Goal: Task Accomplishment & Management: Manage account settings

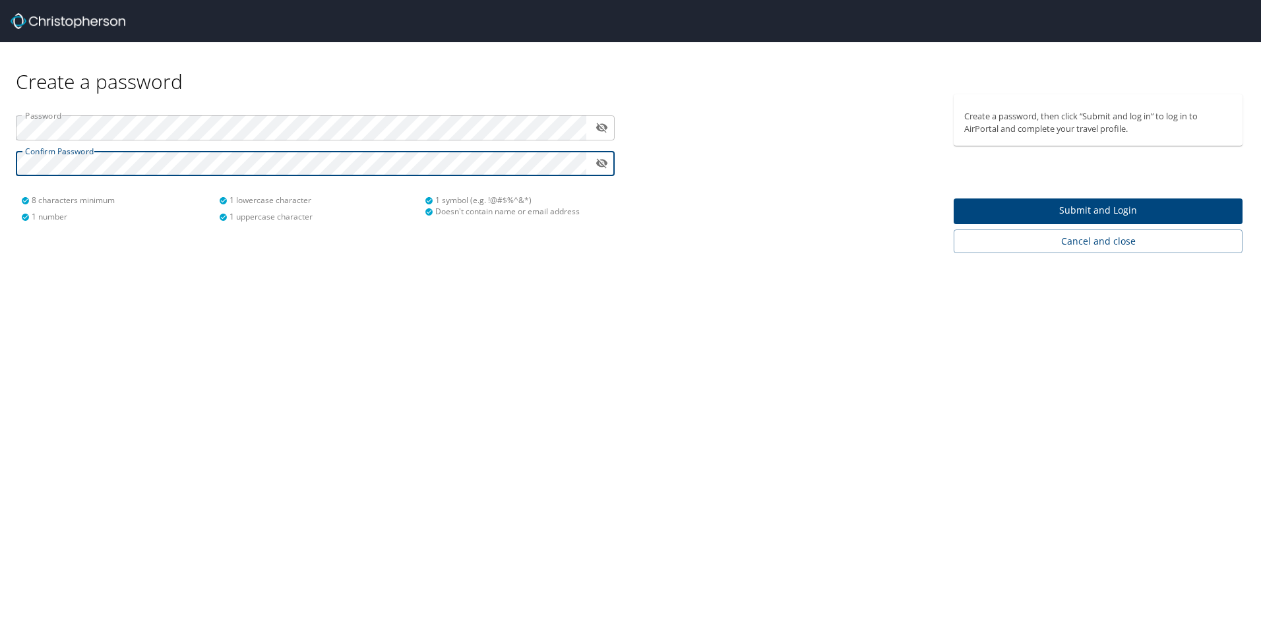
click at [999, 202] on button "Submit and Login" at bounding box center [1098, 212] width 289 height 26
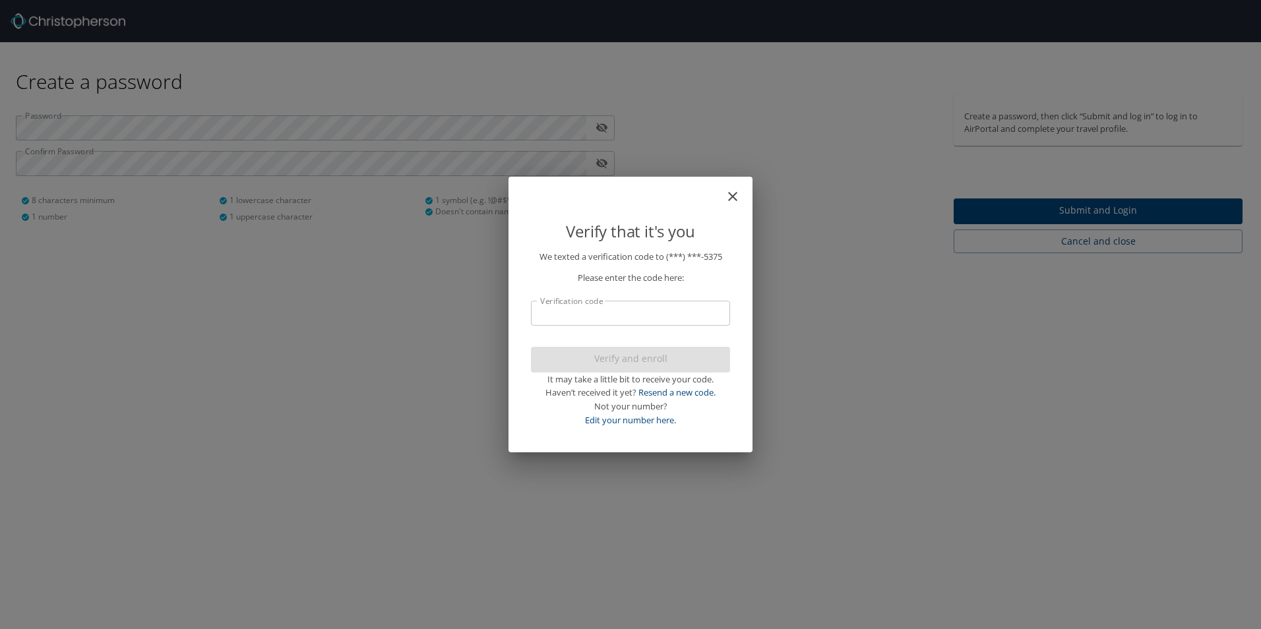
click at [632, 310] on input "Verification code" at bounding box center [630, 313] width 199 height 25
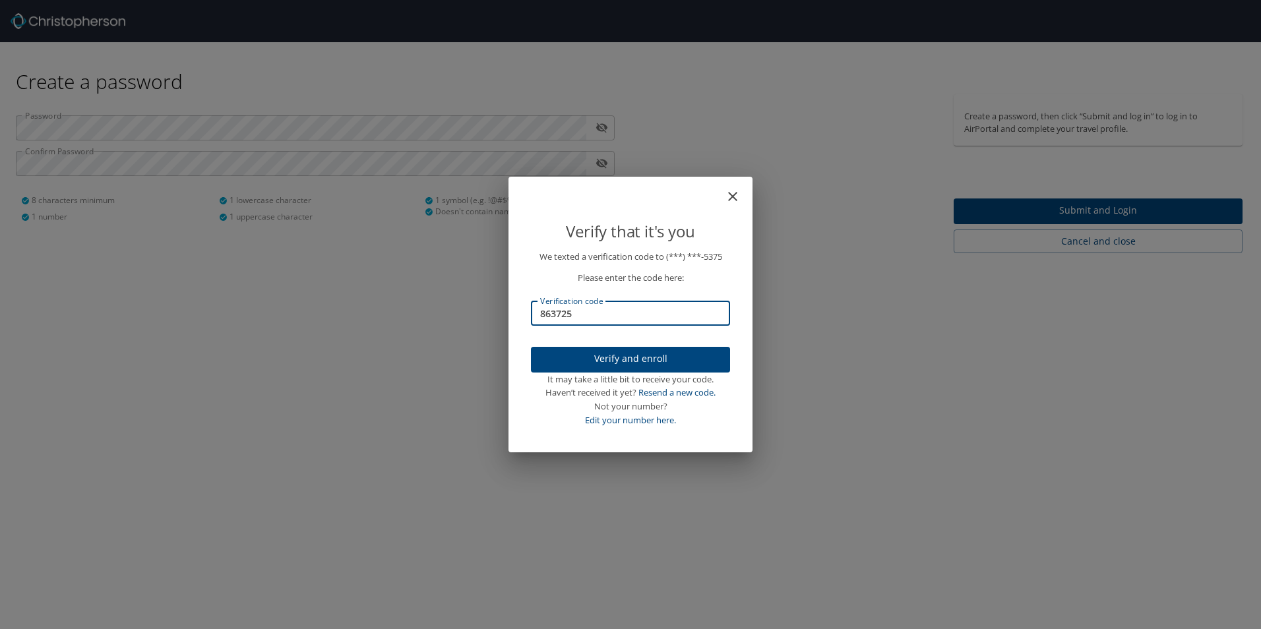
type input "863725"
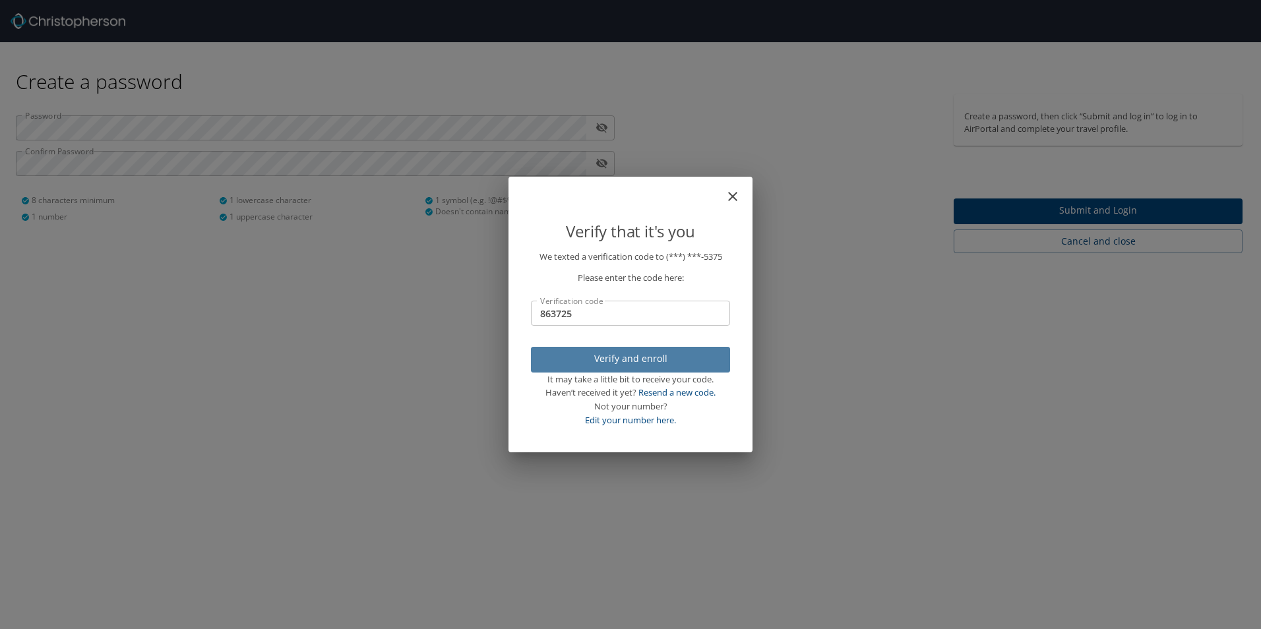
click at [587, 354] on span "Verify and enroll" at bounding box center [631, 359] width 178 height 16
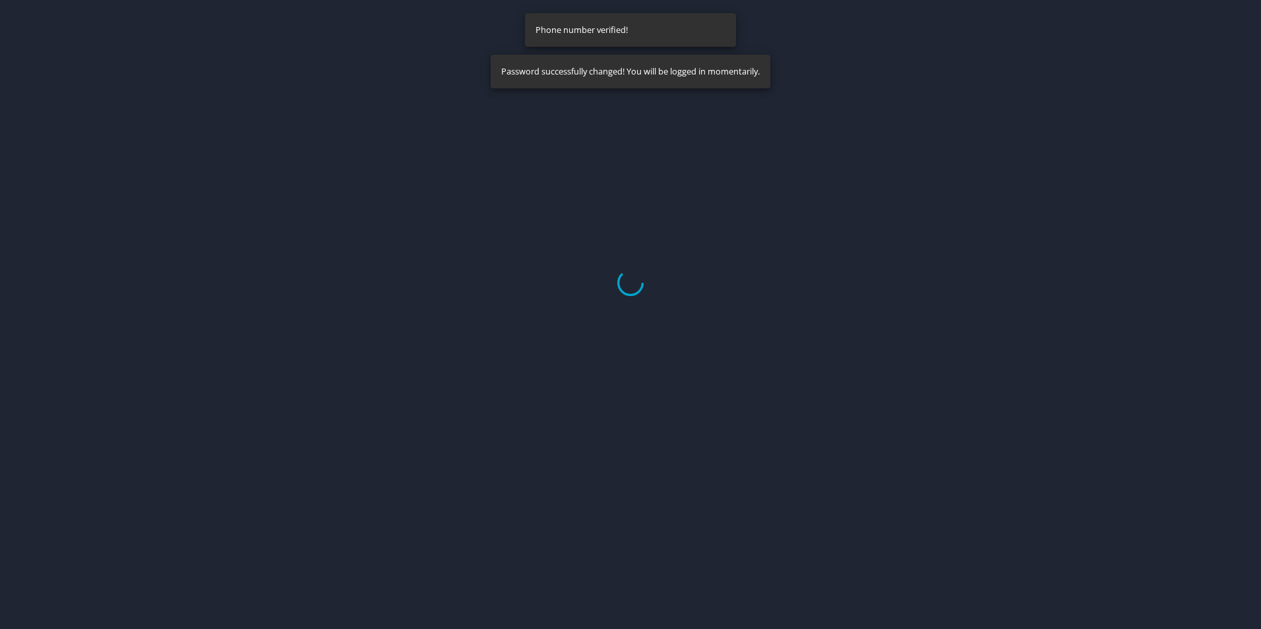
select select "US"
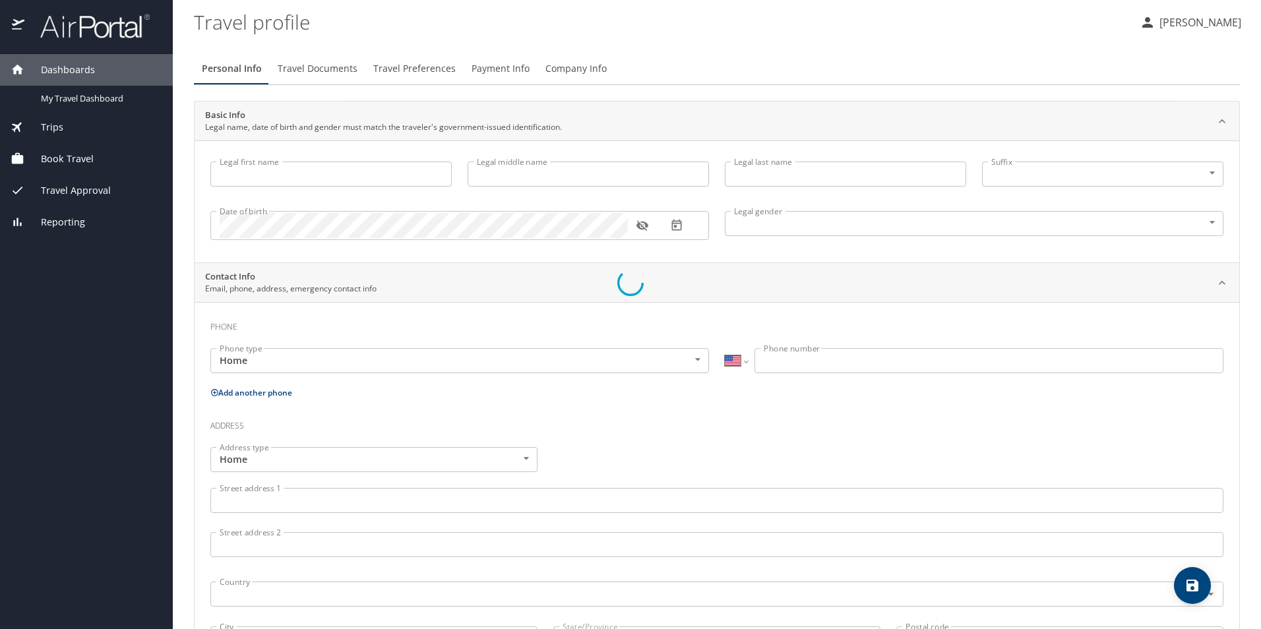
type input "Tamatha"
type input "Marie"
type input "Sedlock"
type input "Female"
select select "US"
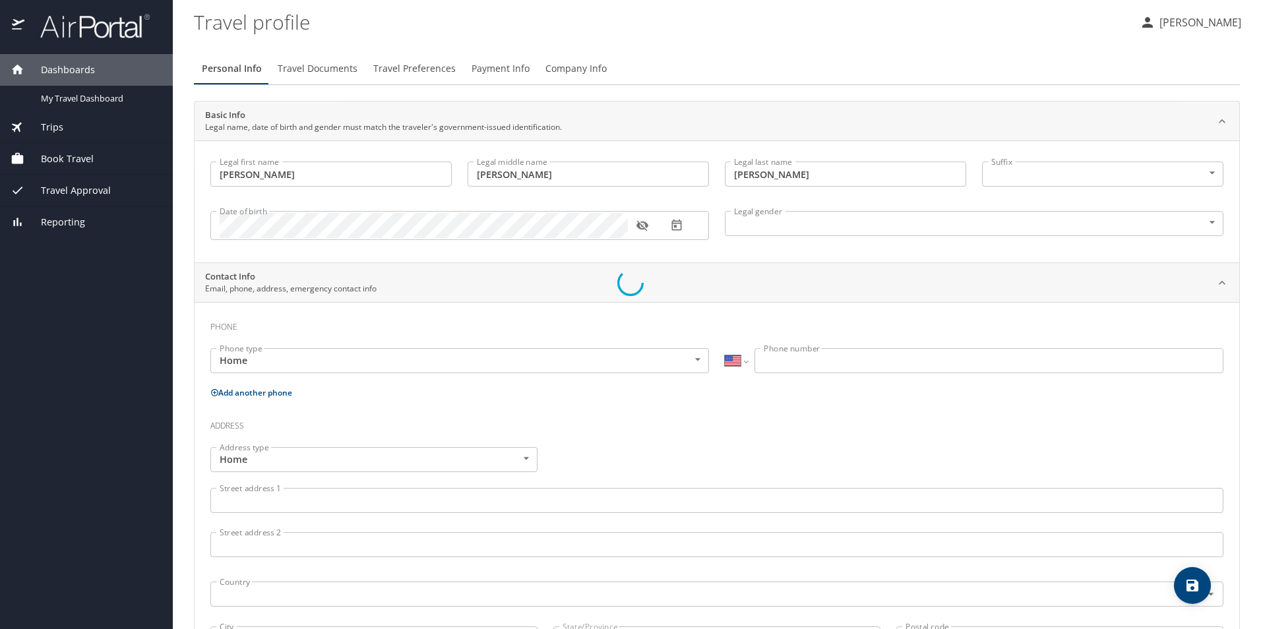
select select "US"
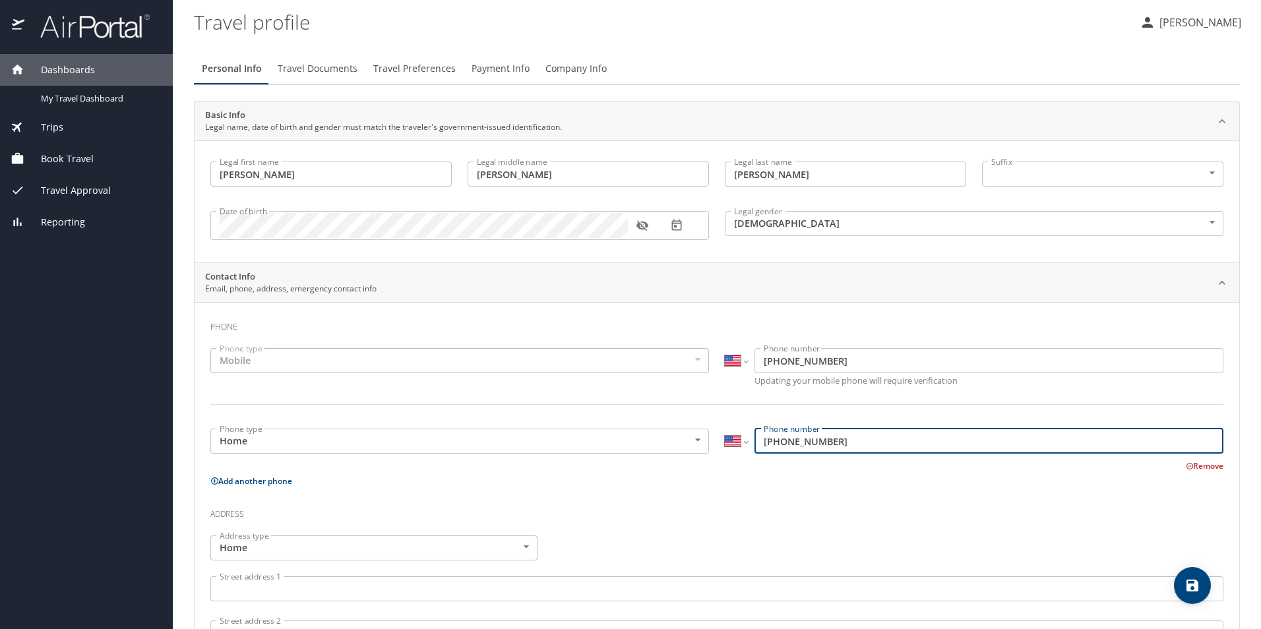
drag, startPoint x: 846, startPoint y: 448, endPoint x: 731, endPoint y: 445, distance: 115.5
click at [731, 445] on div "International Afghanistan Åland Islands Albania Algeria American Samoa Andorra …" at bounding box center [974, 441] width 499 height 25
type input "(216) 798-5169"
click at [807, 489] on p "Add another phone" at bounding box center [716, 481] width 1013 height 16
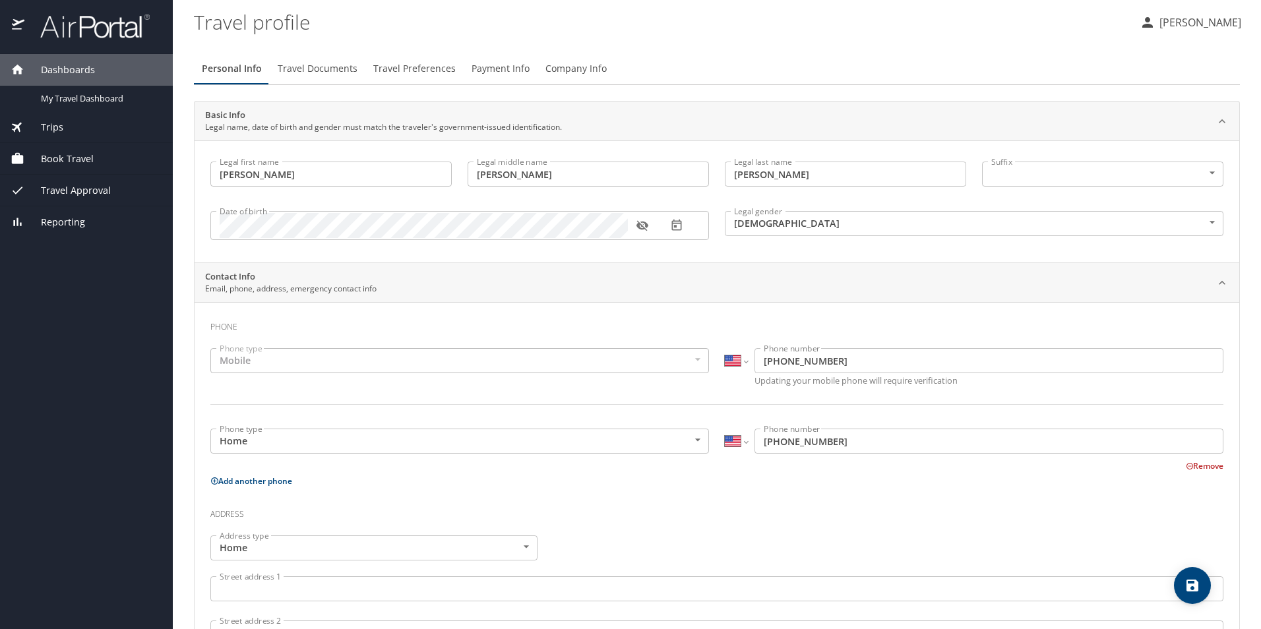
click at [740, 472] on div "Remove" at bounding box center [709, 465] width 1029 height 16
click at [687, 445] on body "Dashboards My Travel Dashboard Trips Current / Future Trips Past Trips Trips Mi…" at bounding box center [630, 314] width 1261 height 629
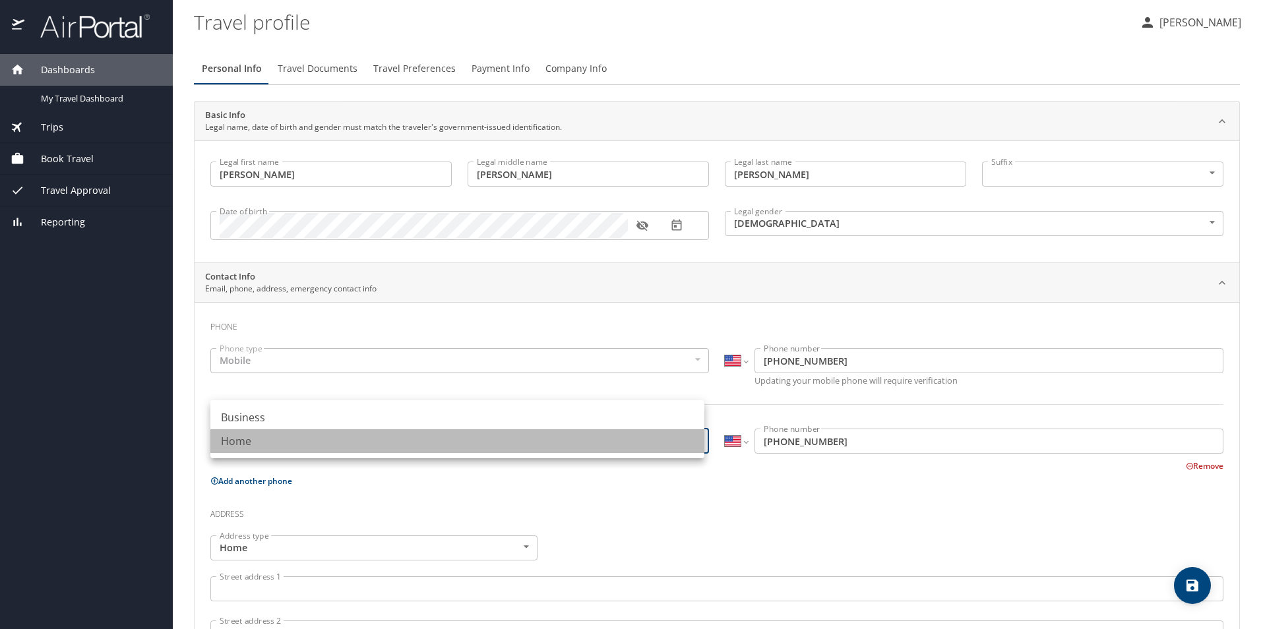
click at [687, 445] on li "Home" at bounding box center [457, 441] width 494 height 24
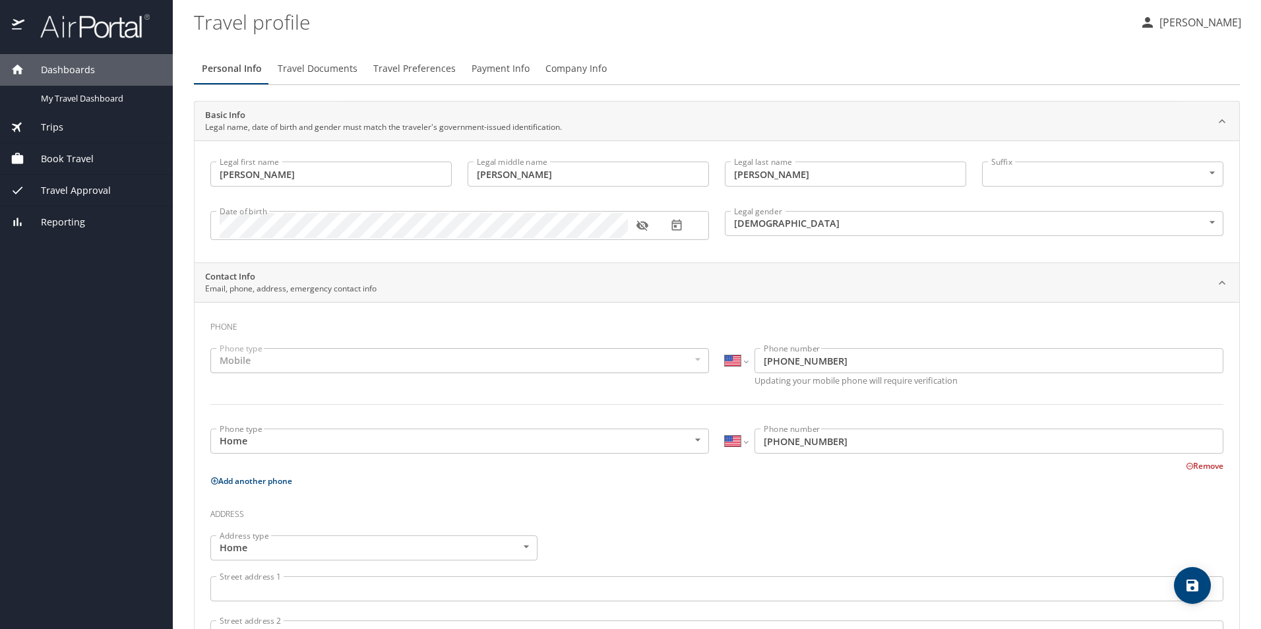
click at [654, 486] on p "Add another phone" at bounding box center [716, 481] width 1013 height 16
click at [524, 542] on body "Dashboards My Travel Dashboard Trips Current / Future Trips Past Trips Trips Mi…" at bounding box center [630, 314] width 1261 height 629
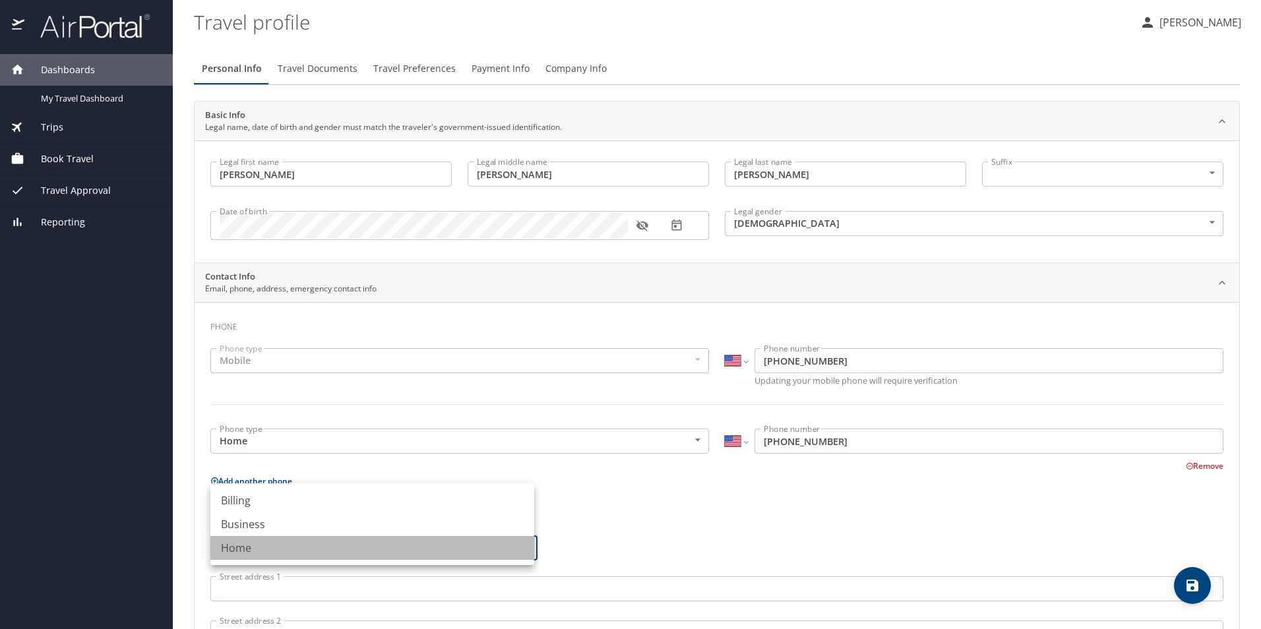
click at [524, 542] on li "Home" at bounding box center [372, 548] width 324 height 24
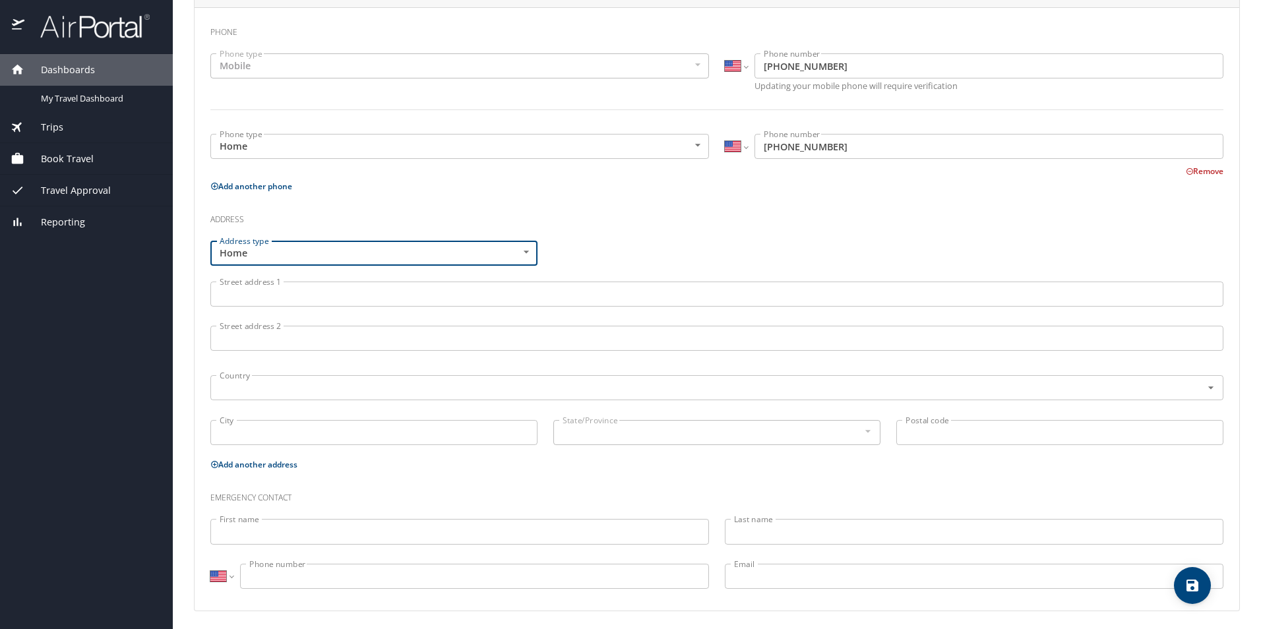
scroll to position [298, 0]
click at [281, 290] on input "Street address 1" at bounding box center [716, 290] width 1013 height 25
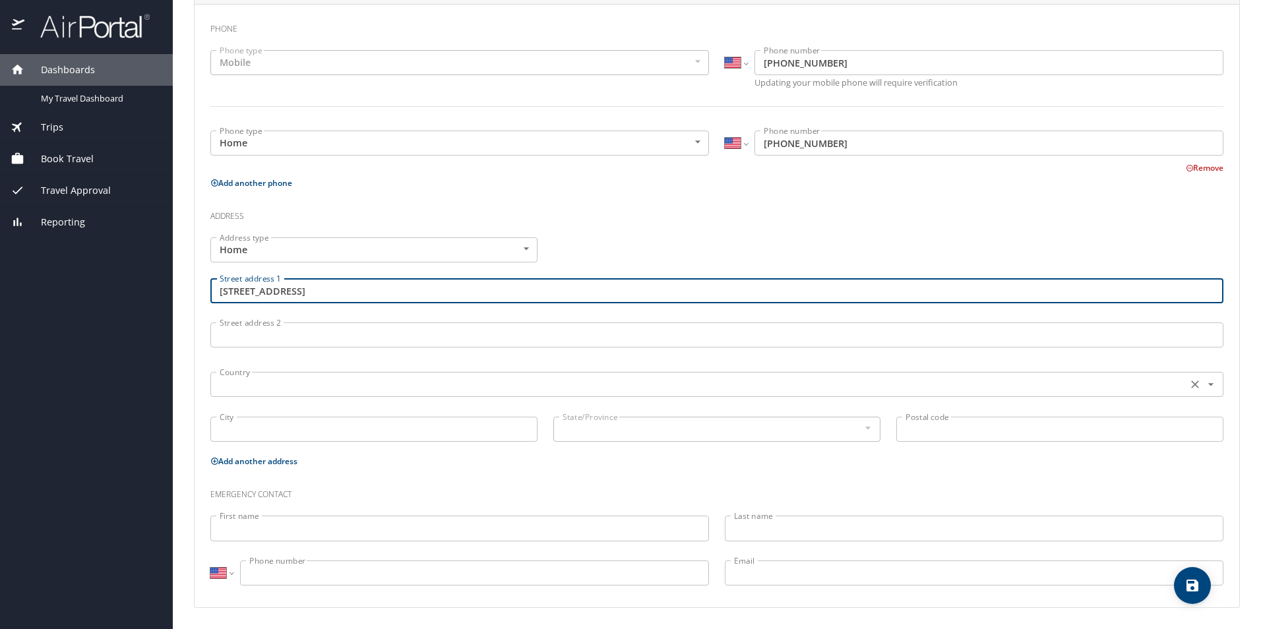
type input "3562 Oakleaf Dr"
click at [265, 379] on input "text" at bounding box center [697, 384] width 966 height 17
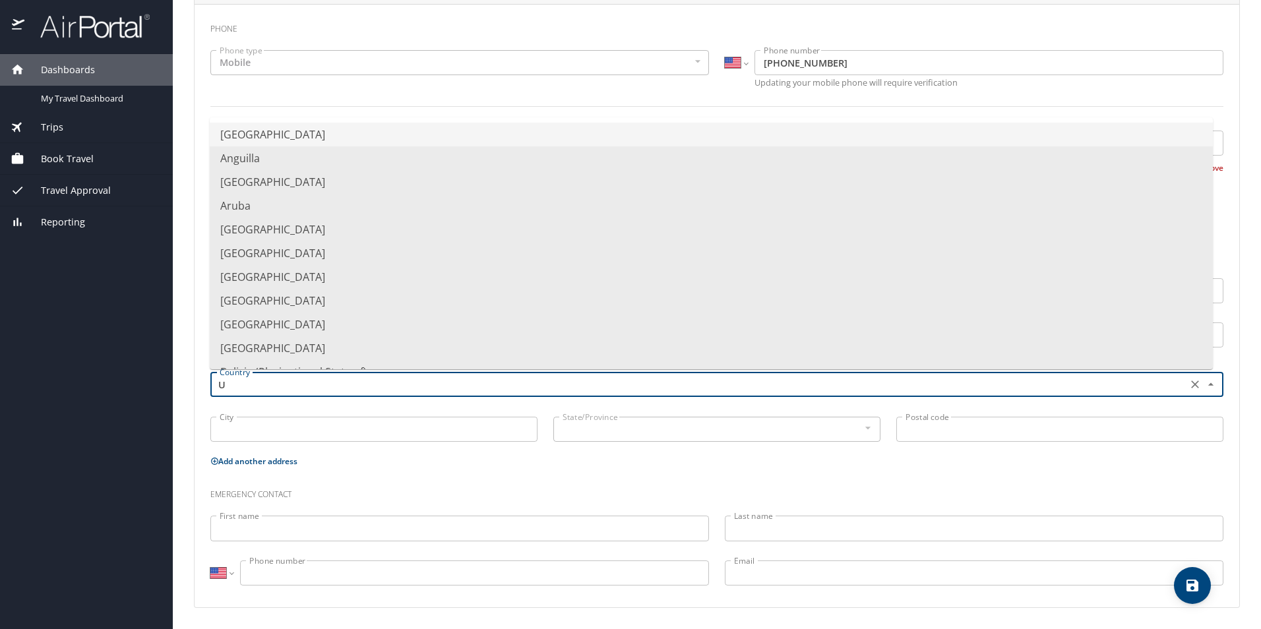
click at [341, 130] on li "United States of America" at bounding box center [711, 135] width 1003 height 24
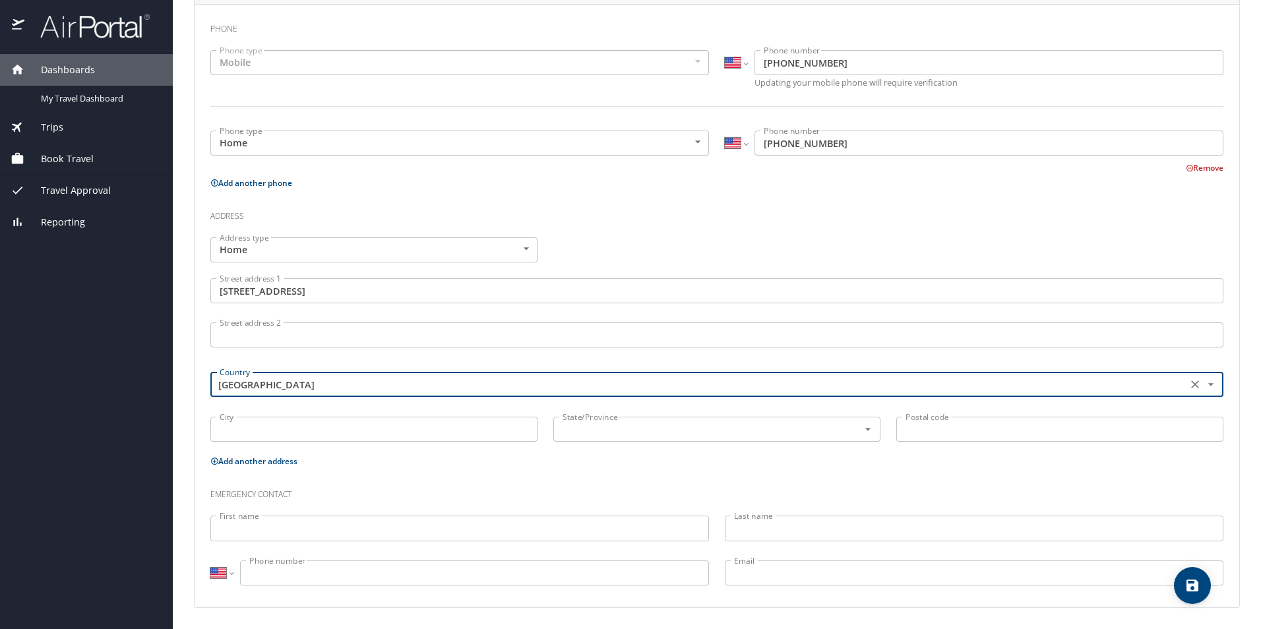
type input "United States of America"
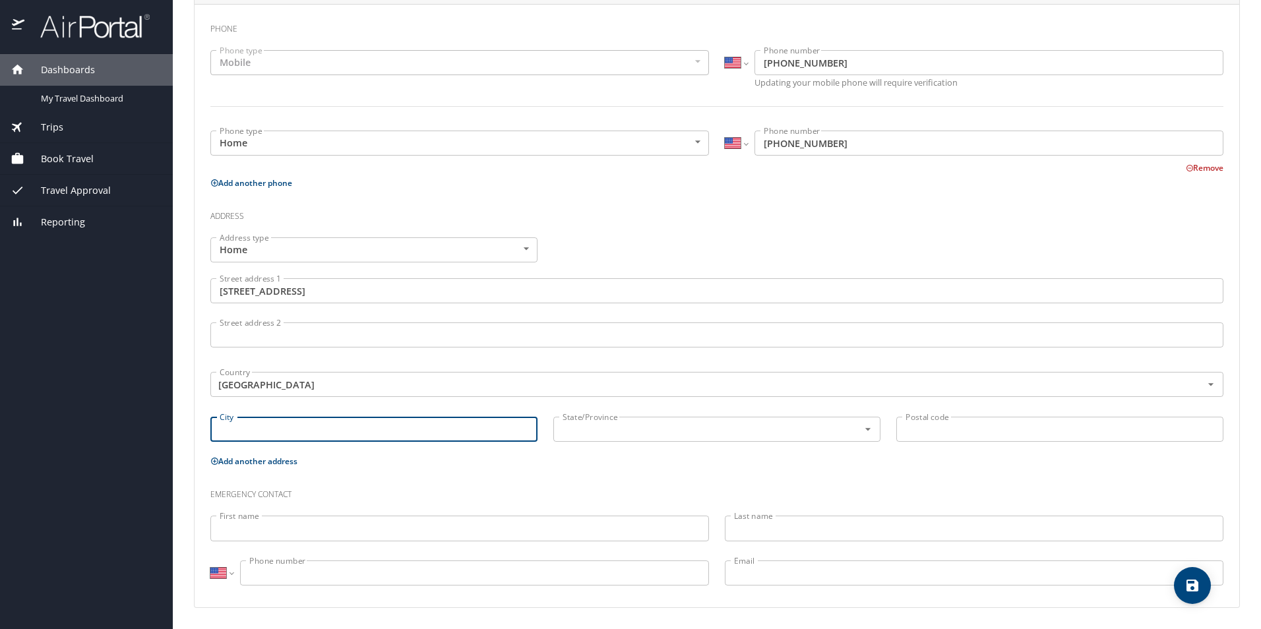
click at [252, 441] on input "City" at bounding box center [373, 429] width 327 height 25
click at [577, 439] on div "State/Province" at bounding box center [716, 429] width 327 height 25
type input "West Bloomfield"
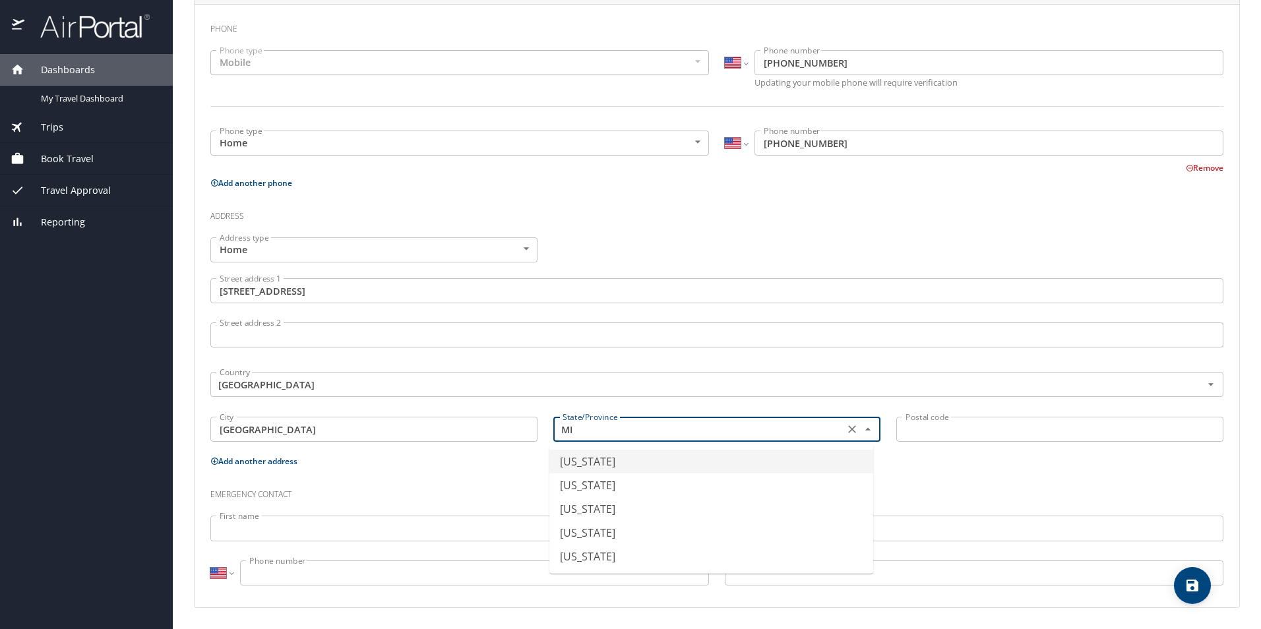
click at [699, 459] on li "Michigan" at bounding box center [712, 462] width 324 height 24
type input "Michigan"
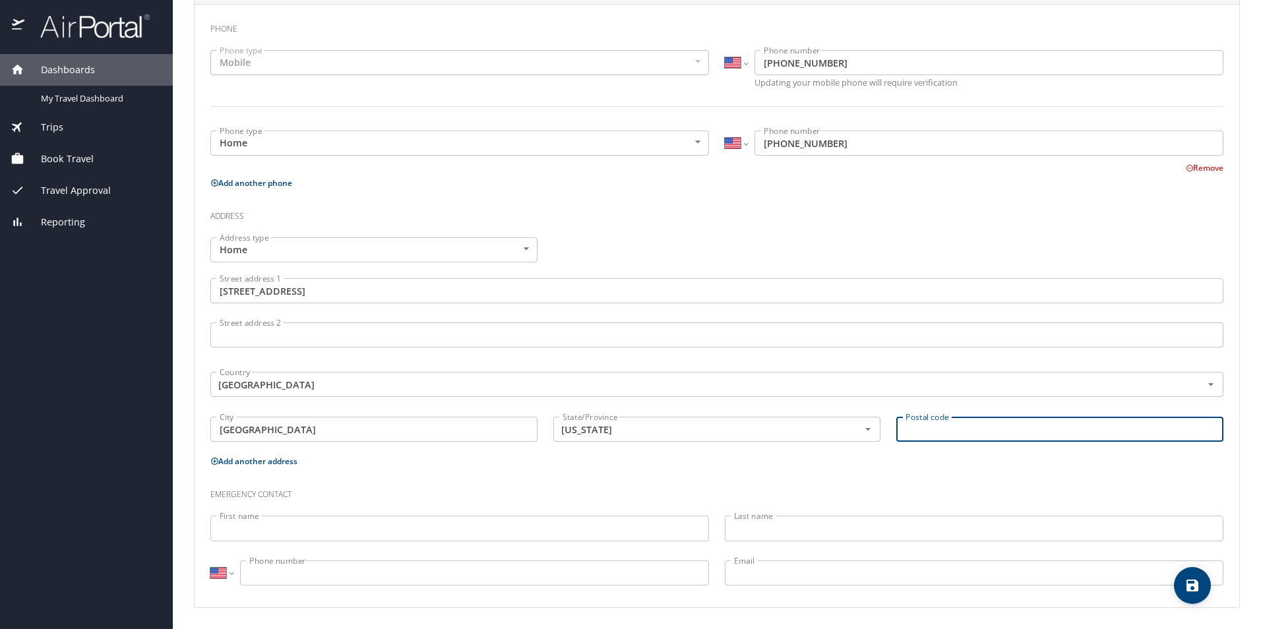
click at [941, 433] on input "Postal code" at bounding box center [1060, 429] width 327 height 25
type input "48324"
click at [493, 526] on input "First name" at bounding box center [459, 528] width 499 height 25
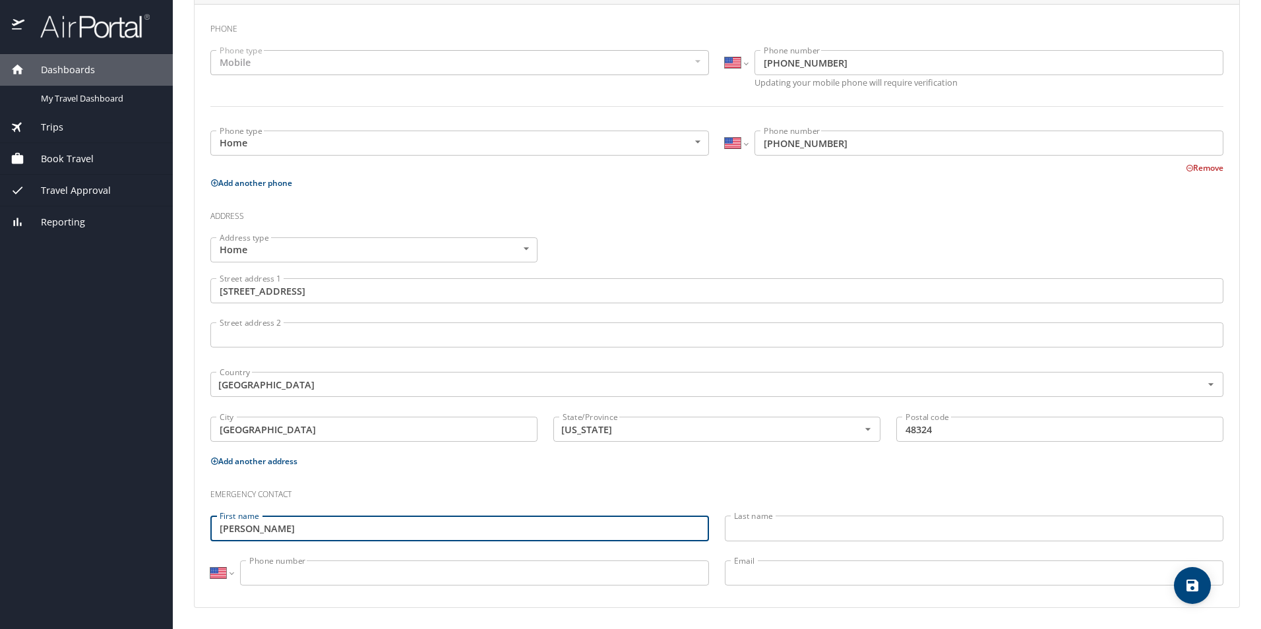
type input "Daniel"
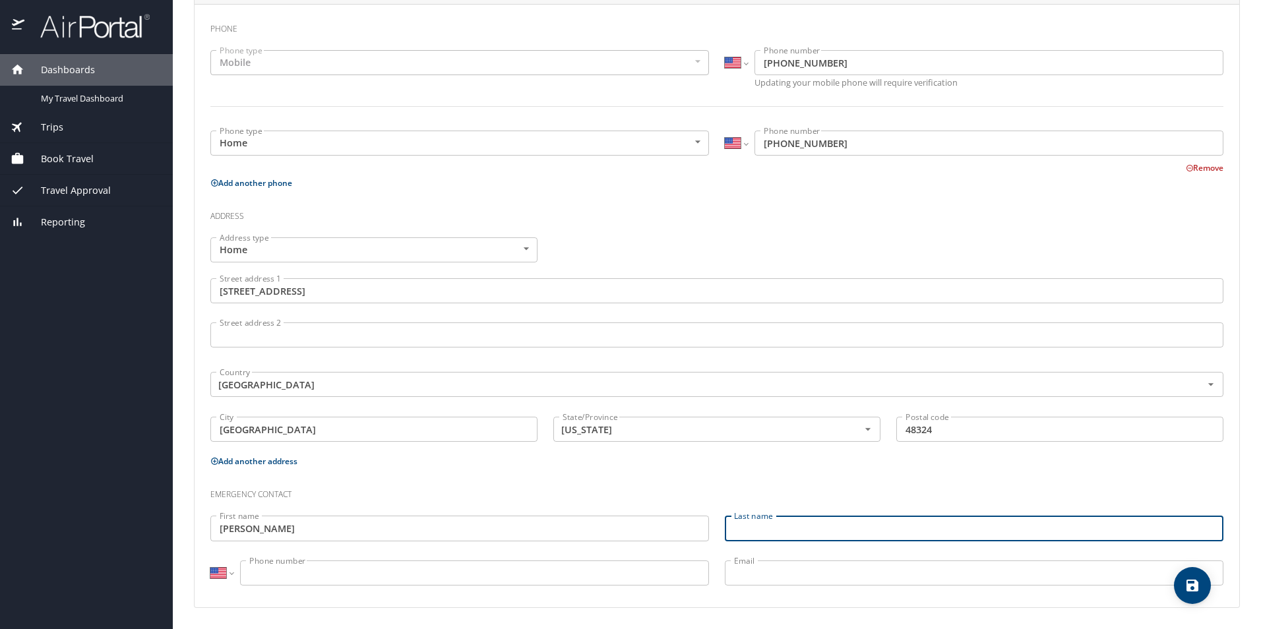
click at [825, 532] on input "Last name" at bounding box center [974, 528] width 499 height 25
type input "Sedlock"
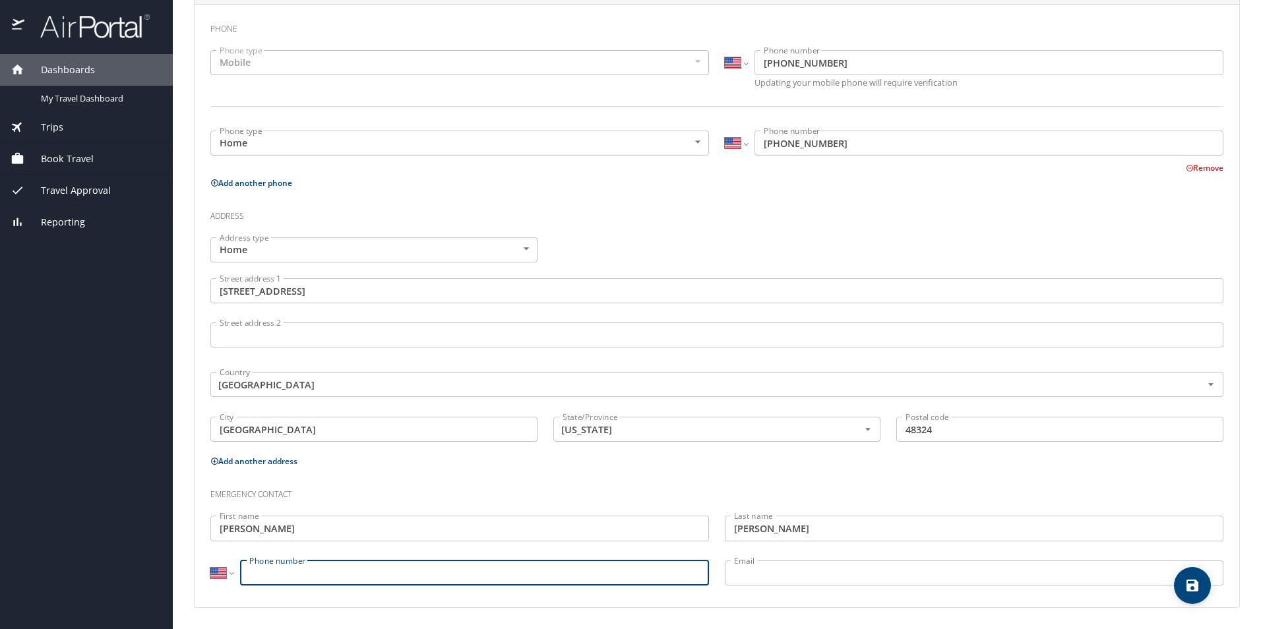
click at [460, 566] on input "Phone number" at bounding box center [474, 573] width 469 height 25
type input "(248) 875-4683"
click at [773, 583] on input "Email" at bounding box center [974, 573] width 499 height 25
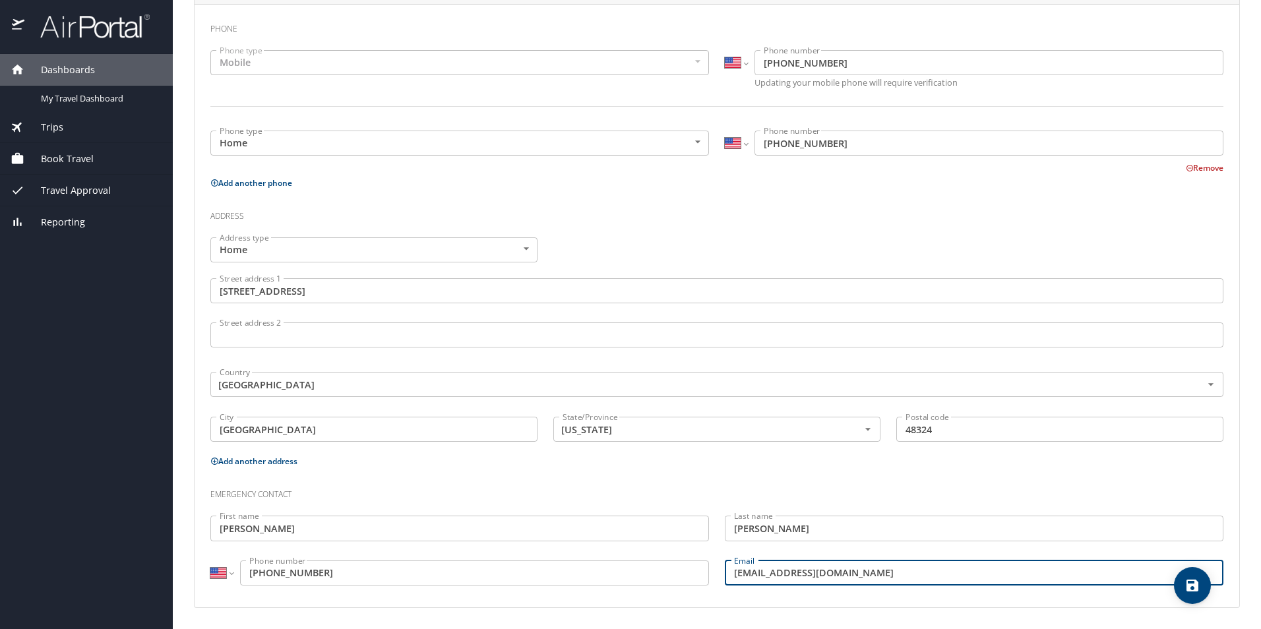
type input "dlsedlock@outlook.com"
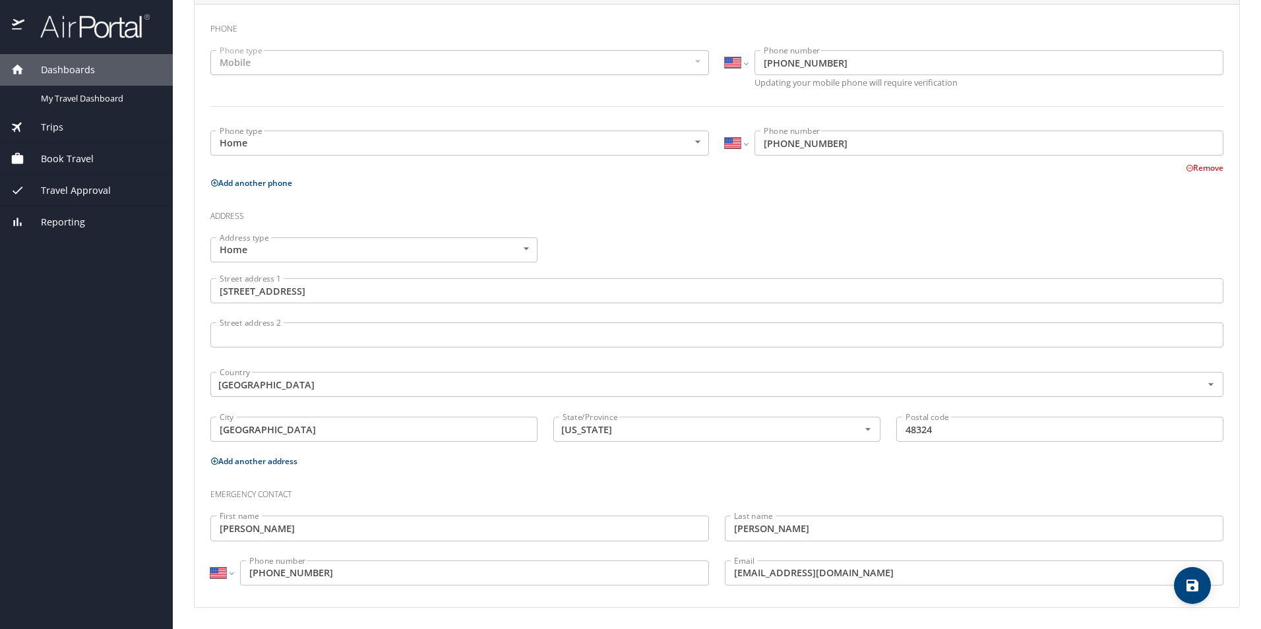
click at [953, 472] on div "Emergency contact" at bounding box center [717, 490] width 1029 height 36
click at [1193, 584] on icon "save" at bounding box center [1193, 586] width 12 height 12
select select "US"
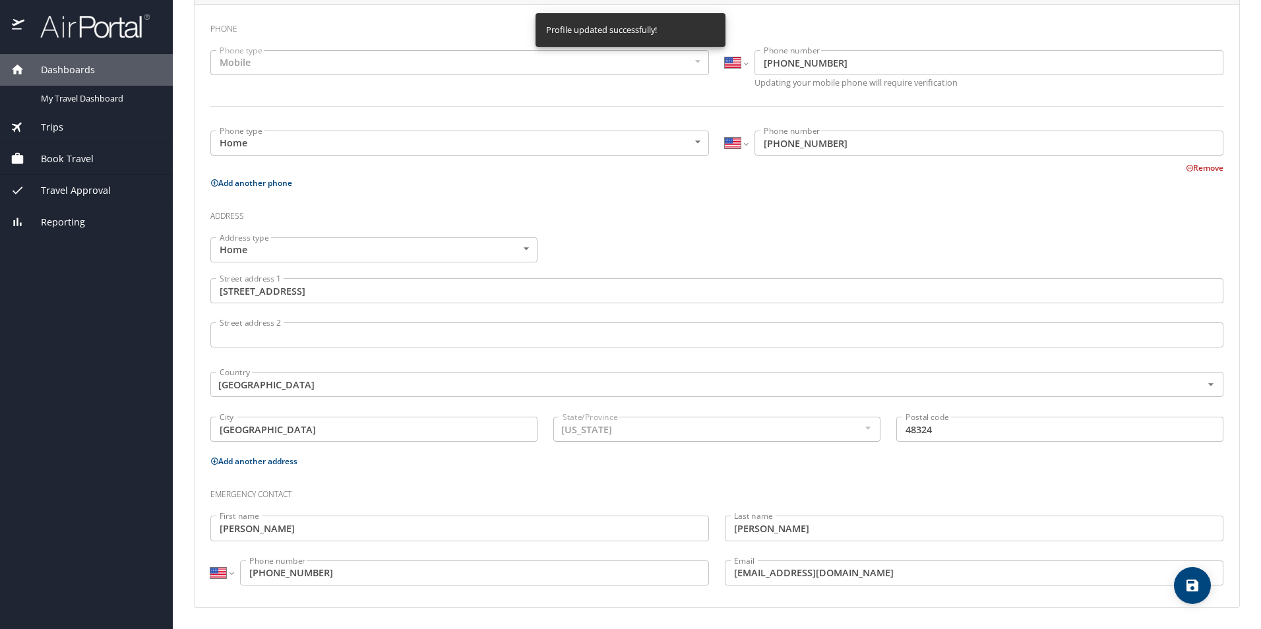
select select "US"
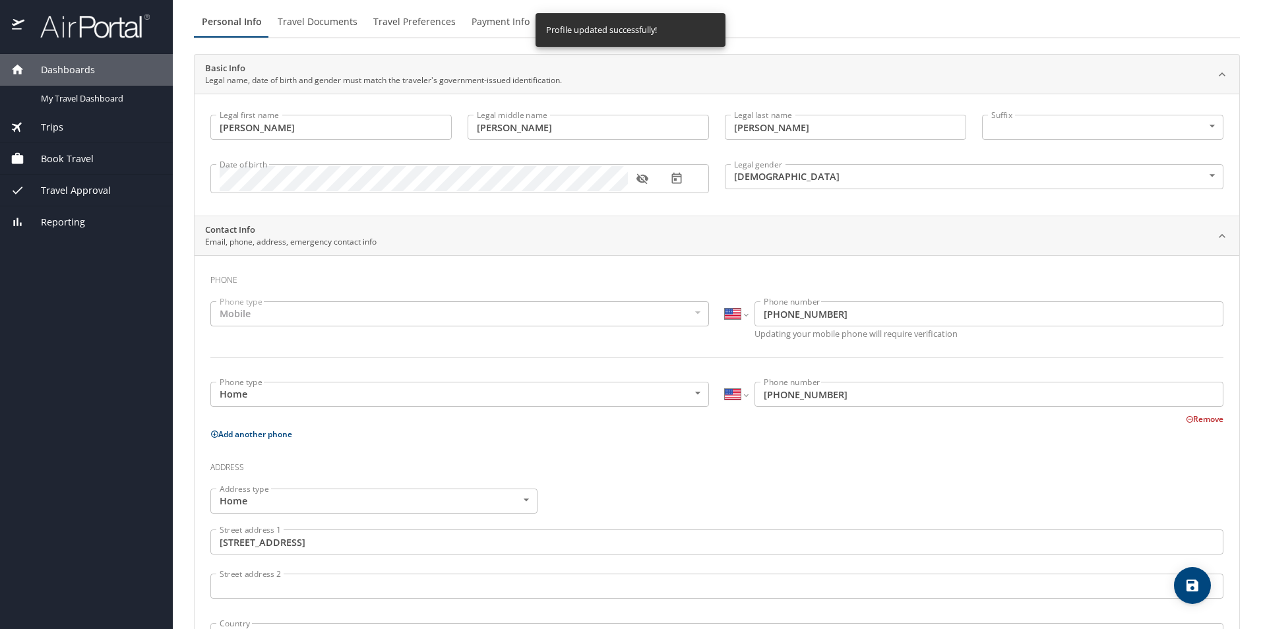
scroll to position [0, 0]
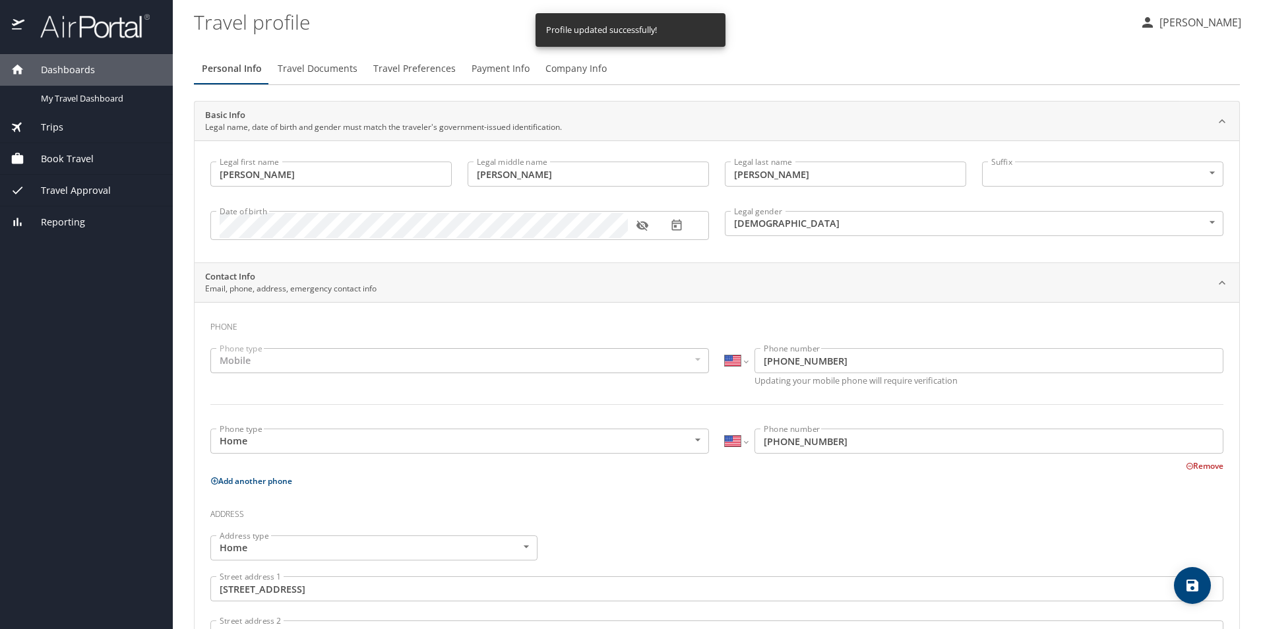
click at [327, 62] on span "Travel Documents" at bounding box center [318, 69] width 80 height 16
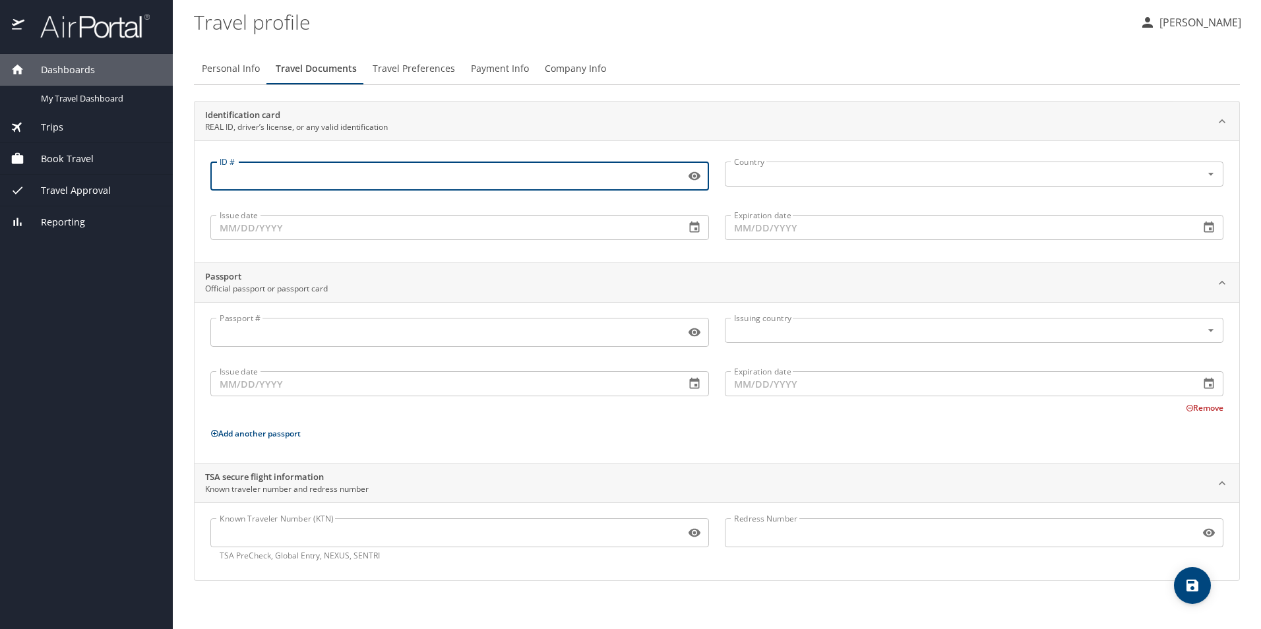
click at [377, 178] on input "ID #" at bounding box center [445, 176] width 470 height 25
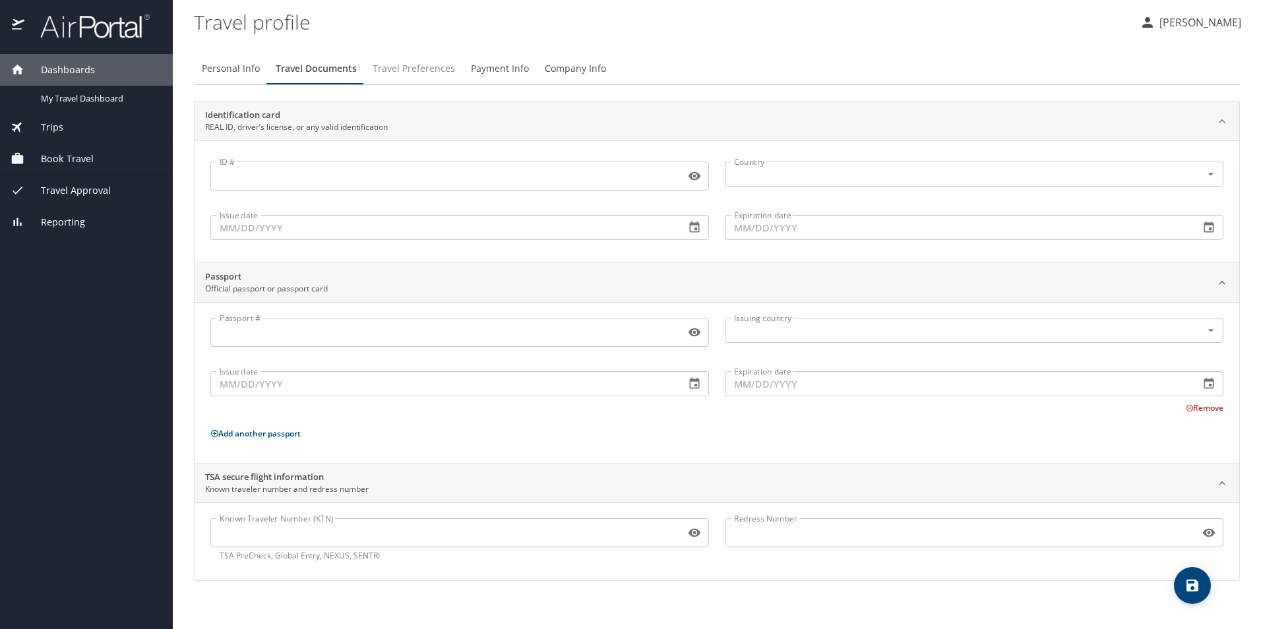
click at [407, 65] on span "Travel Preferences" at bounding box center [414, 69] width 82 height 16
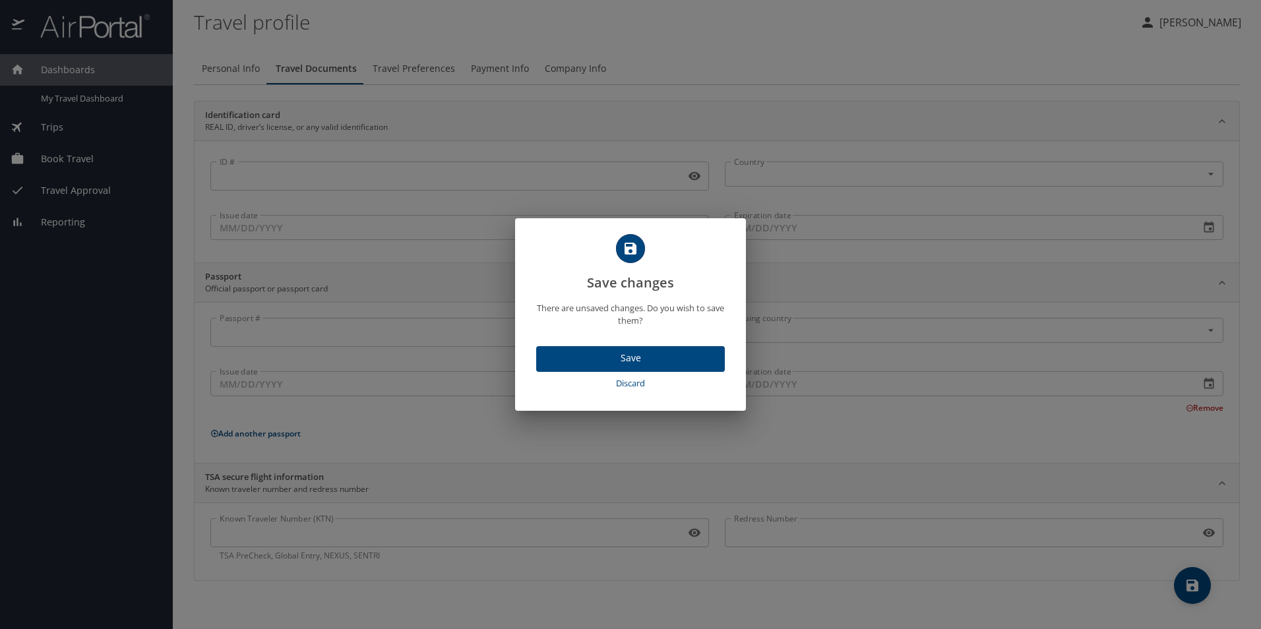
click at [637, 364] on span "Save" at bounding box center [631, 358] width 168 height 16
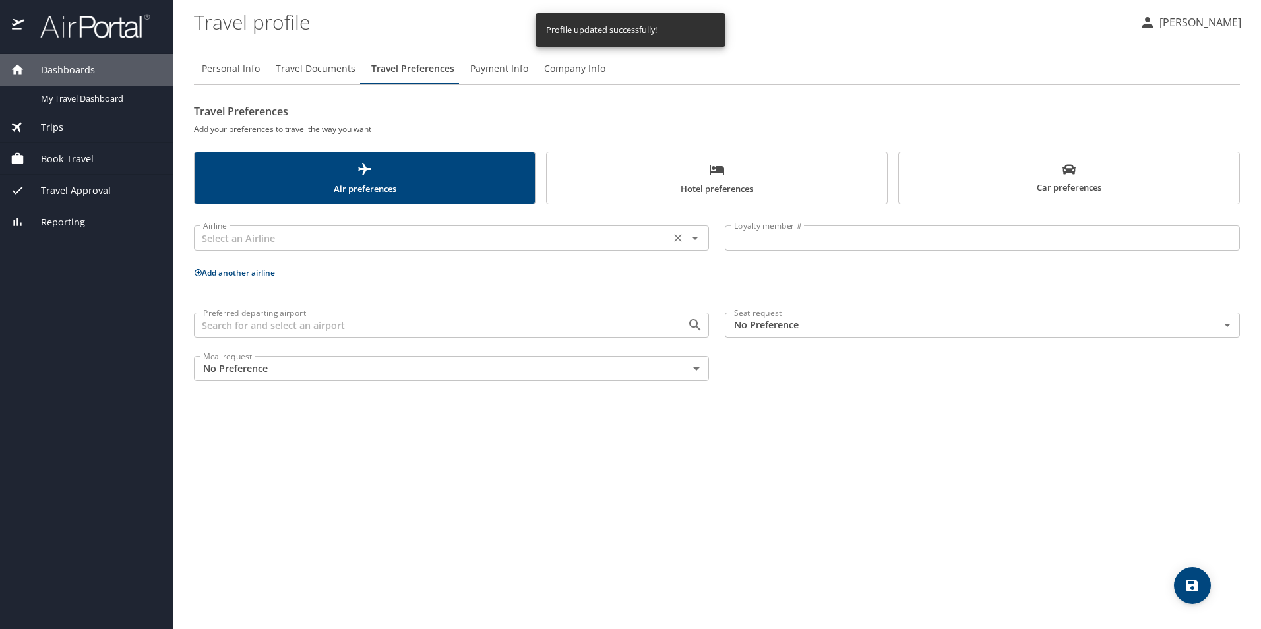
click at [618, 244] on input "text" at bounding box center [432, 238] width 468 height 17
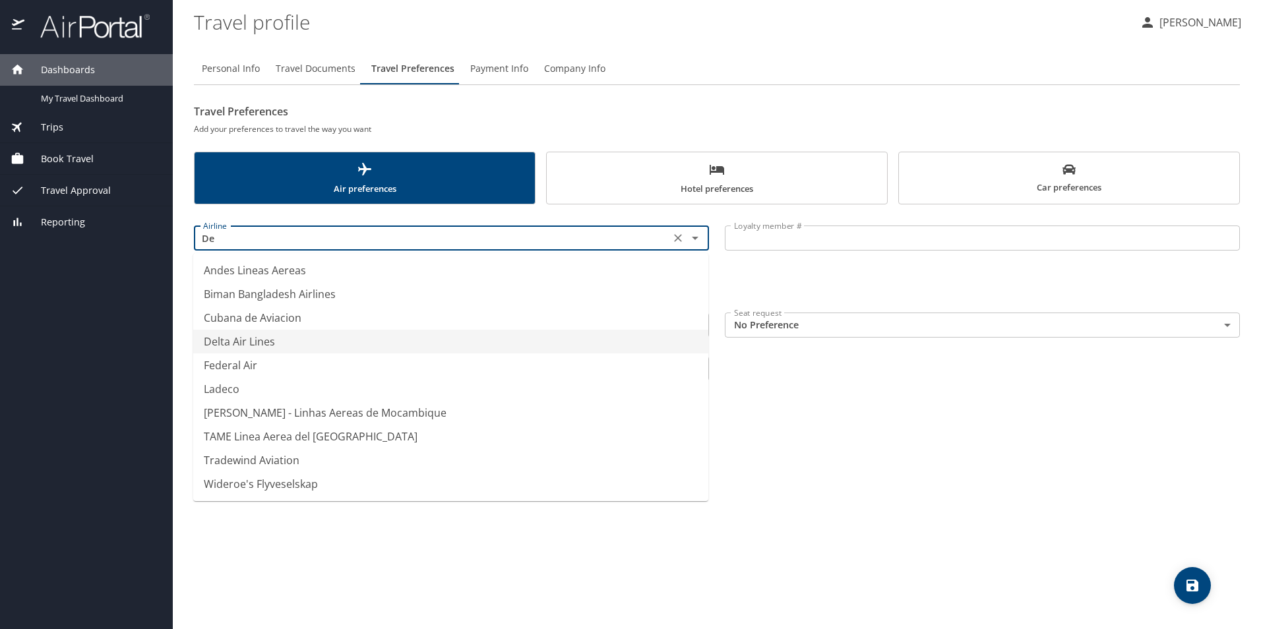
click at [339, 344] on li "Delta Air Lines" at bounding box center [450, 342] width 515 height 24
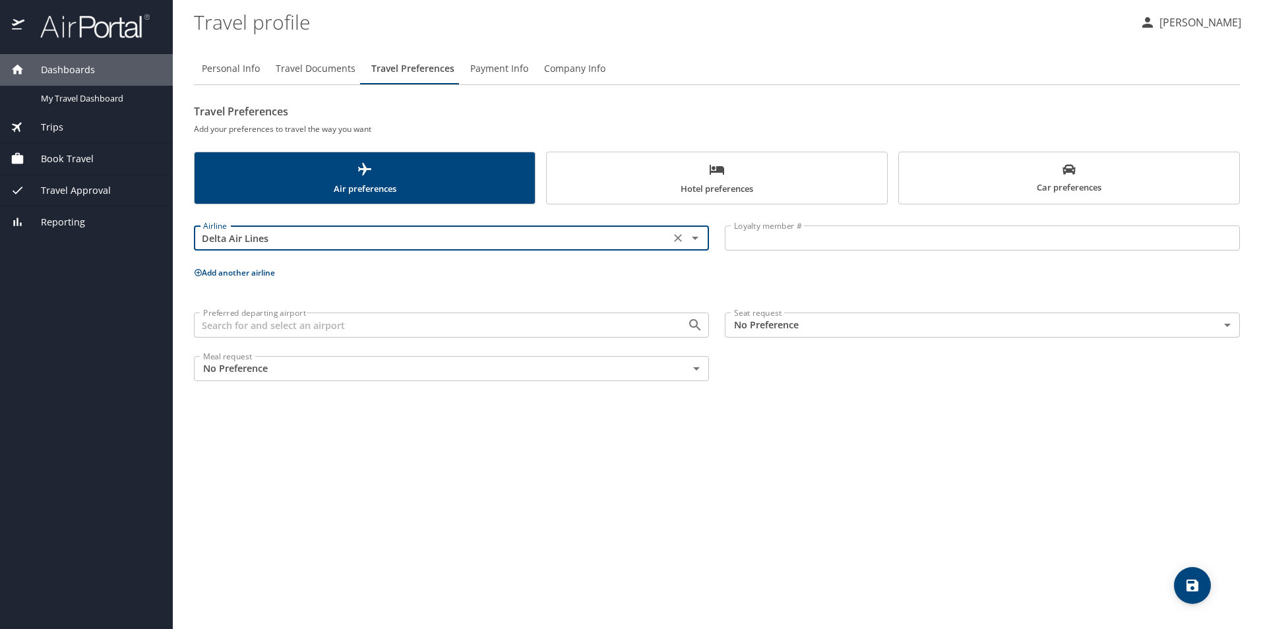
type input "Delta Air Lines"
click at [527, 329] on input "Preferred departing airport" at bounding box center [432, 325] width 468 height 17
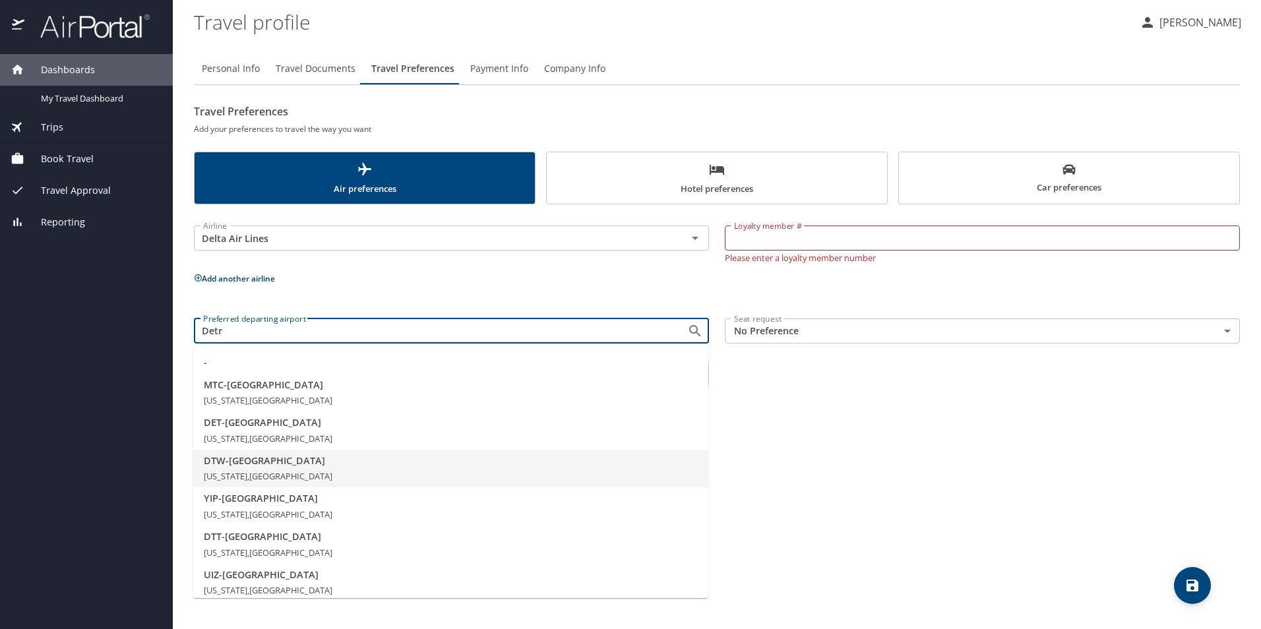
click at [261, 466] on span "DTW - Detroit" at bounding box center [451, 461] width 494 height 15
type input "DTW - Detroit"
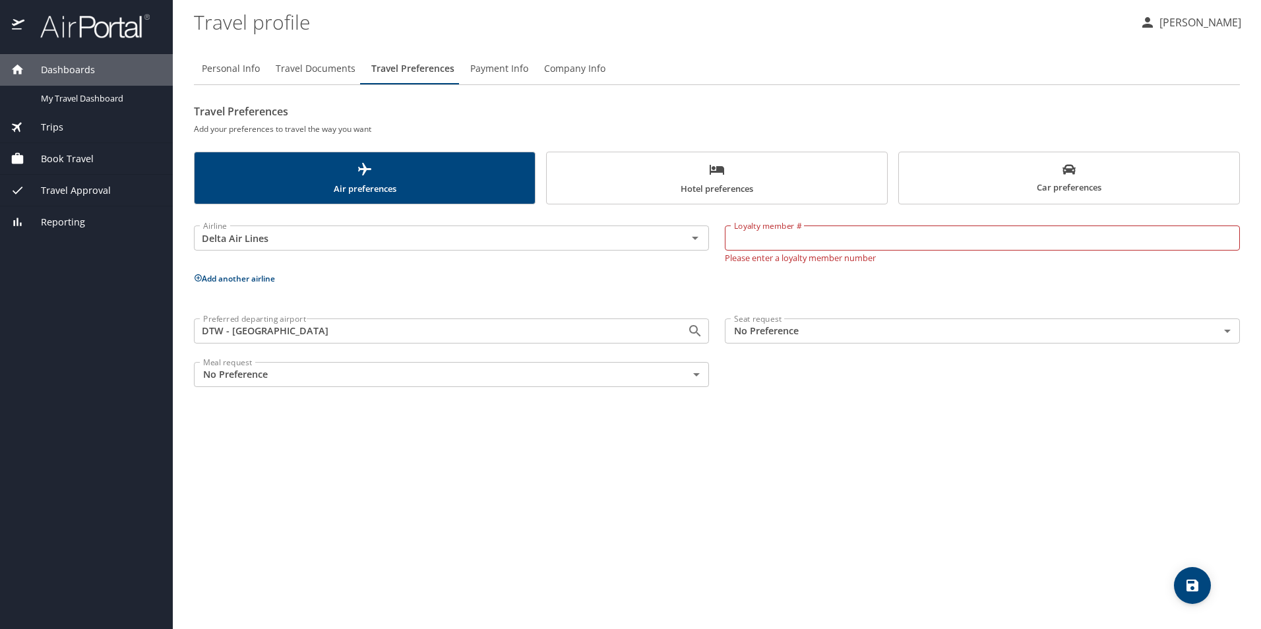
click at [1175, 333] on body "Dashboards My Travel Dashboard Trips Current / Future Trips Past Trips Trips Mi…" at bounding box center [630, 314] width 1261 height 629
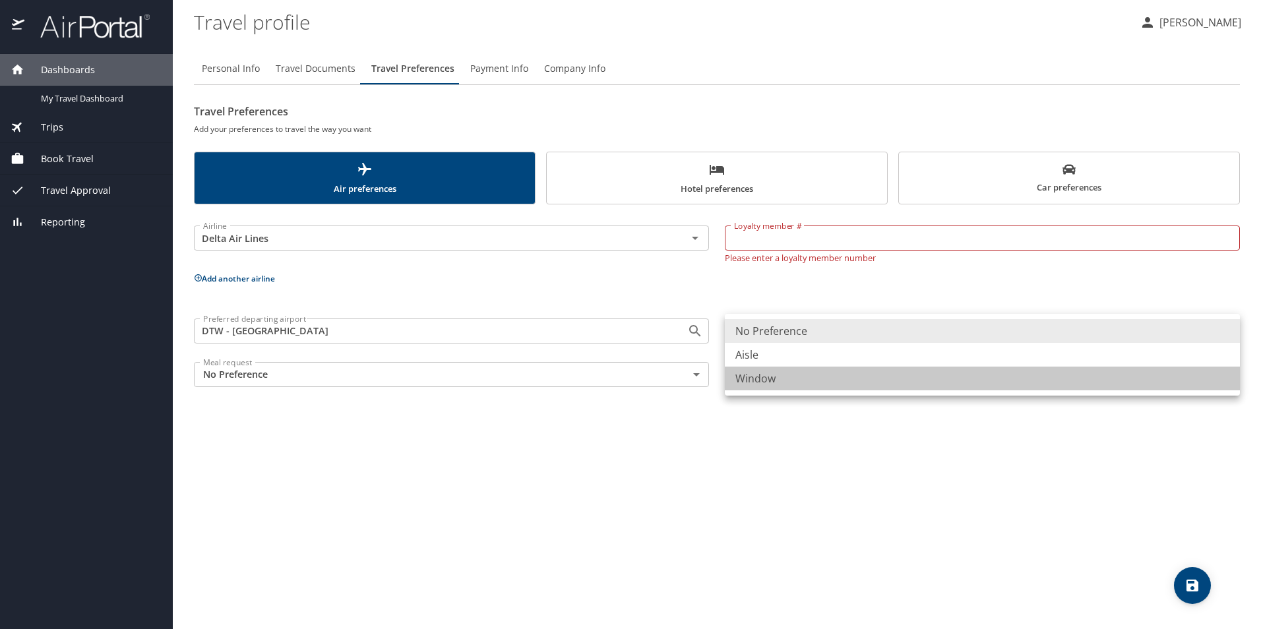
click at [1065, 374] on li "Window" at bounding box center [982, 379] width 515 height 24
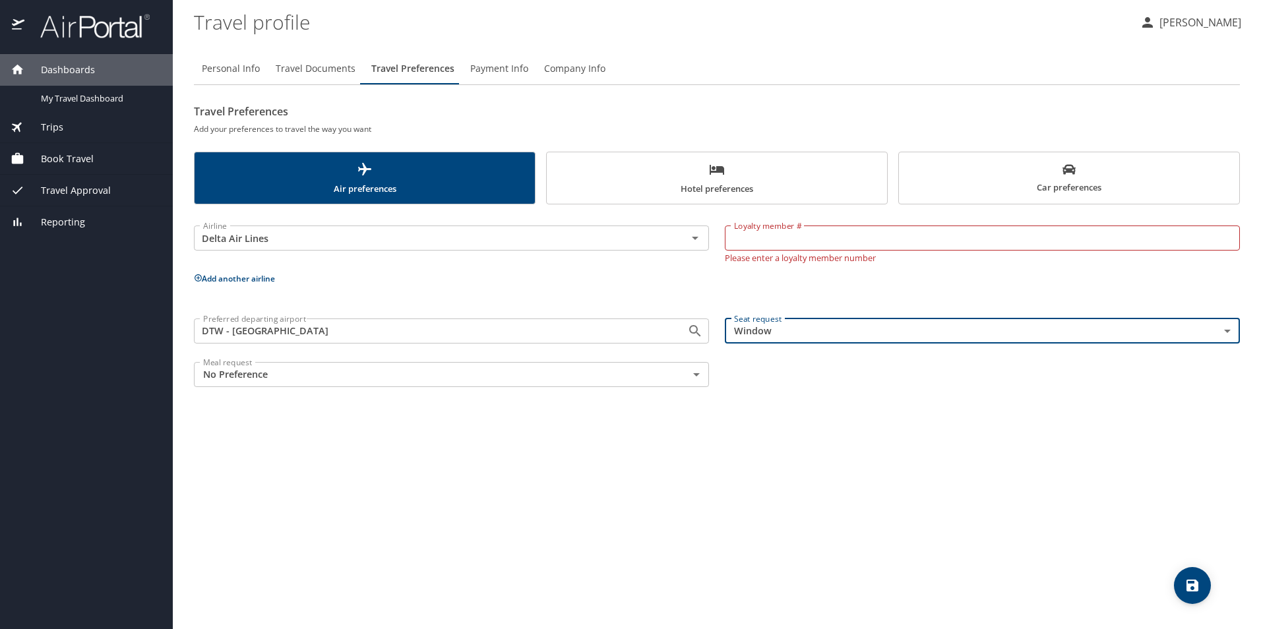
click at [1185, 330] on body "Dashboards My Travel Dashboard Trips Current / Future Trips Past Trips Trips Mi…" at bounding box center [630, 314] width 1261 height 629
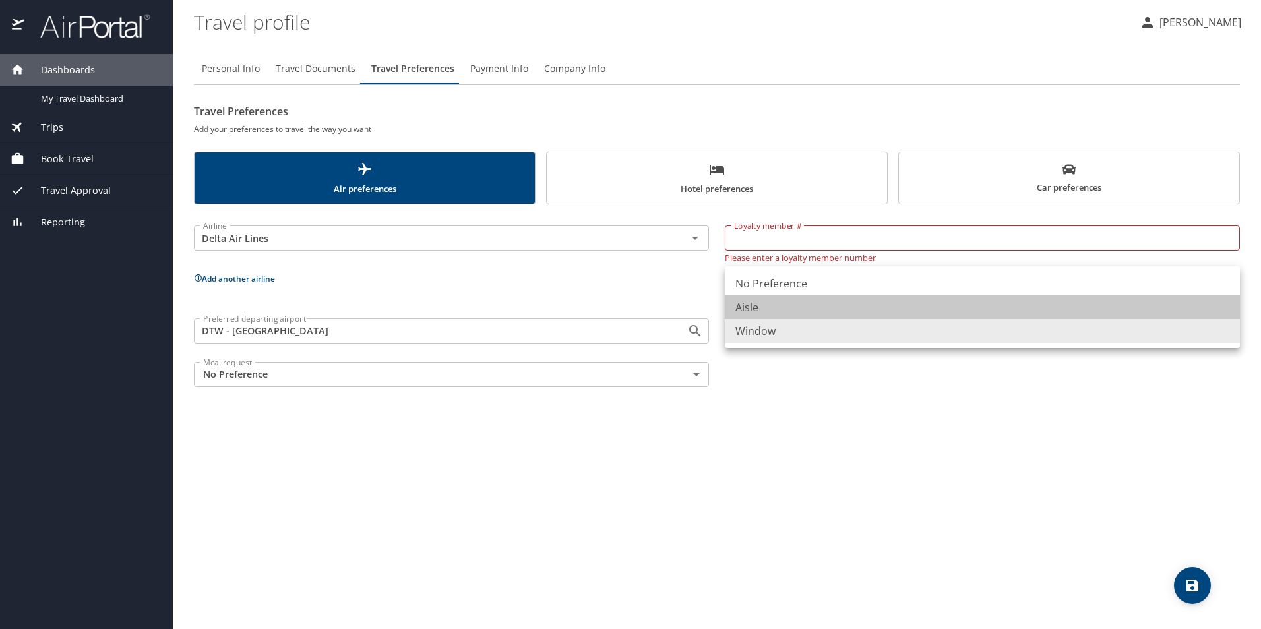
click at [884, 305] on li "Aisle" at bounding box center [982, 308] width 515 height 24
type input "Aisle"
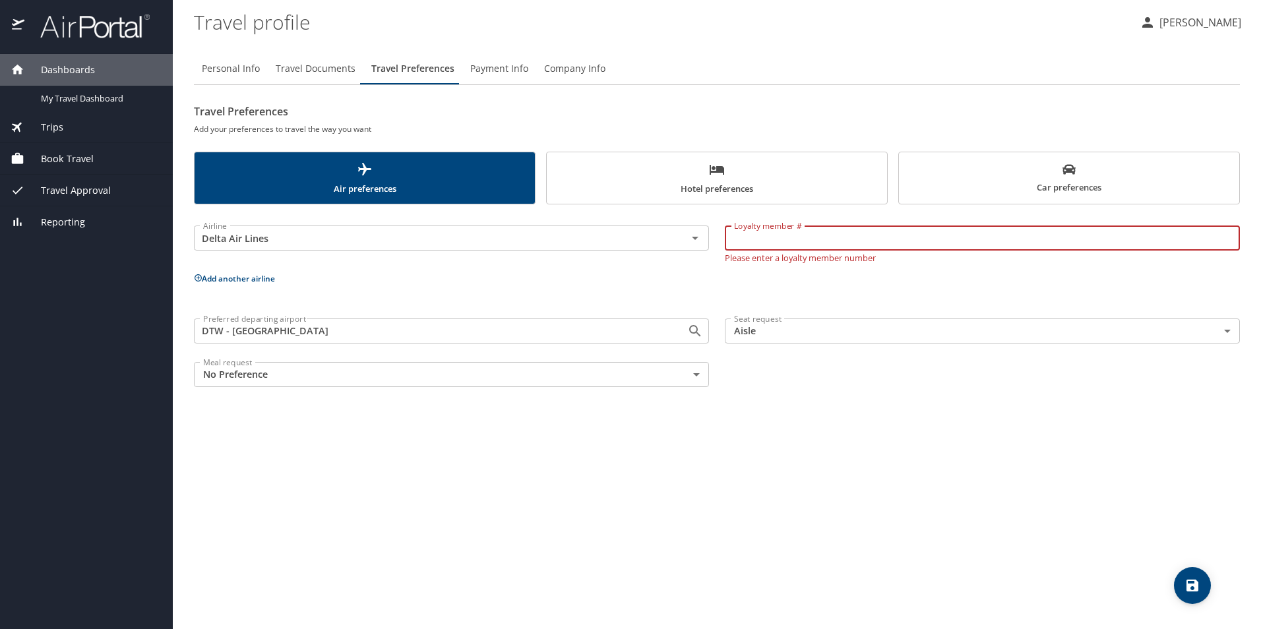
click at [808, 245] on input "Loyalty member #" at bounding box center [982, 238] width 515 height 25
type input "9302758256"
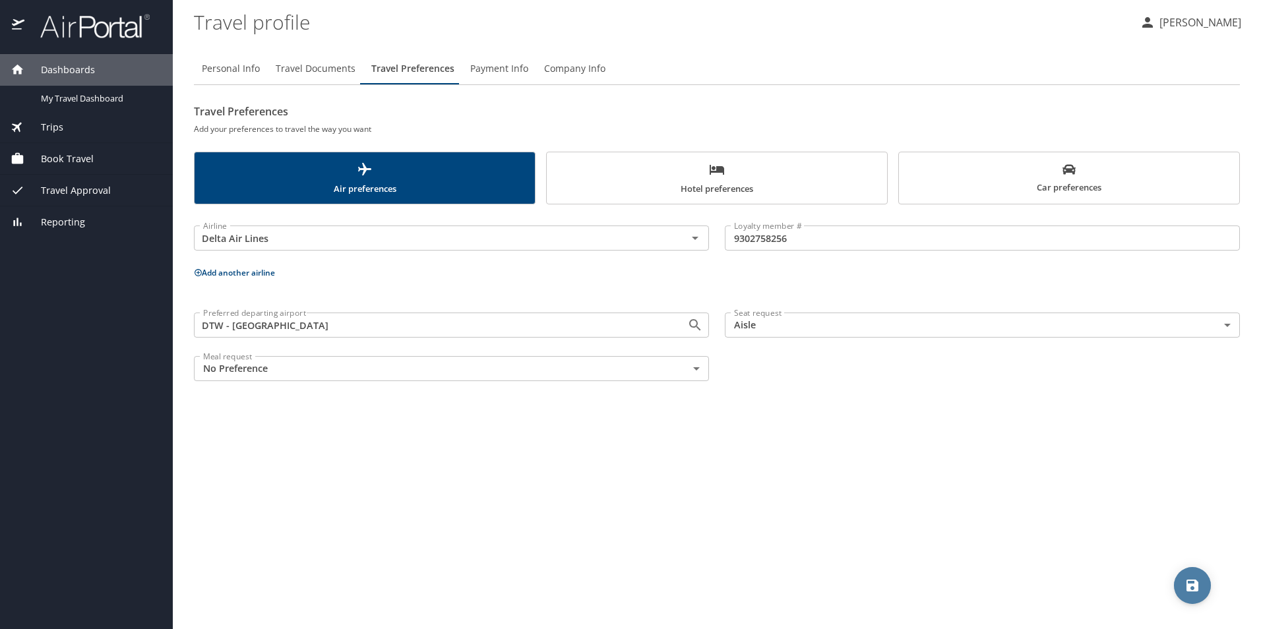
click at [1195, 584] on icon "save" at bounding box center [1193, 586] width 12 height 12
click at [643, 183] on span "Hotel preferences" at bounding box center [717, 179] width 325 height 35
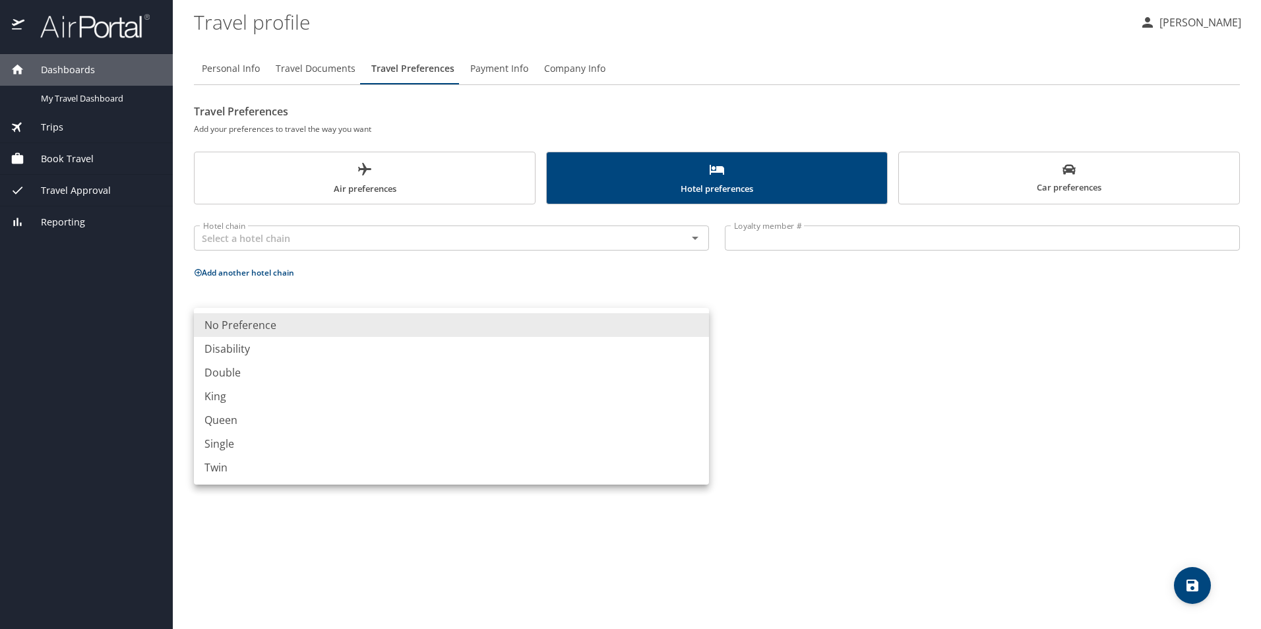
click at [695, 323] on body "Dashboards My Travel Dashboard Trips Current / Future Trips Past Trips Trips Mi…" at bounding box center [630, 314] width 1261 height 629
click at [605, 388] on li "King" at bounding box center [451, 397] width 515 height 24
type input "King"
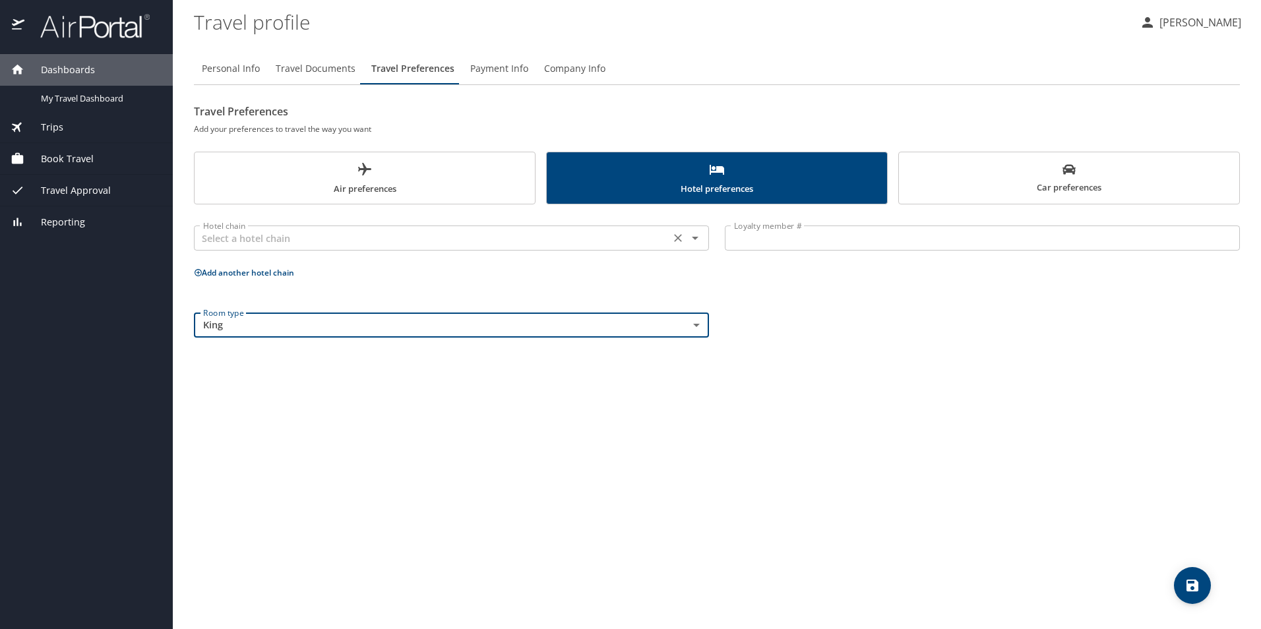
click at [681, 243] on icon "Clear" at bounding box center [678, 238] width 13 height 13
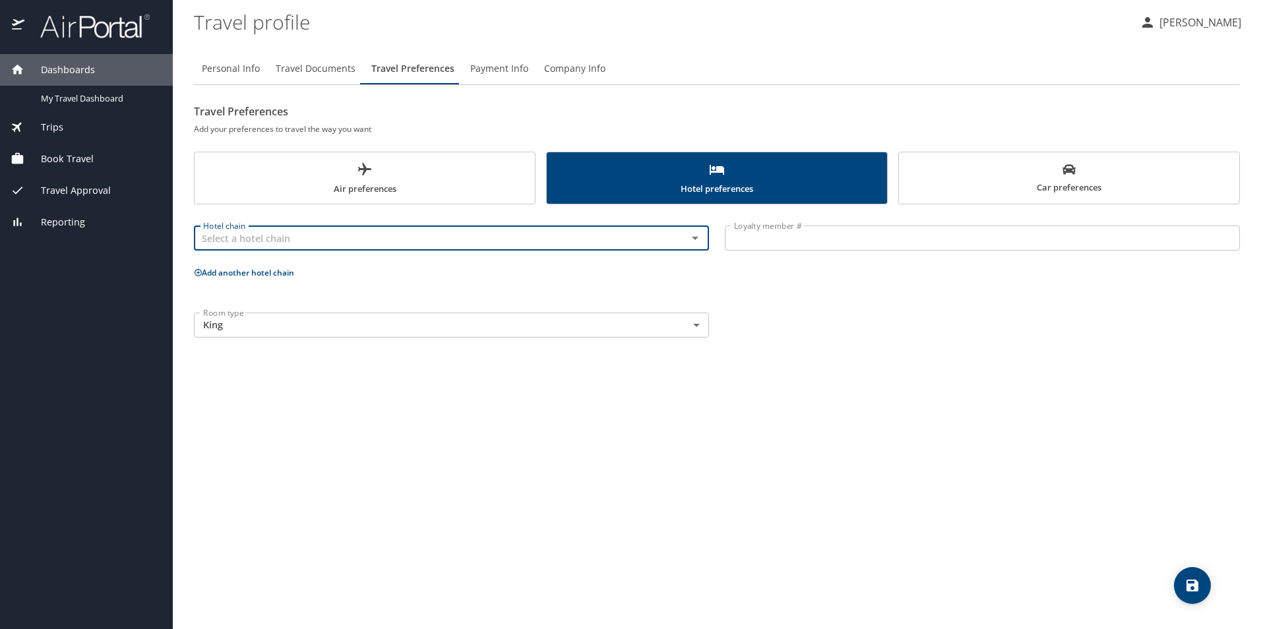
click at [700, 237] on icon "Open" at bounding box center [695, 238] width 16 height 16
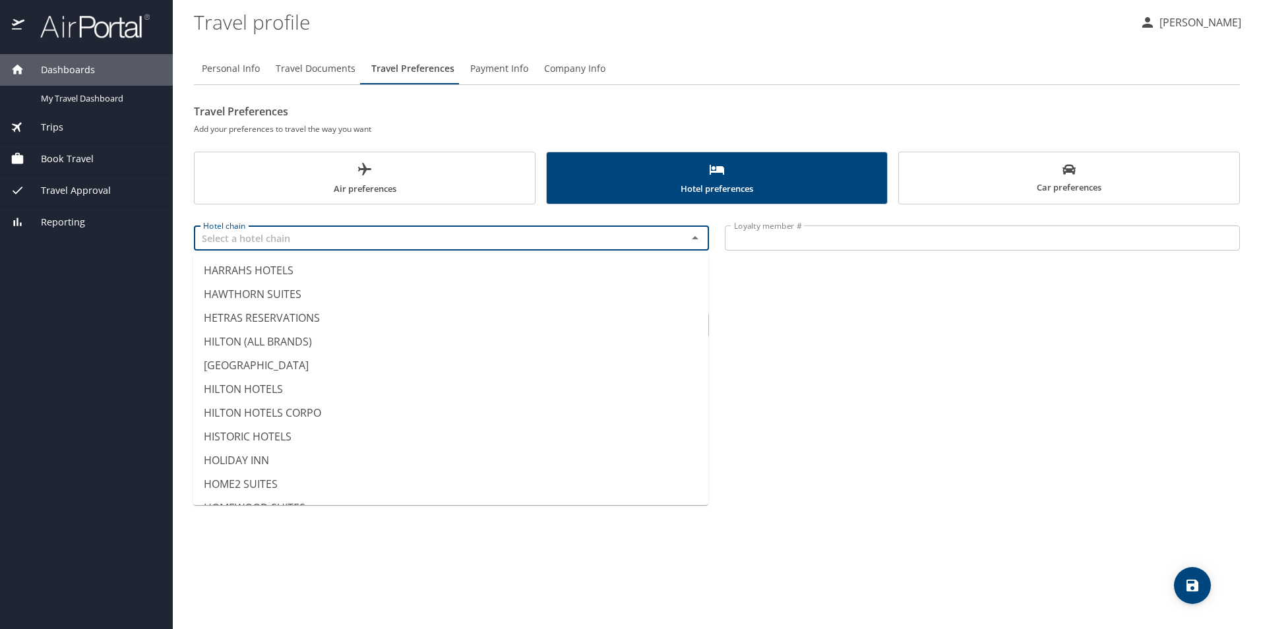
scroll to position [2876, 0]
click at [602, 313] on li "HILTON (ALL BRANDS)" at bounding box center [450, 316] width 515 height 24
type input "HILTON (ALL BRANDS)"
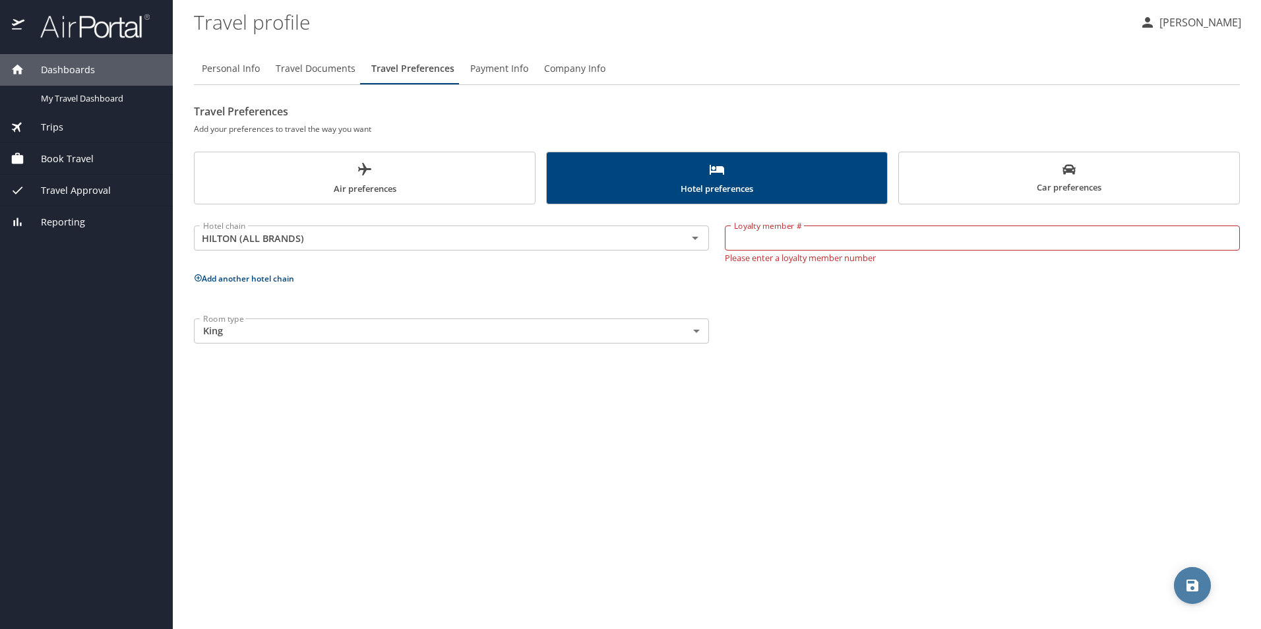
click at [1194, 574] on button "save" at bounding box center [1192, 585] width 37 height 37
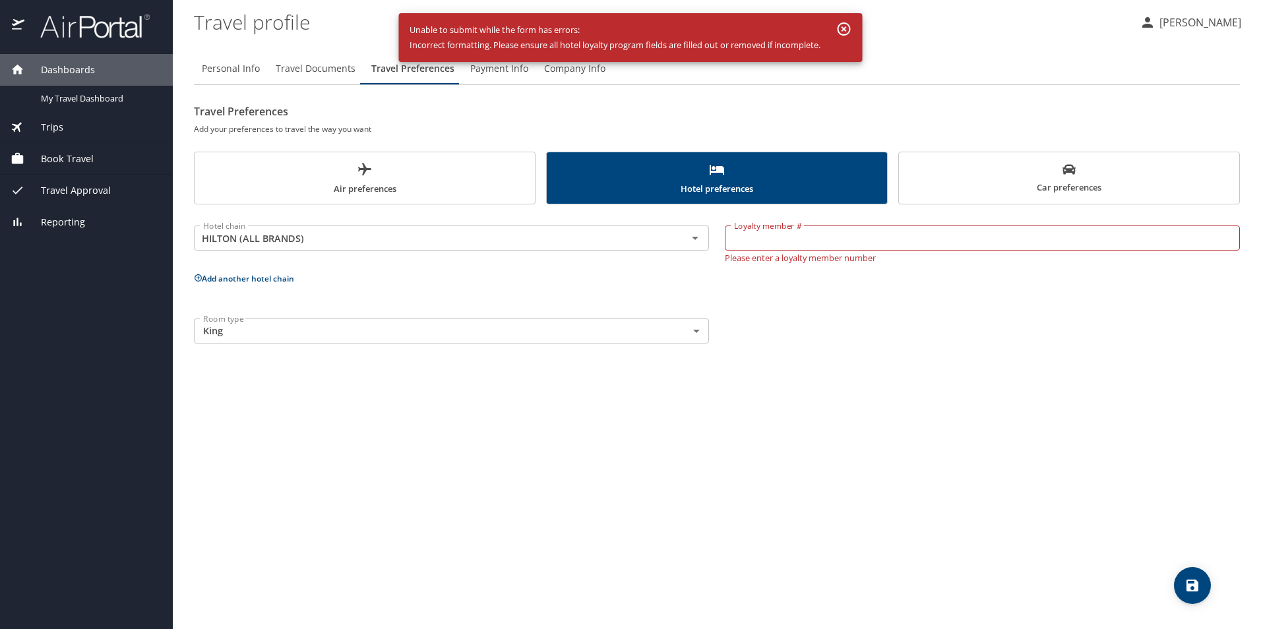
click at [761, 237] on input "Loyalty member #" at bounding box center [982, 238] width 515 height 25
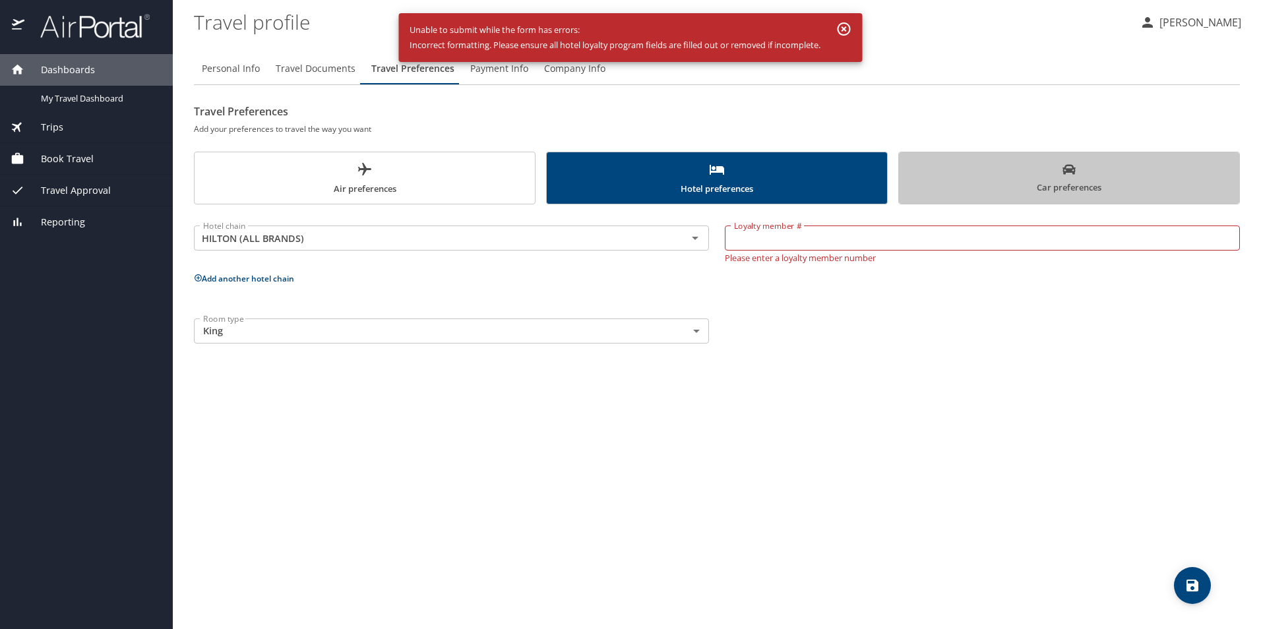
click at [1083, 180] on span "Car preferences" at bounding box center [1069, 179] width 325 height 32
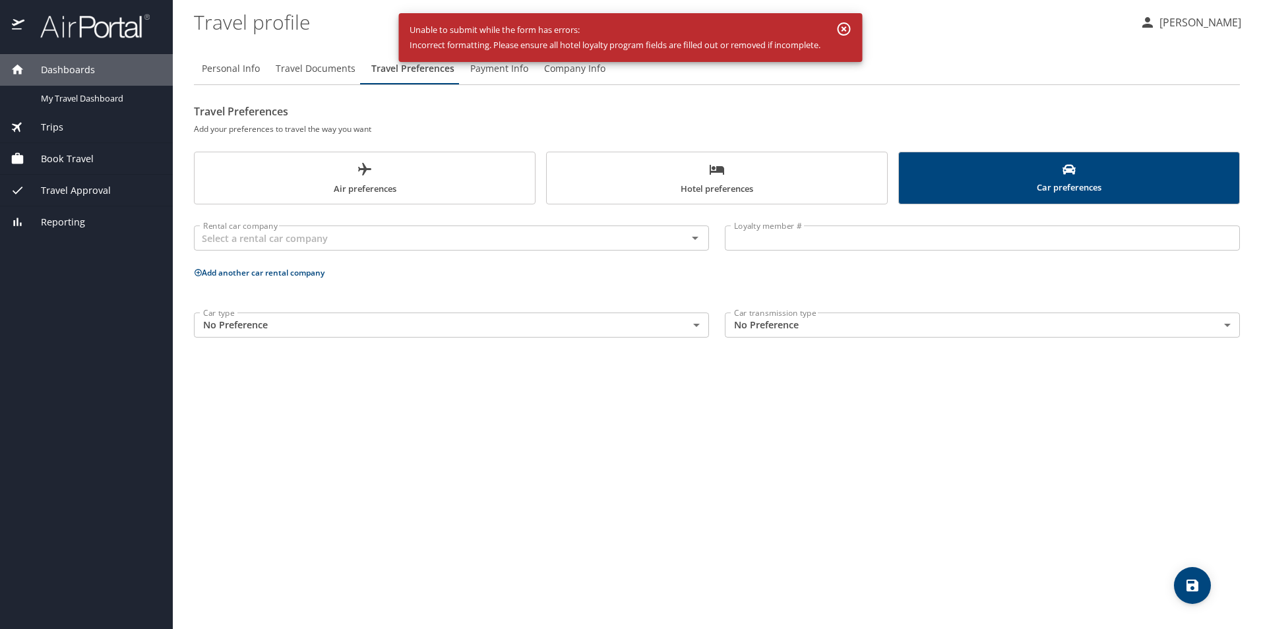
click at [1231, 319] on body "Dashboards My Travel Dashboard Trips Current / Future Trips Past Trips Trips Mi…" at bounding box center [630, 314] width 1261 height 629
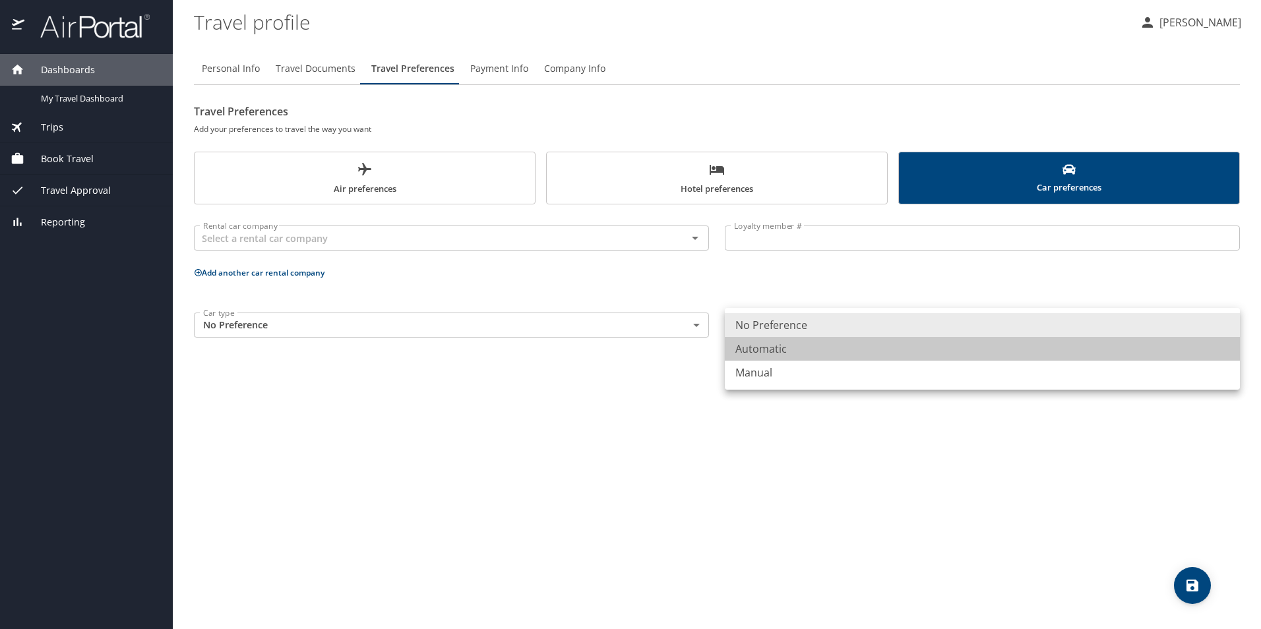
click at [1105, 352] on li "Automatic" at bounding box center [982, 349] width 515 height 24
type input "Automatic"
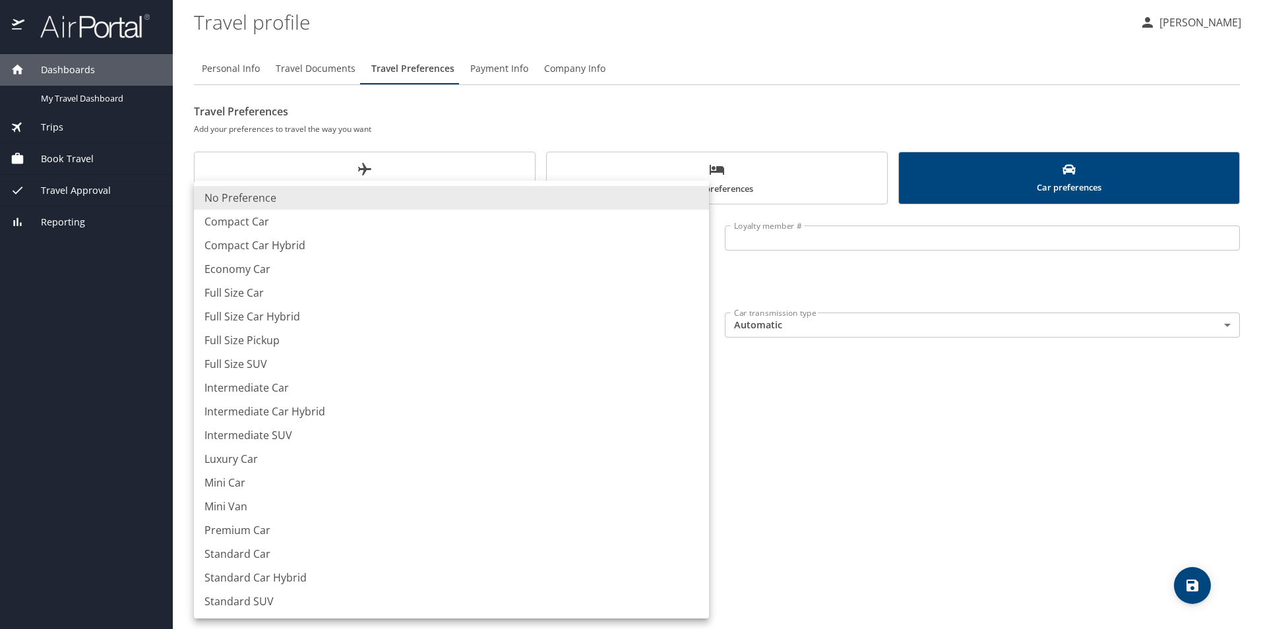
click at [701, 325] on body "Dashboards My Travel Dashboard Trips Current / Future Trips Past Trips Trips Mi…" at bounding box center [630, 314] width 1261 height 629
click at [701, 325] on li "Full Size Car Hybrid" at bounding box center [451, 317] width 515 height 24
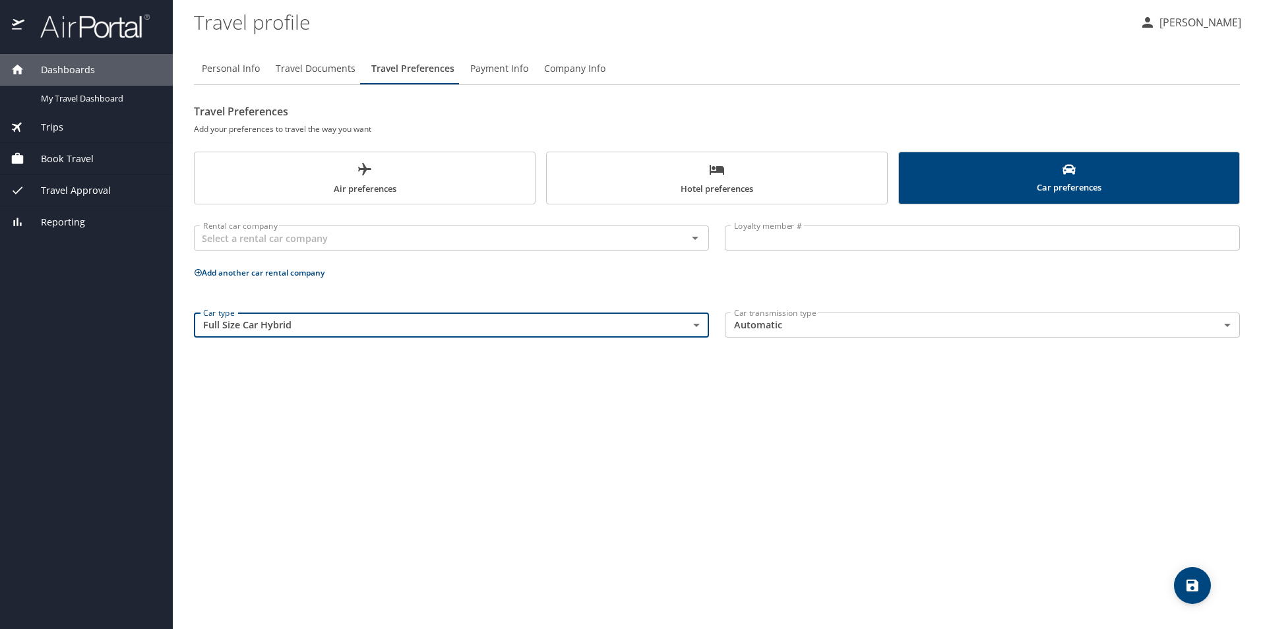
click at [693, 327] on body "Dashboards My Travel Dashboard Trips Current / Future Trips Past Trips Trips Mi…" at bounding box center [630, 314] width 1261 height 629
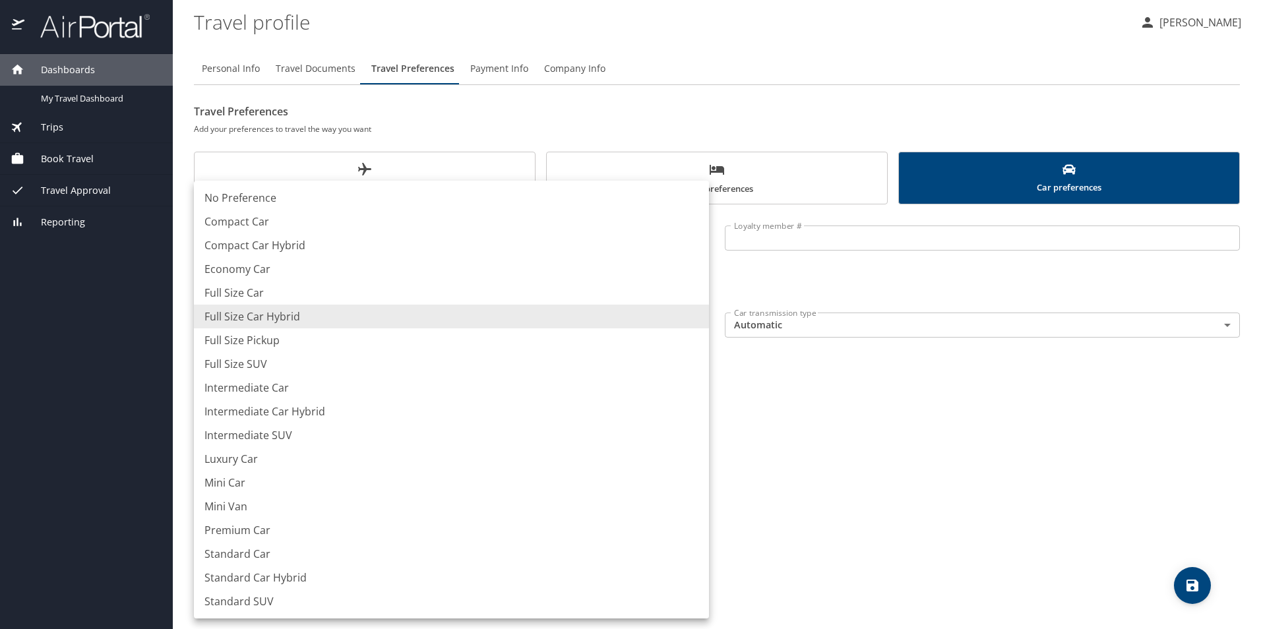
click at [515, 197] on li "No Preference" at bounding box center [451, 198] width 515 height 24
type input "NotApplicable"
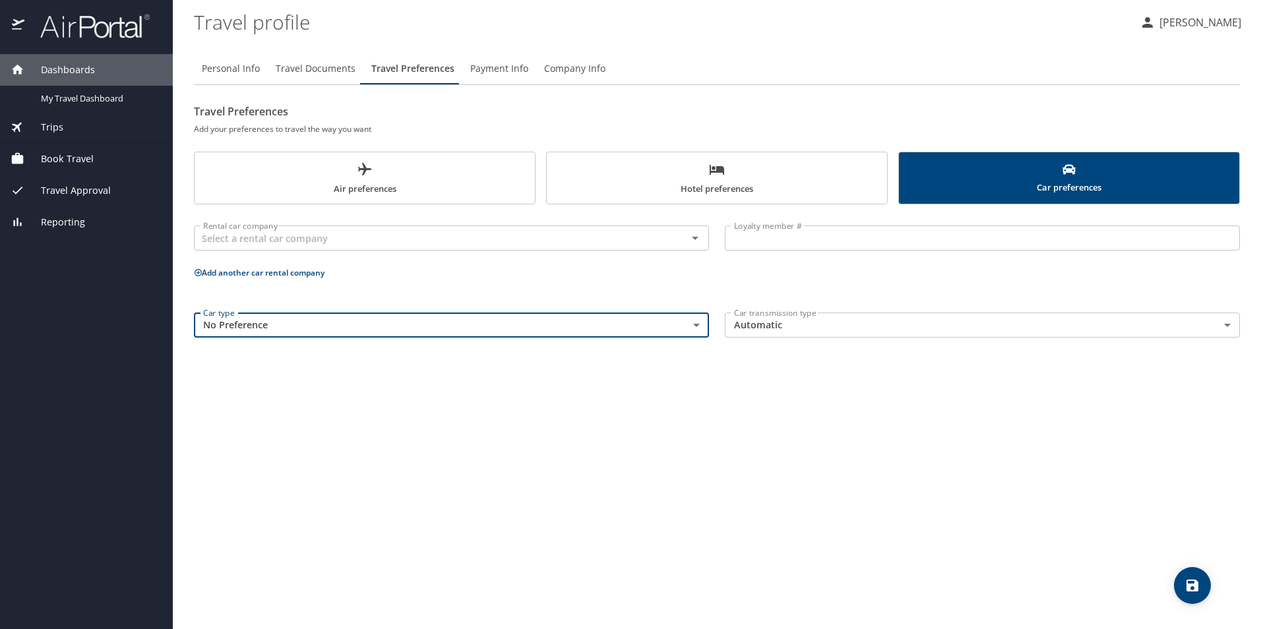
click at [1201, 573] on button "save" at bounding box center [1192, 585] width 37 height 37
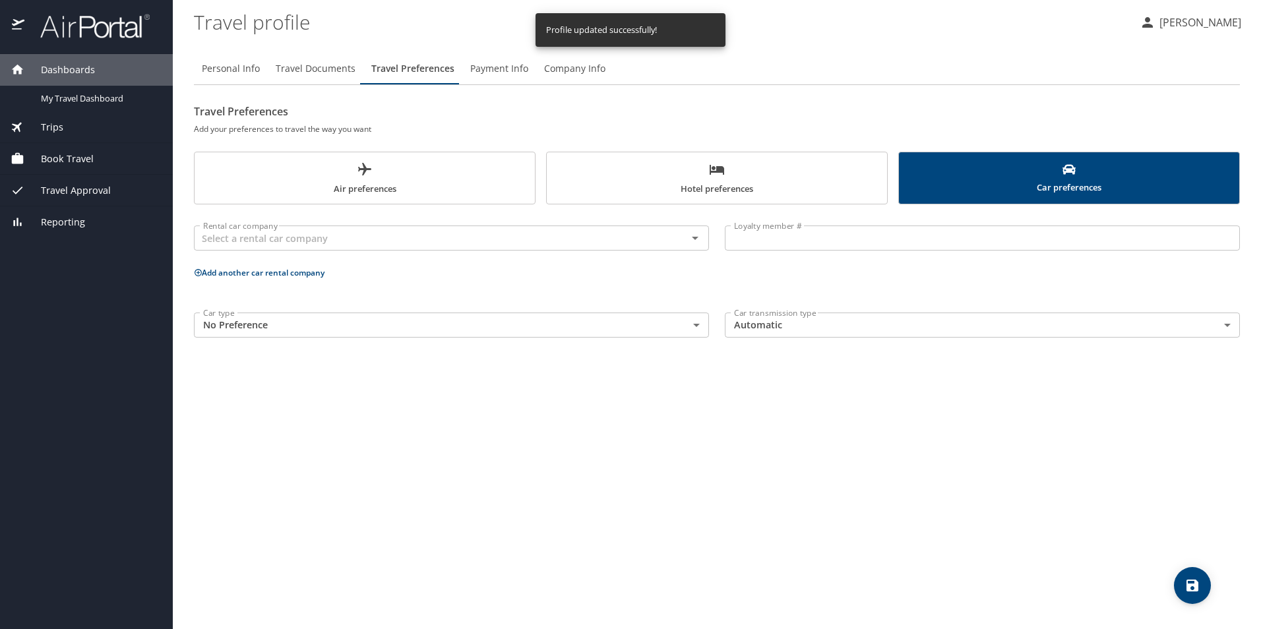
click at [503, 69] on span "Payment Info" at bounding box center [499, 69] width 58 height 16
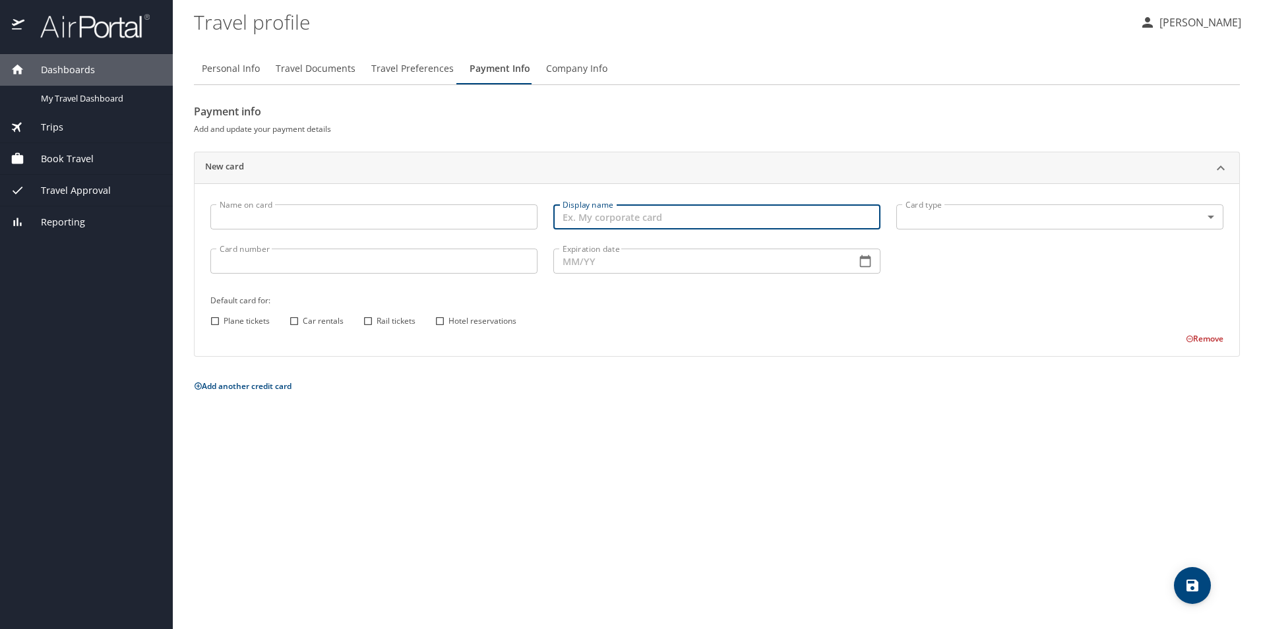
click at [579, 213] on input "Display name" at bounding box center [716, 217] width 327 height 25
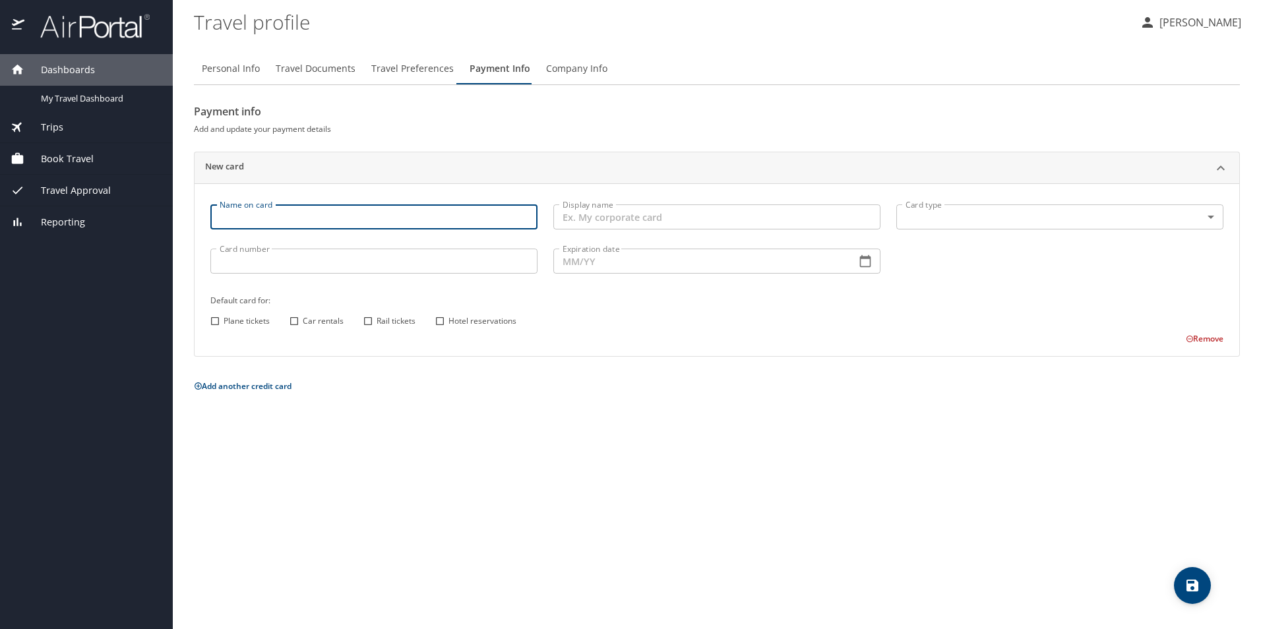
click at [311, 209] on input "Name on card" at bounding box center [373, 217] width 327 height 25
click at [565, 73] on span "Company Info" at bounding box center [576, 69] width 61 height 16
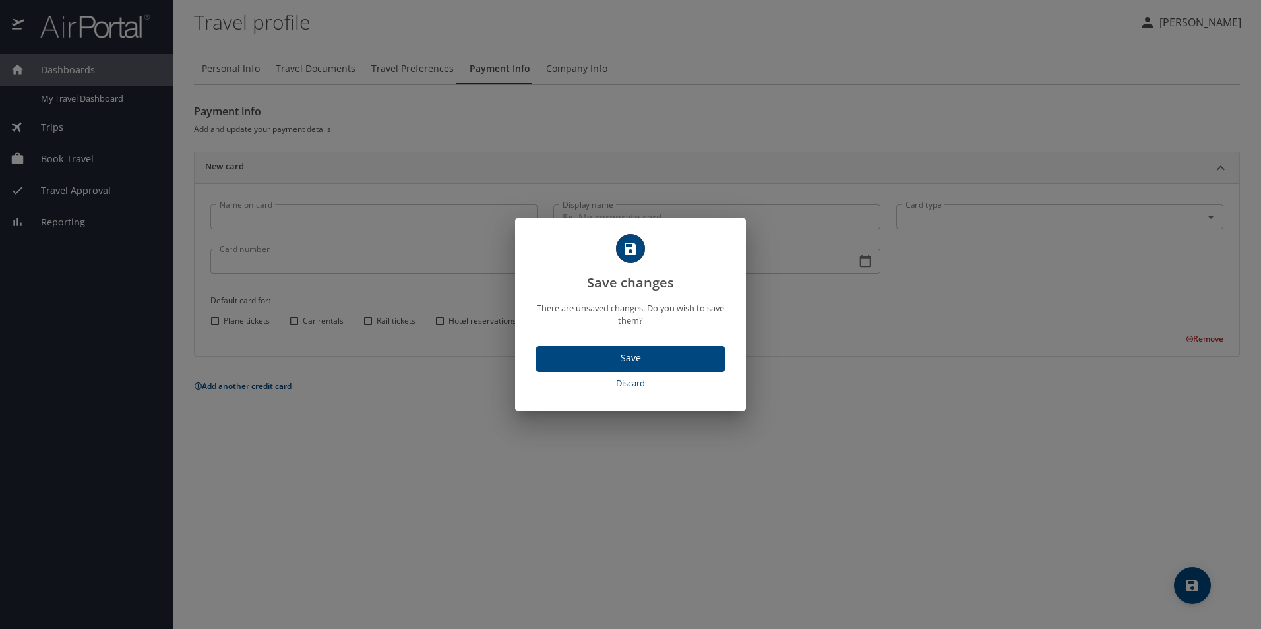
click at [622, 359] on span "Save" at bounding box center [631, 358] width 168 height 16
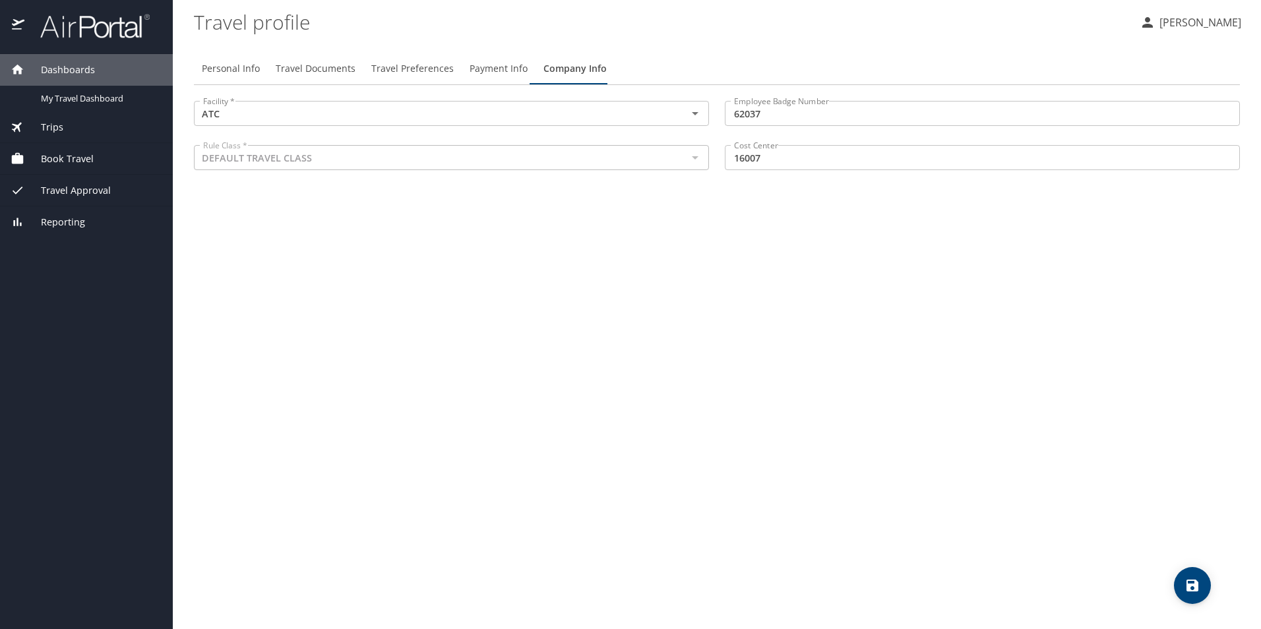
click at [688, 160] on div at bounding box center [694, 157] width 17 height 18
click at [501, 71] on span "Payment Info" at bounding box center [499, 69] width 58 height 16
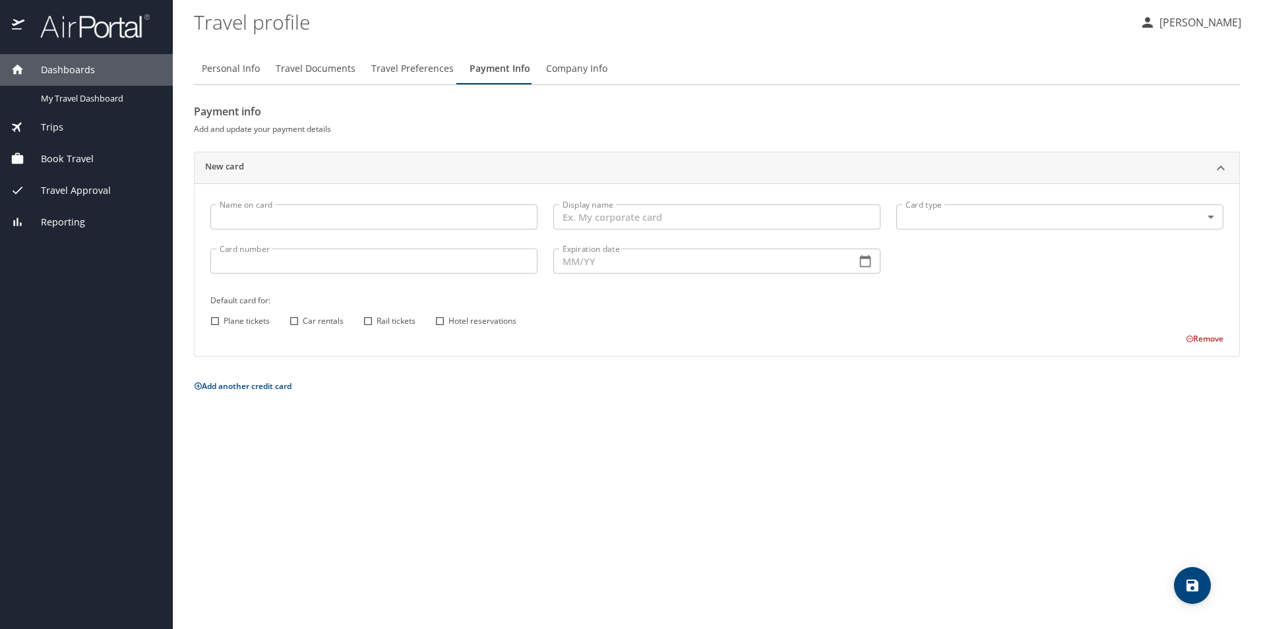
click at [280, 218] on input "Name on card" at bounding box center [373, 217] width 327 height 25
click at [294, 217] on input "Tamatha Marie Sedlock" at bounding box center [373, 217] width 327 height 25
type input "[PERSON_NAME]"
click at [624, 222] on input "Display name" at bounding box center [716, 217] width 327 height 25
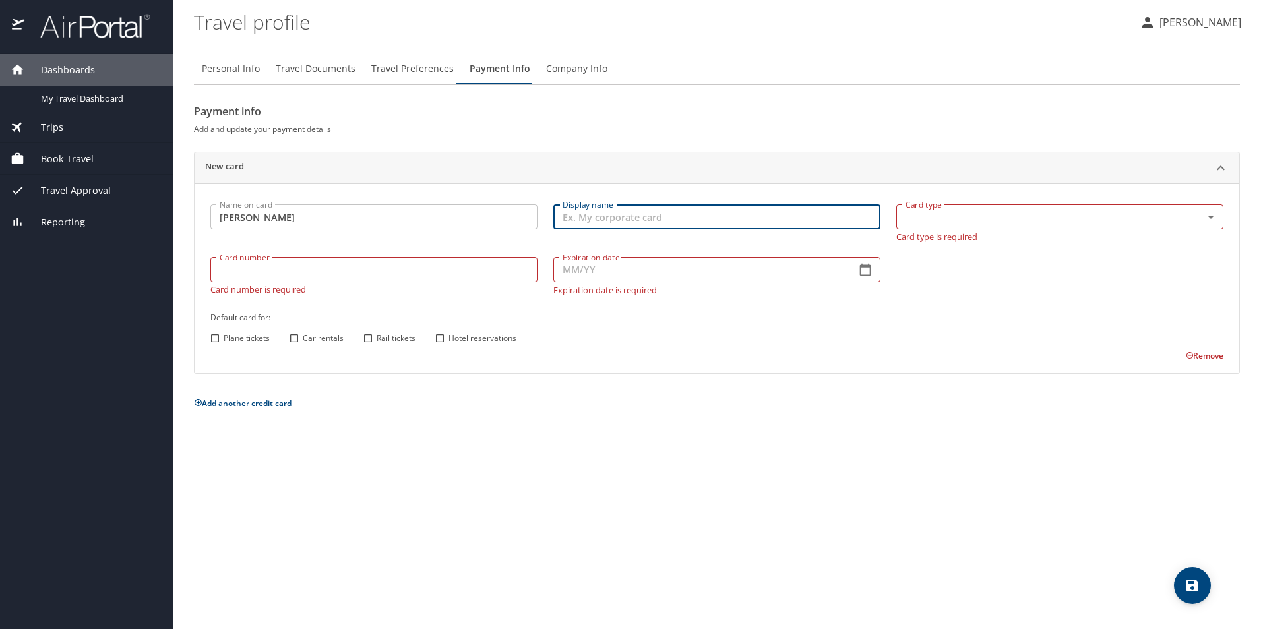
click at [982, 216] on body "Dashboards My Travel Dashboard Trips Current / Future Trips Past Trips Trips Mi…" at bounding box center [630, 314] width 1261 height 629
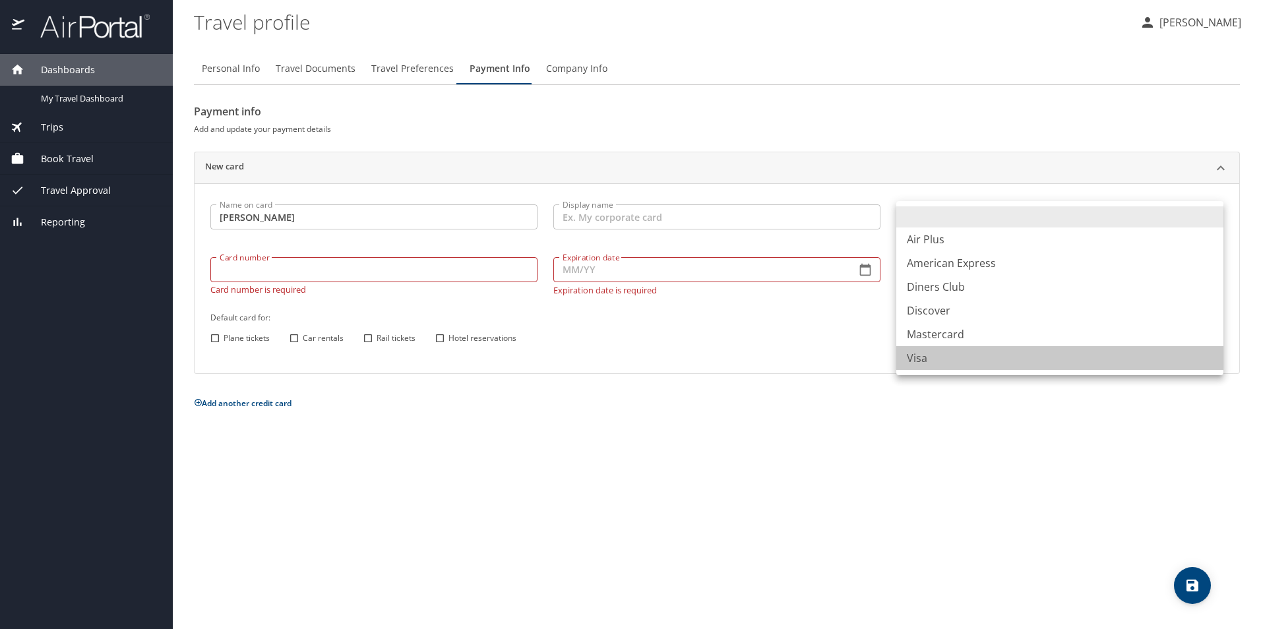
click at [937, 355] on li "Visa" at bounding box center [1060, 358] width 327 height 24
type input "VI"
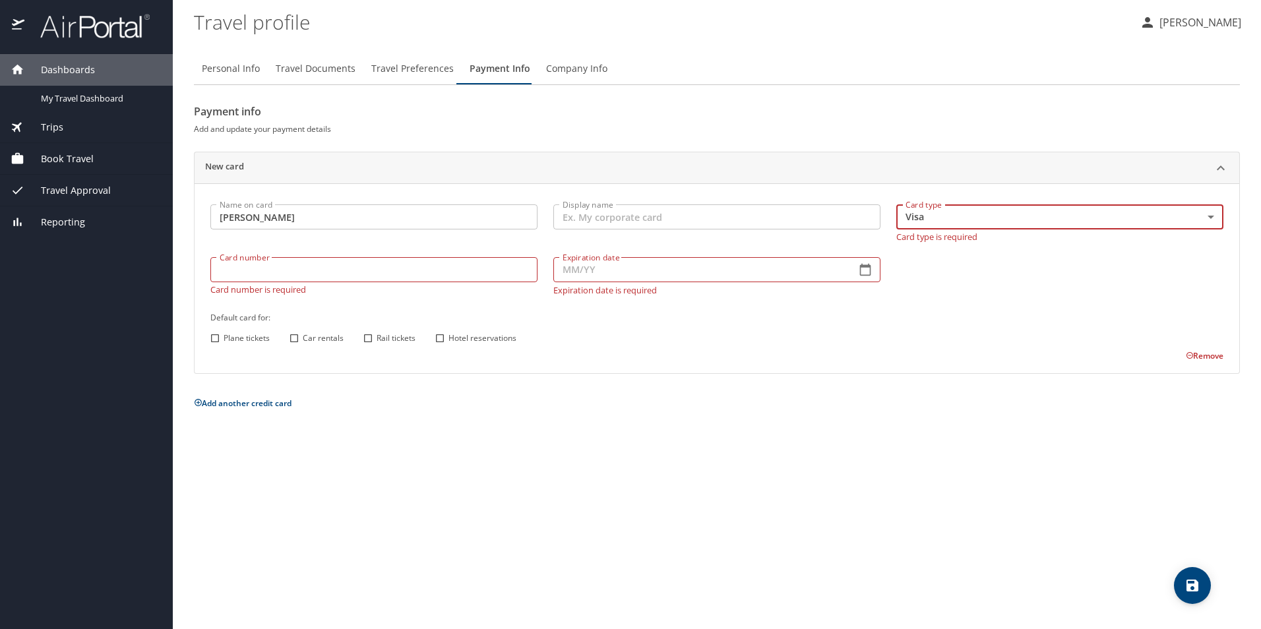
click at [363, 265] on input "Card number" at bounding box center [373, 269] width 327 height 25
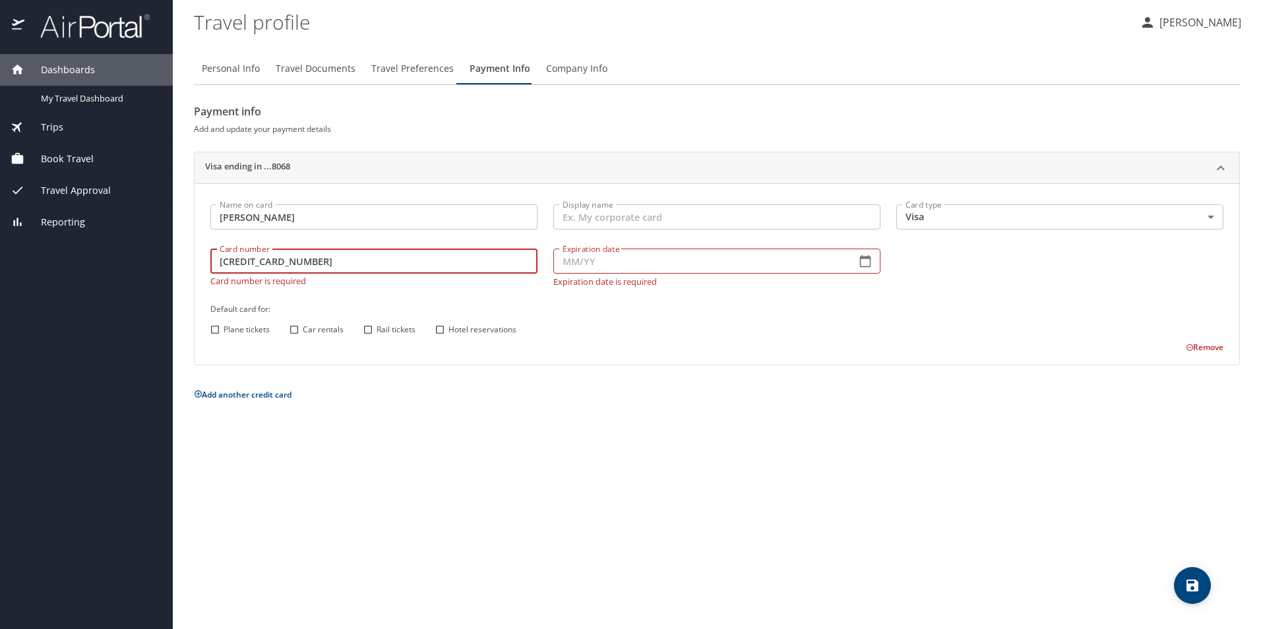
type input "4808017015058068"
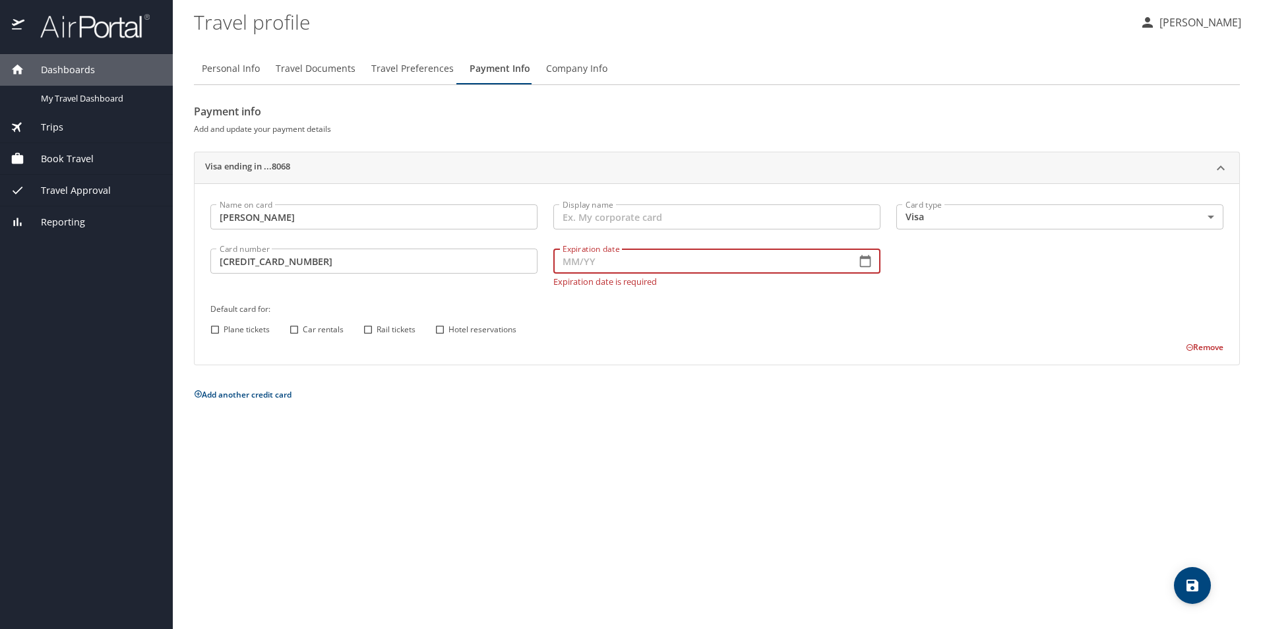
click at [590, 266] on input "Expiration date" at bounding box center [699, 261] width 292 height 25
type input "04/28"
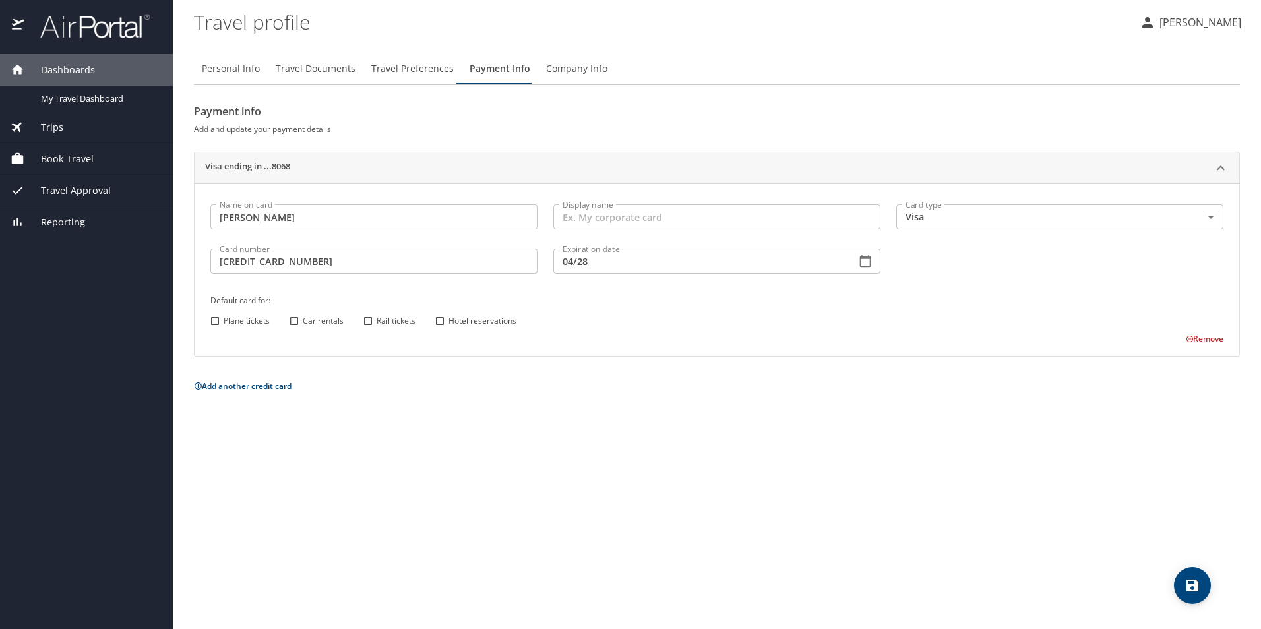
click at [1014, 262] on div "Name on card Tamatha Sedlock Name on card Display name Display name Card type V…" at bounding box center [717, 271] width 1029 height 149
click at [217, 324] on input "Plane tickets" at bounding box center [214, 321] width 17 height 17
checkbox input "true"
click at [301, 321] on input "Car rentals" at bounding box center [294, 321] width 17 height 17
checkbox input "true"
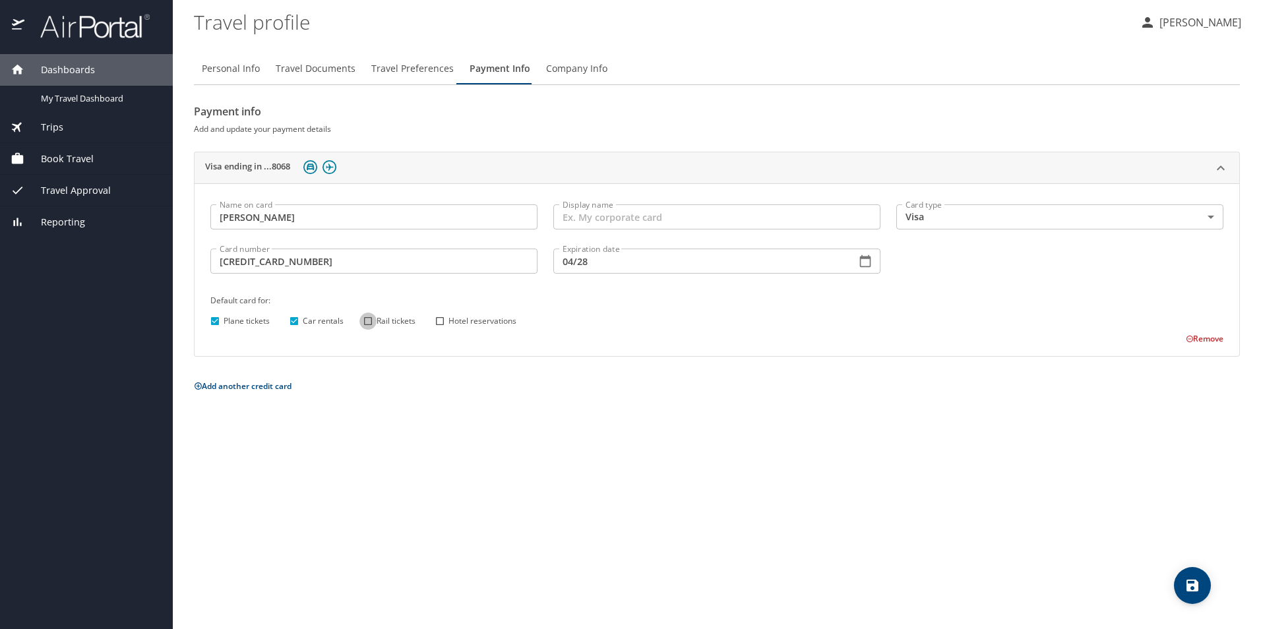
click at [367, 321] on input "Rail tickets" at bounding box center [368, 321] width 17 height 17
checkbox input "true"
click at [438, 321] on input "Hotel reservations" at bounding box center [439, 321] width 17 height 17
checkbox input "true"
click at [1201, 580] on span "save" at bounding box center [1192, 586] width 37 height 16
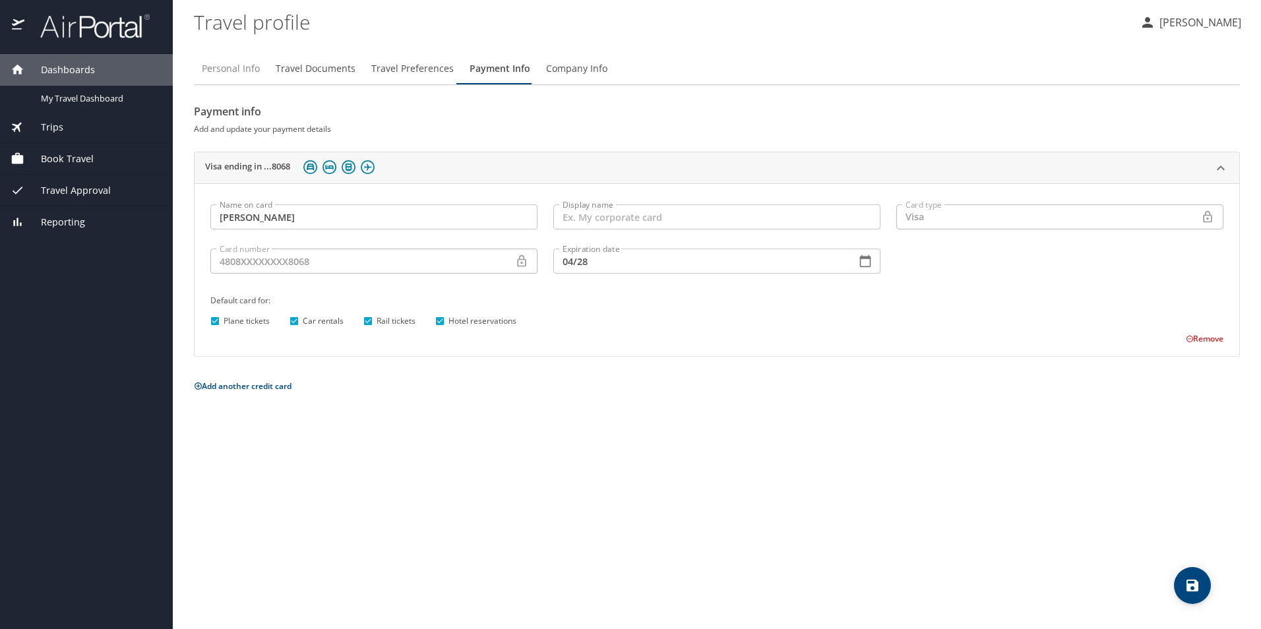
click at [224, 65] on span "Personal Info" at bounding box center [231, 69] width 58 height 16
select select "US"
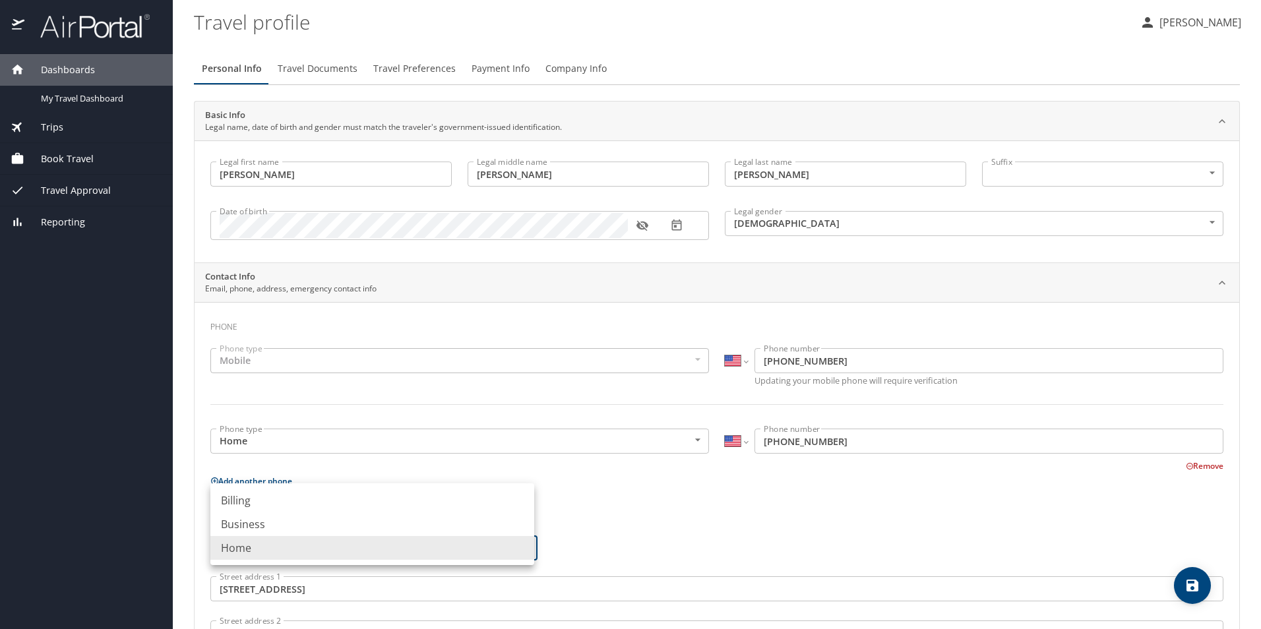
click at [440, 548] on body "Dashboards My Travel Dashboard Trips Current / Future Trips Past Trips Trips Mi…" at bounding box center [630, 314] width 1261 height 629
click at [402, 498] on li "Billing" at bounding box center [372, 501] width 324 height 24
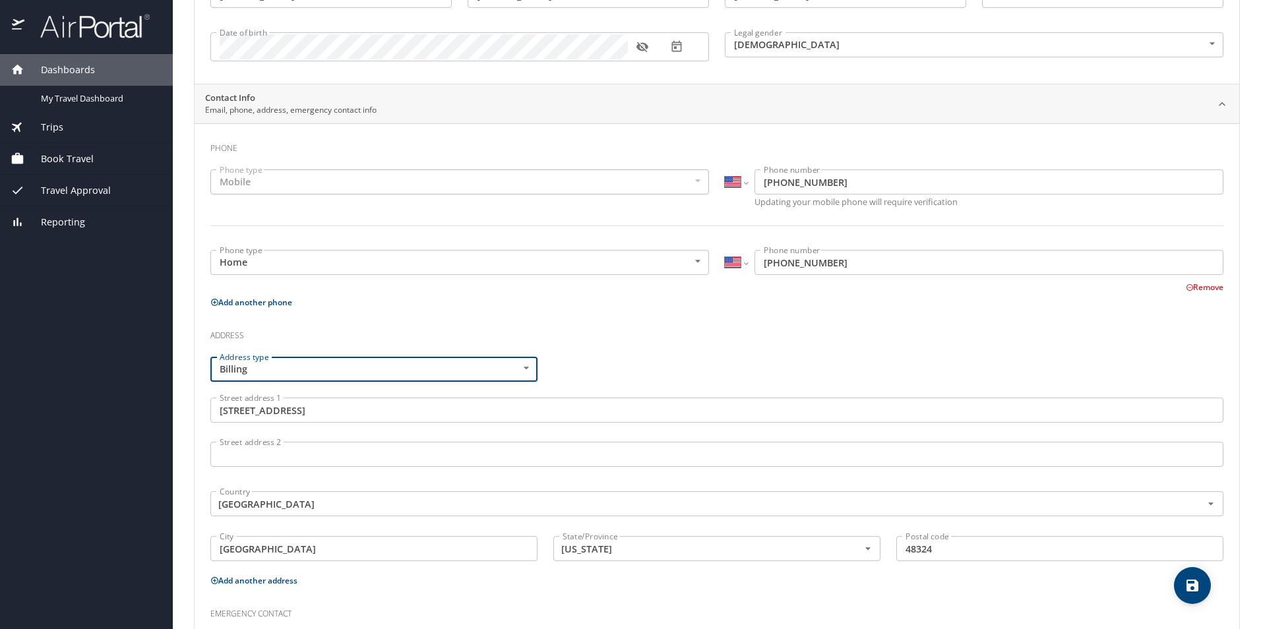
scroll to position [298, 0]
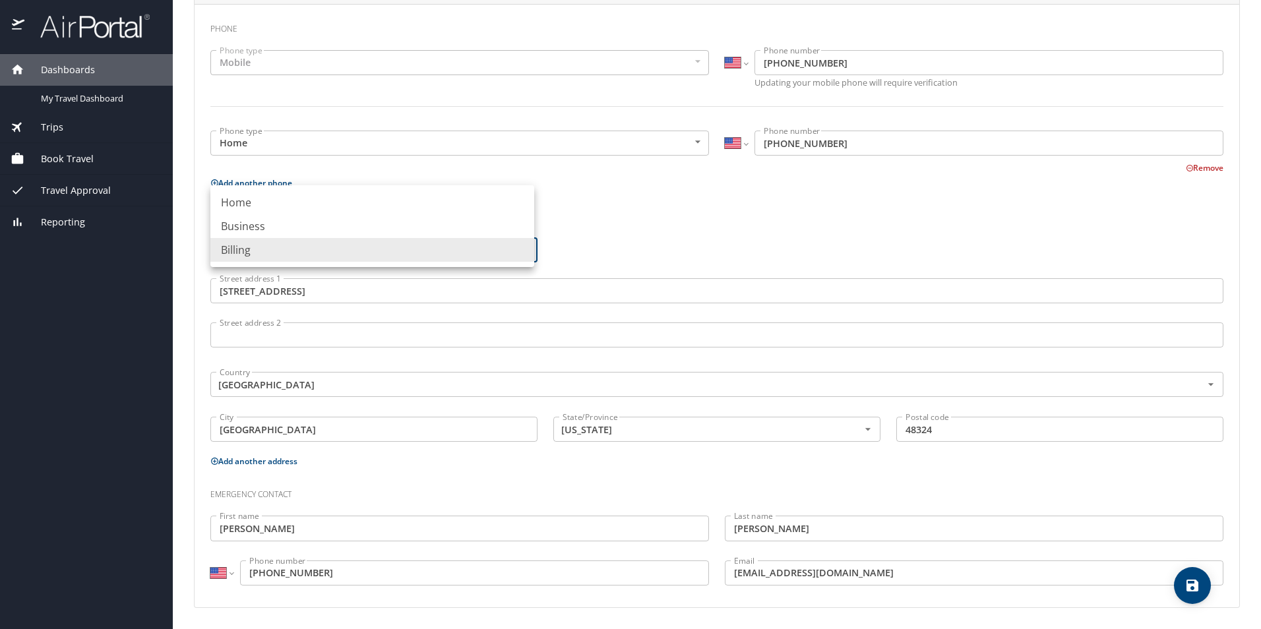
click at [507, 253] on body "Dashboards My Travel Dashboard Trips Current / Future Trips Past Trips Trips Mi…" at bounding box center [630, 314] width 1261 height 629
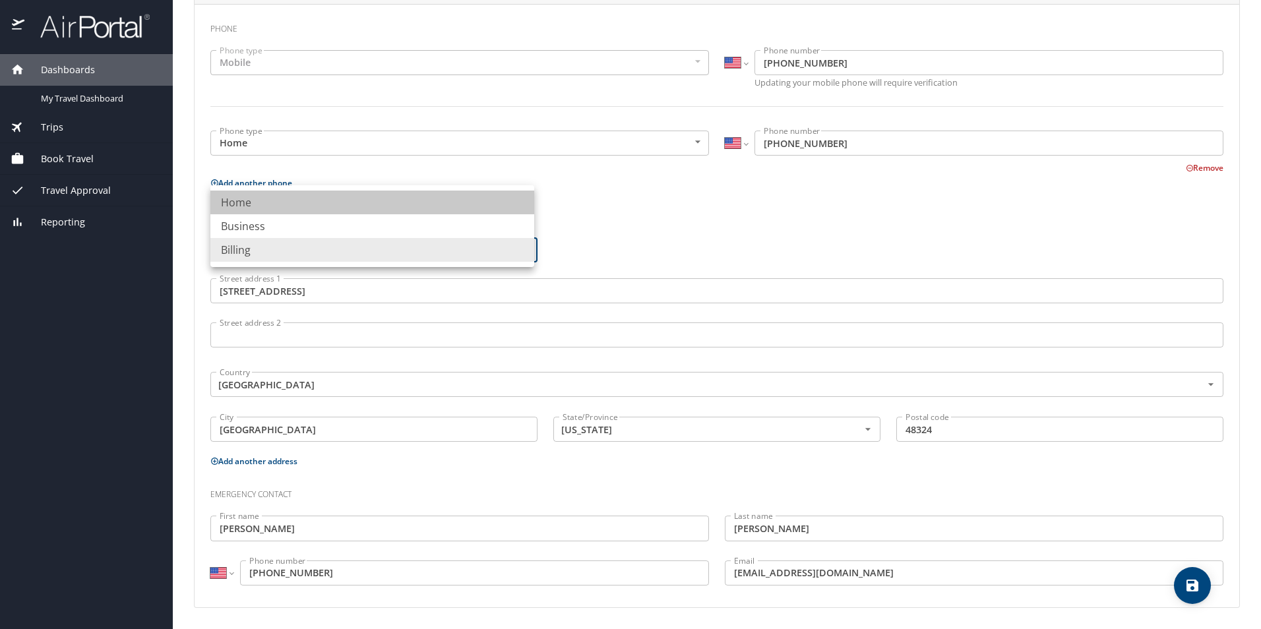
click at [469, 200] on li "Home" at bounding box center [372, 203] width 324 height 24
type input "Home"
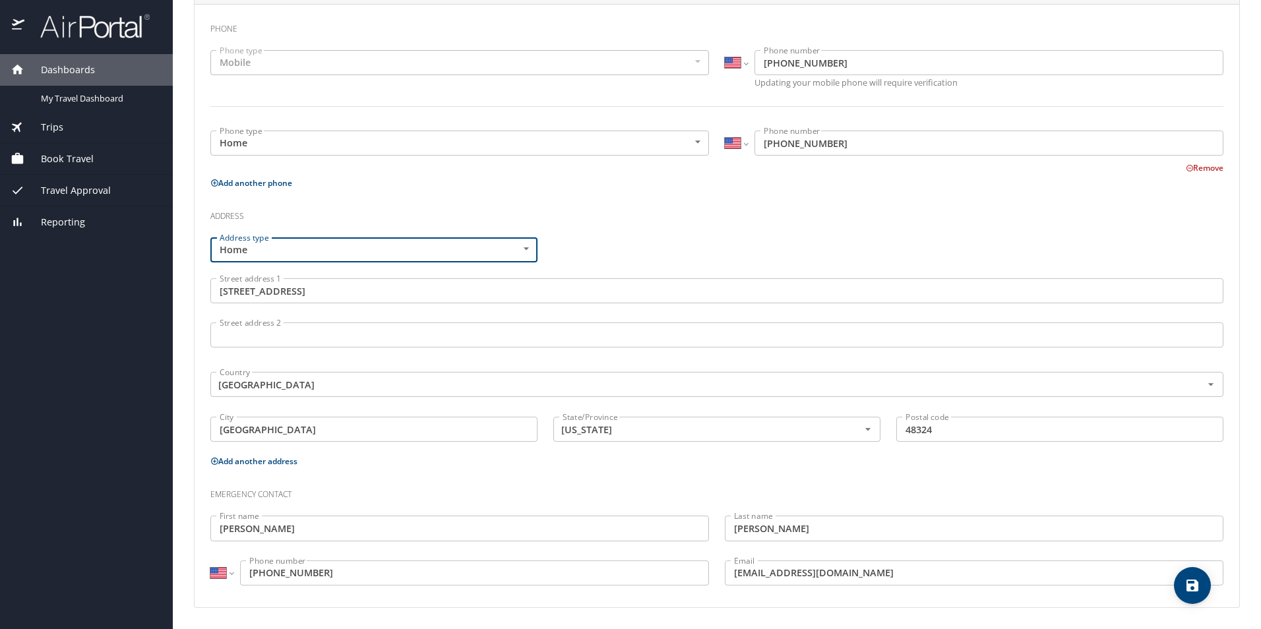
click at [242, 463] on button "Add another address" at bounding box center [253, 461] width 87 height 11
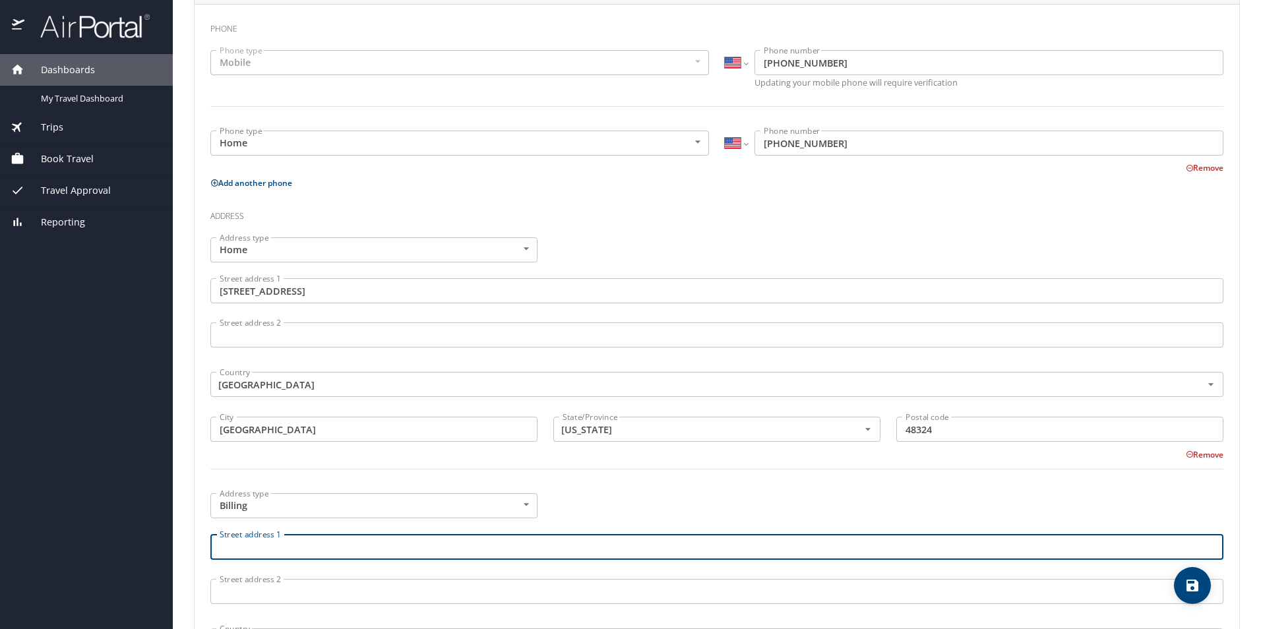
click at [400, 545] on input "Street address 1" at bounding box center [716, 546] width 1013 height 25
drag, startPoint x: 296, startPoint y: 548, endPoint x: 174, endPoint y: 545, distance: 122.1
click at [174, 545] on main "Travel profile Tamatha Sedlock Personal Info Travel Documents Travel Preference…" at bounding box center [717, 314] width 1089 height 629
type input "Autoliv ASP, Inc"
click at [261, 600] on input "Street address 2" at bounding box center [716, 591] width 1013 height 25
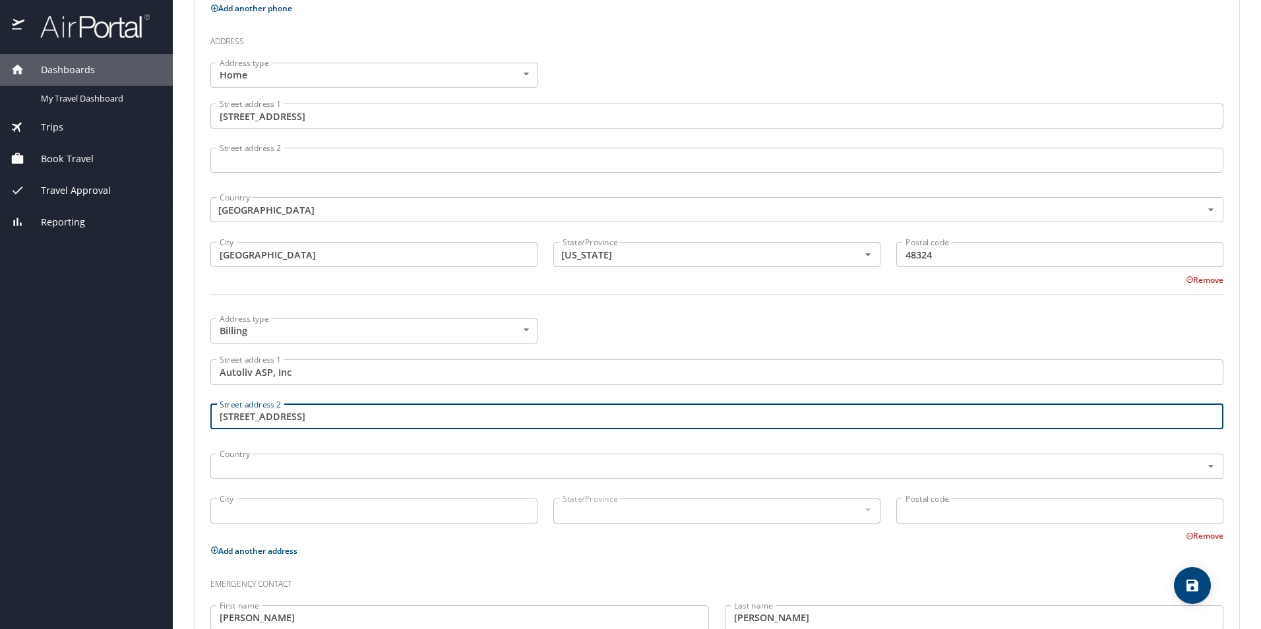
scroll to position [530, 0]
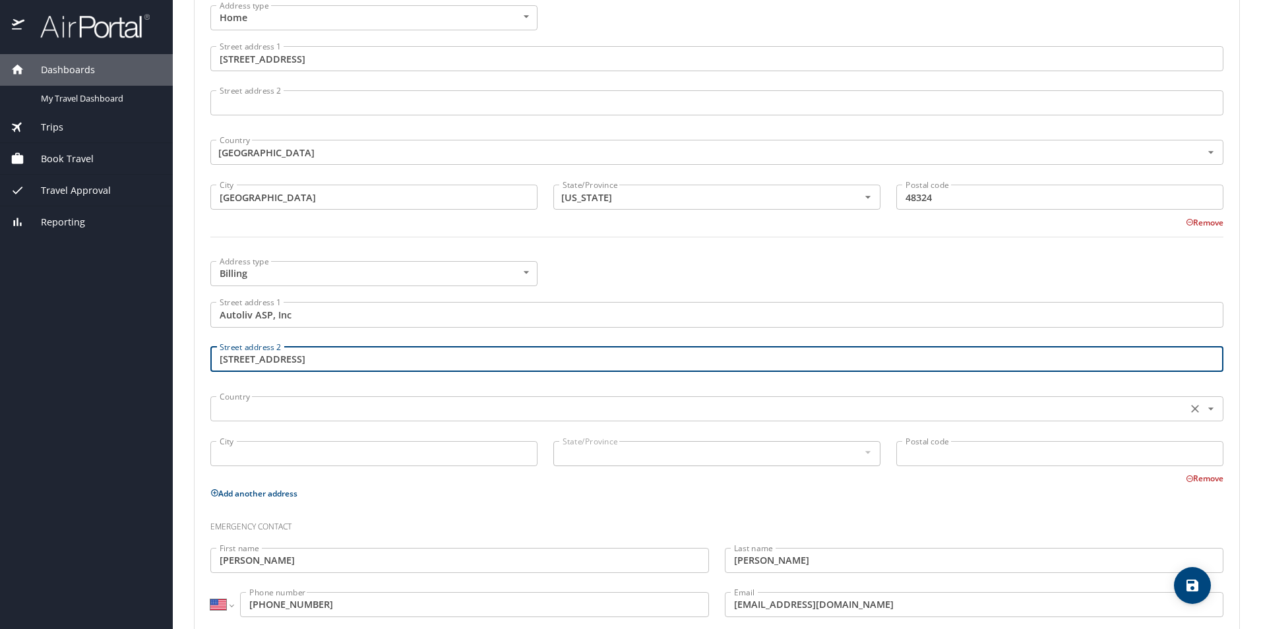
type input "3350 Airport Road"
click at [422, 404] on input "text" at bounding box center [697, 408] width 966 height 17
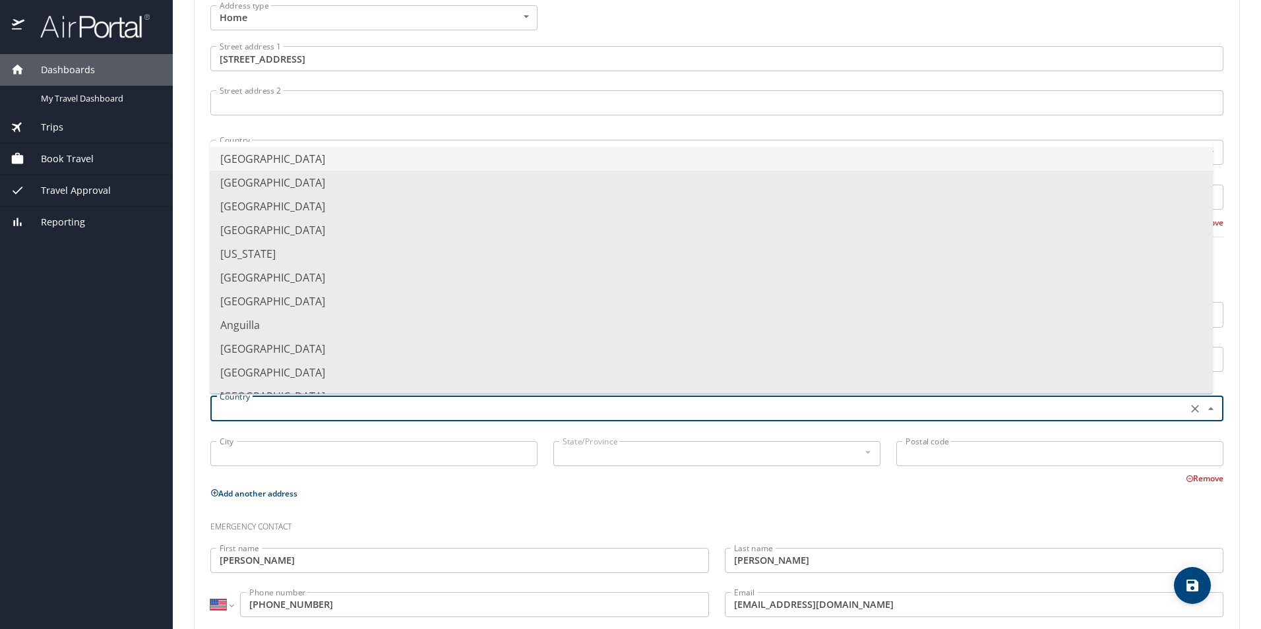
click at [345, 162] on li "United States of America" at bounding box center [711, 159] width 1003 height 24
type input "United States of America"
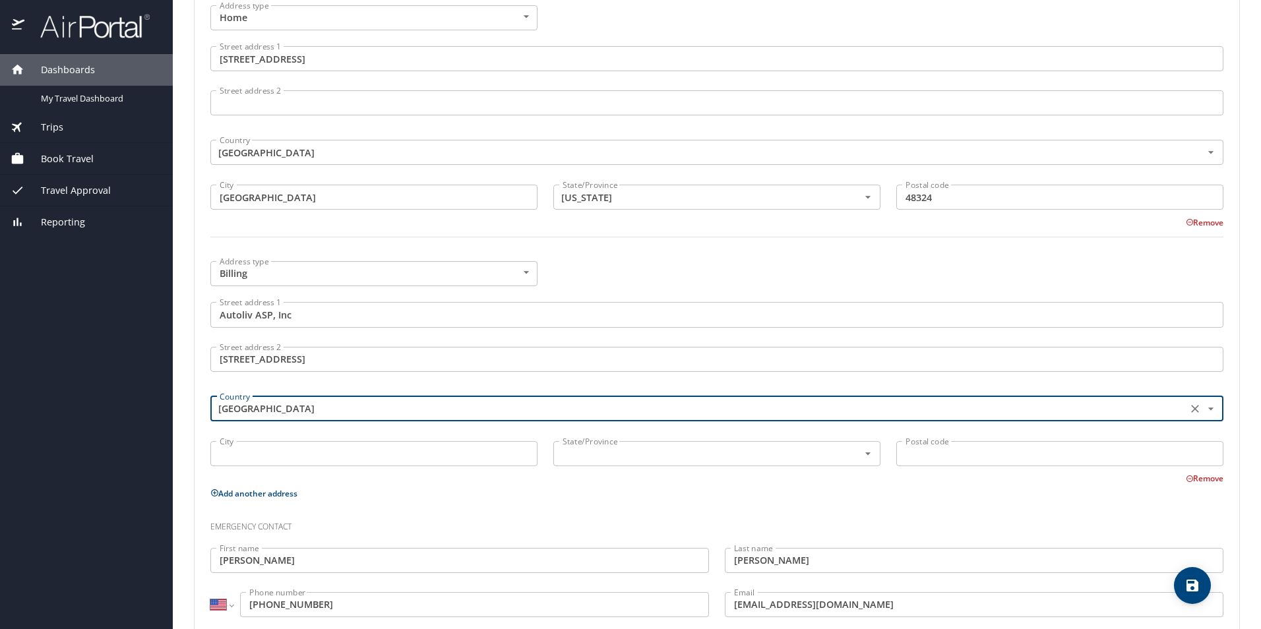
click at [292, 453] on input "City" at bounding box center [373, 453] width 327 height 25
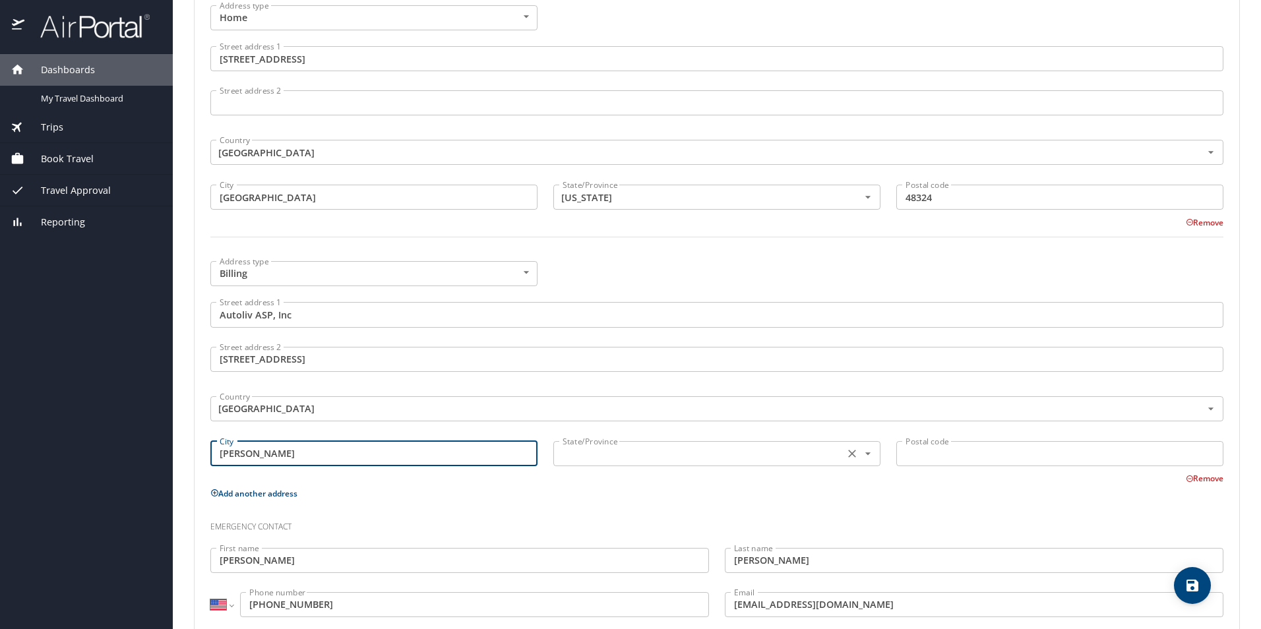
type input "Ogden"
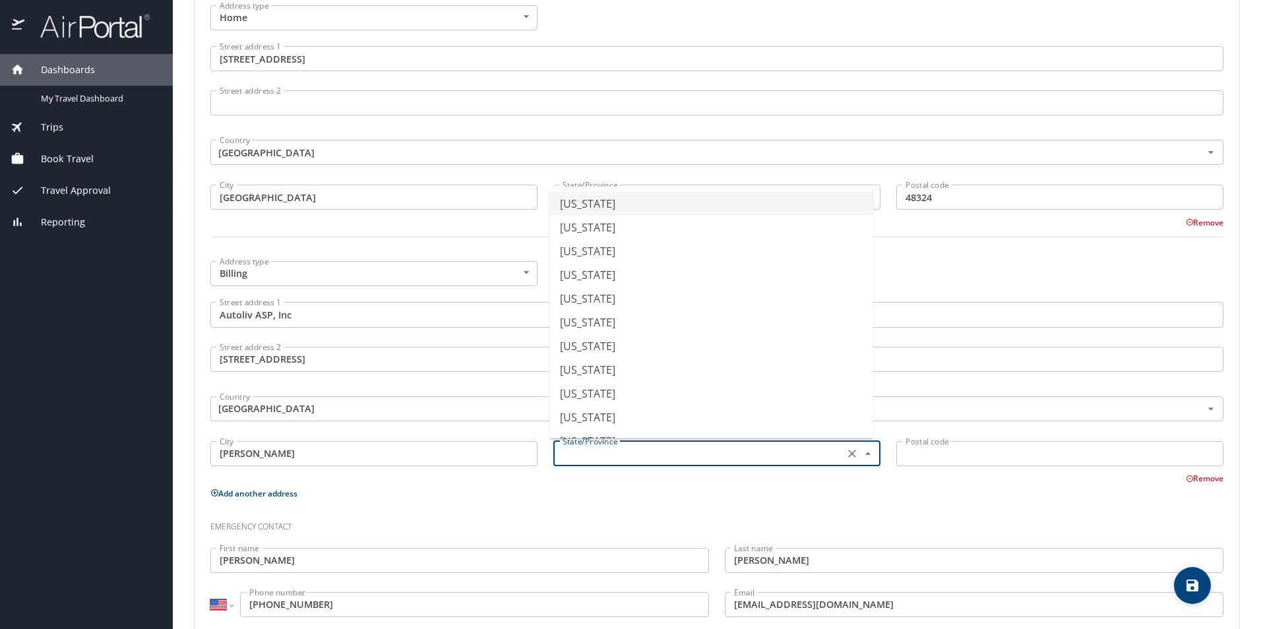
click at [660, 462] on input "text" at bounding box center [697, 453] width 280 height 17
click at [624, 423] on li "Utah" at bounding box center [712, 422] width 324 height 24
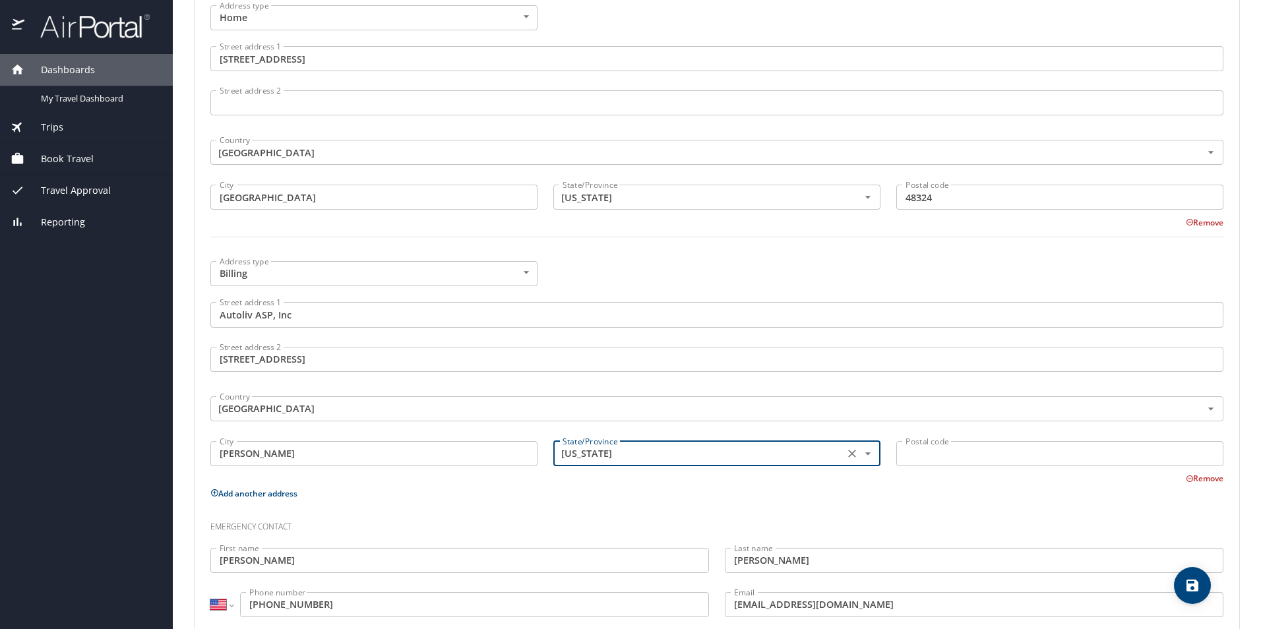
type input "Utah"
click at [932, 464] on input "Postal code" at bounding box center [1060, 453] width 327 height 25
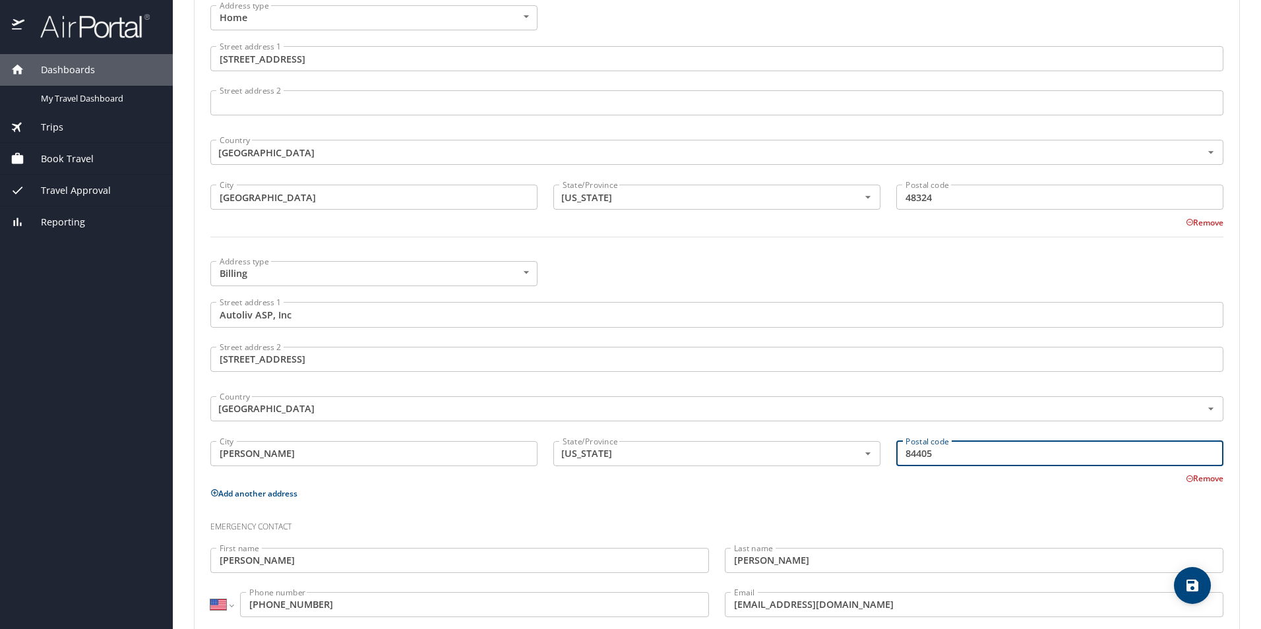
type input "84405"
click at [1188, 585] on icon "save" at bounding box center [1193, 586] width 12 height 12
select select "US"
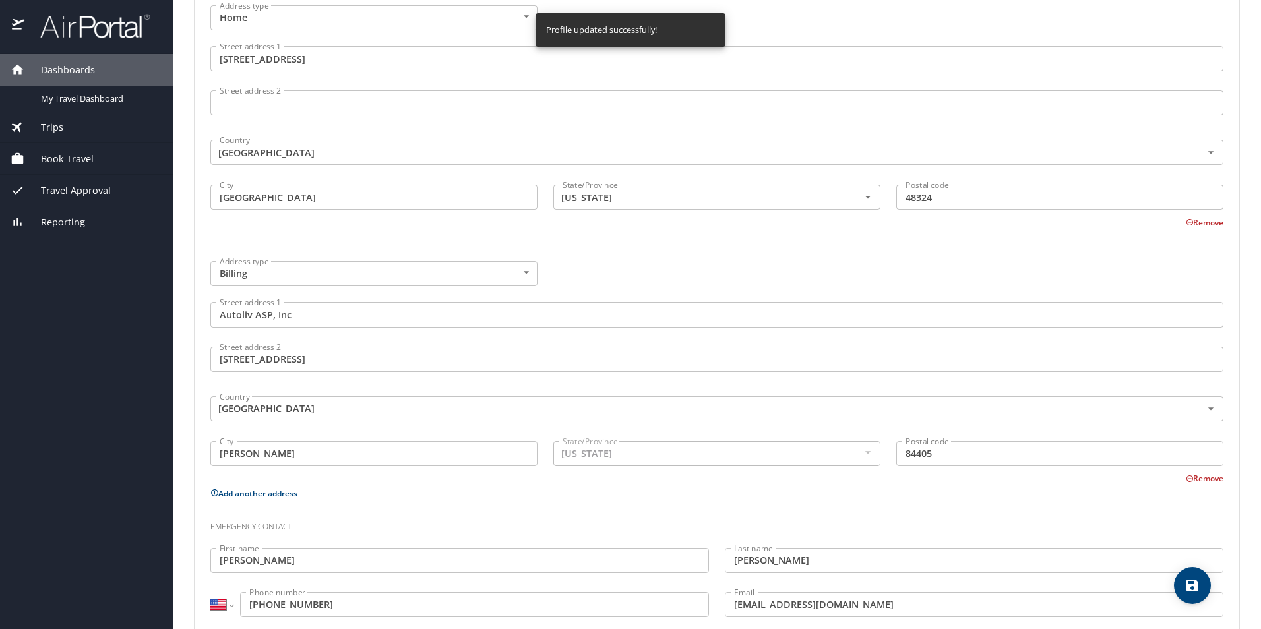
select select "US"
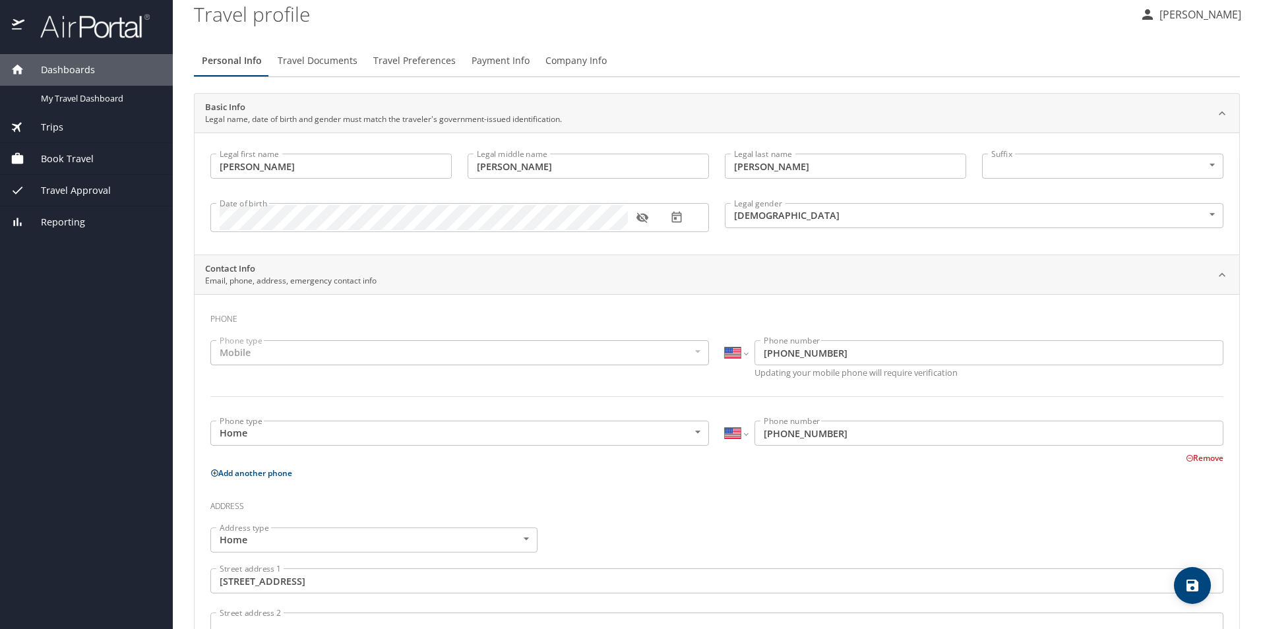
scroll to position [0, 0]
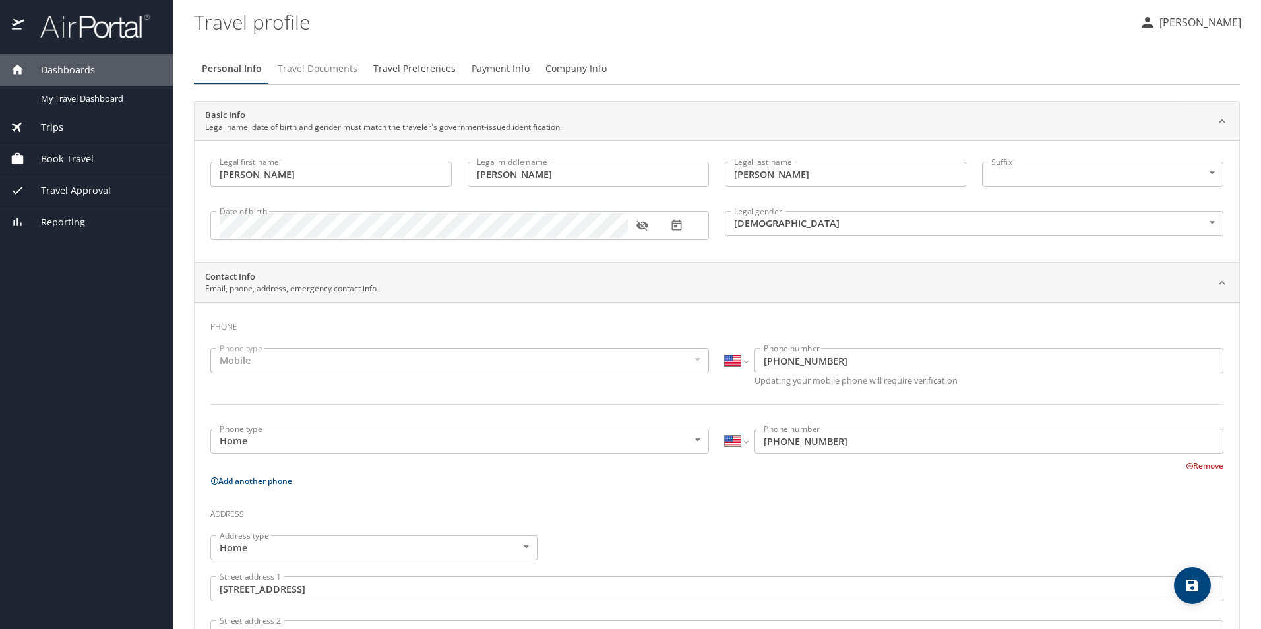
click at [287, 75] on span "Travel Documents" at bounding box center [318, 69] width 80 height 16
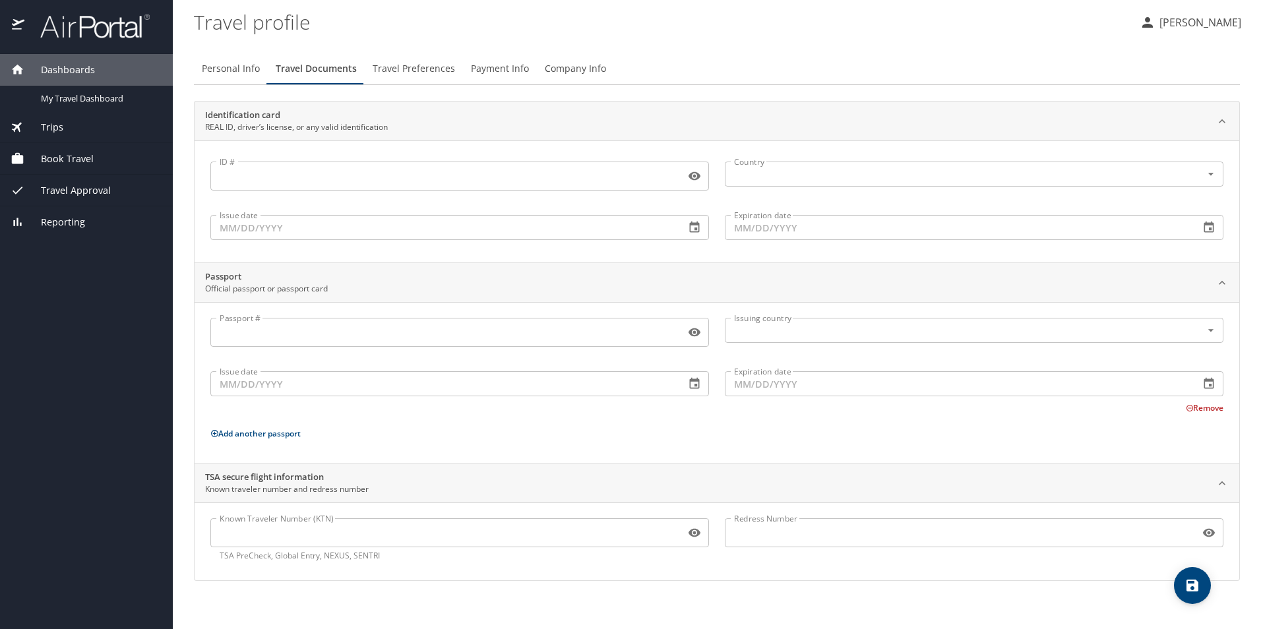
click at [378, 174] on input "ID #" at bounding box center [445, 176] width 470 height 25
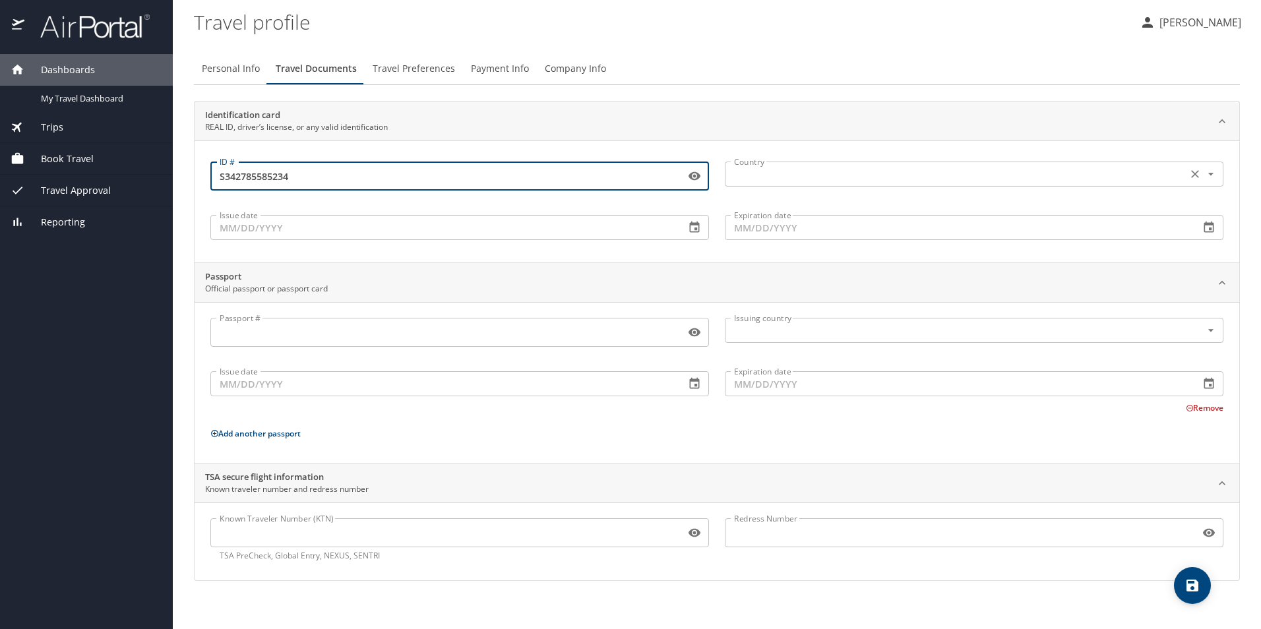
type input "S342785585234"
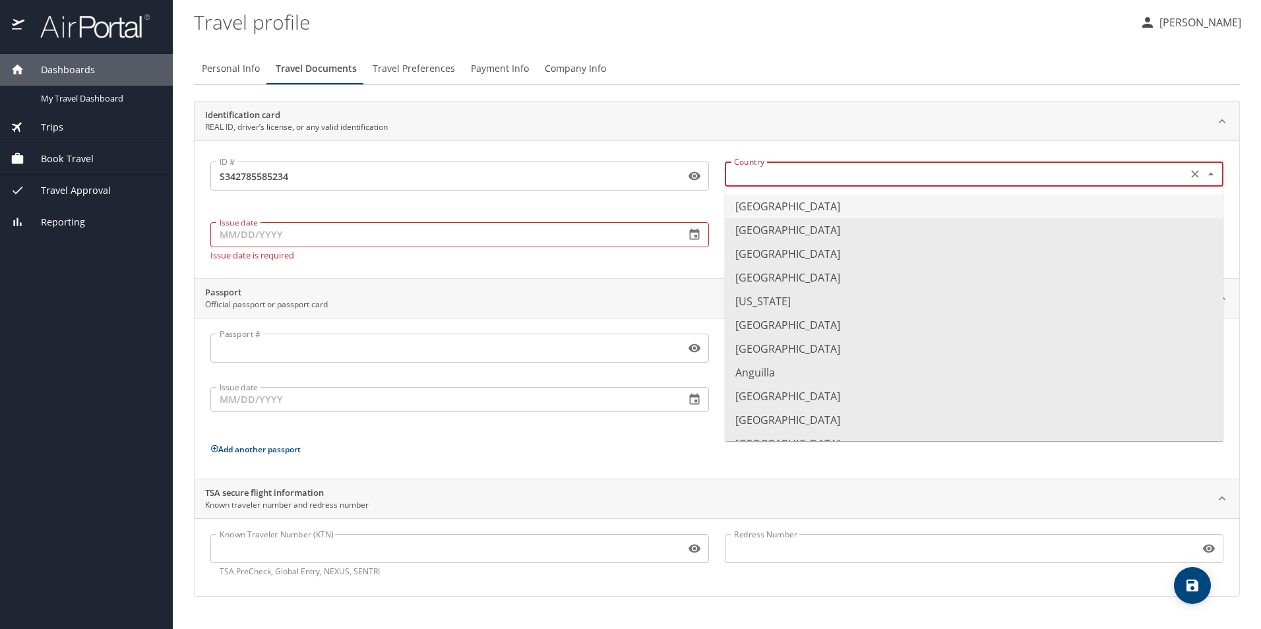
click at [759, 176] on input "text" at bounding box center [955, 174] width 452 height 17
click at [756, 205] on li "United States of America" at bounding box center [974, 207] width 499 height 24
type input "United States of America"
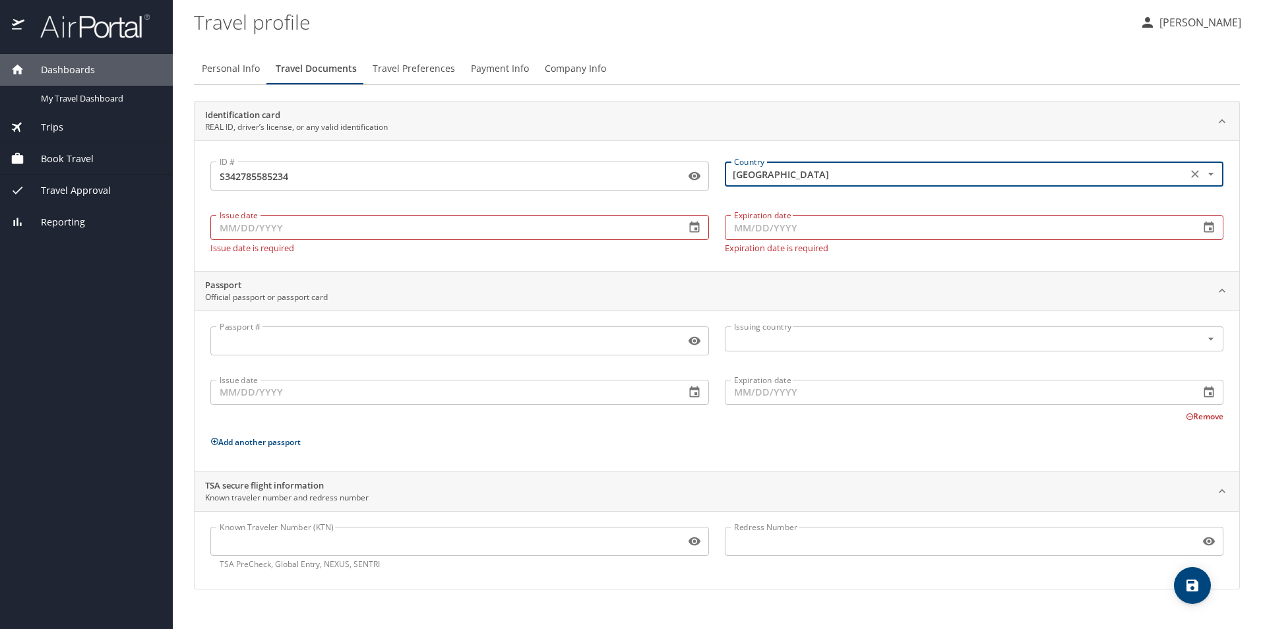
click at [441, 225] on input "Issue date" at bounding box center [442, 227] width 464 height 25
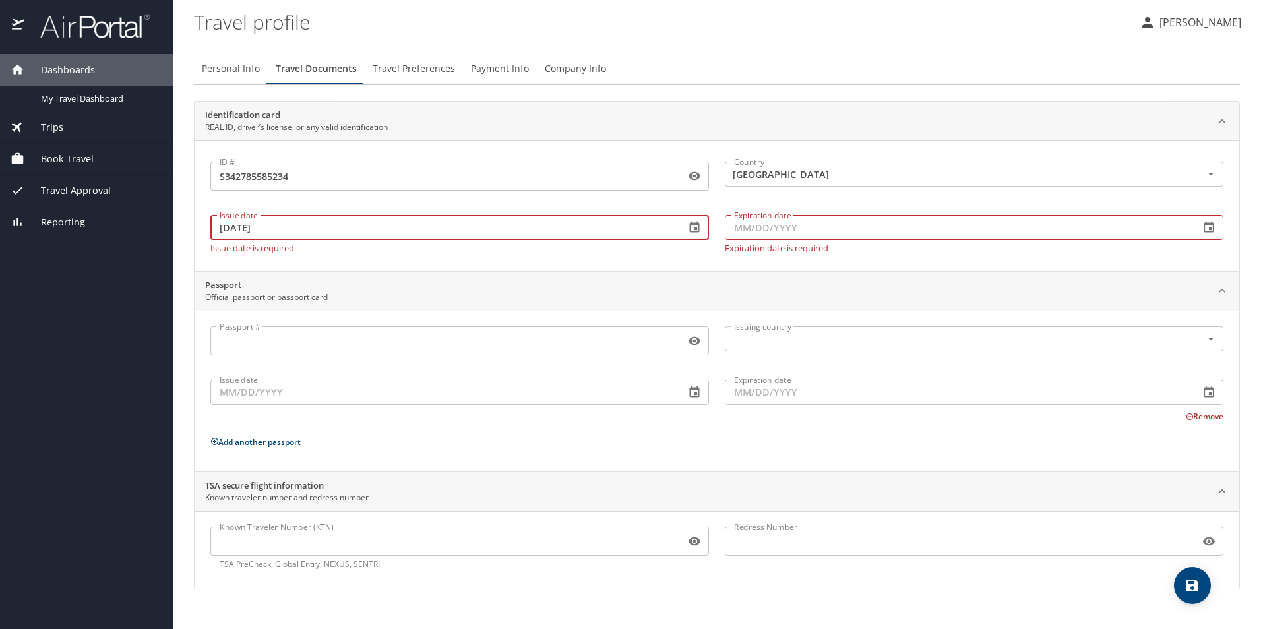
type input "03/14/2023"
click at [769, 226] on input "Expiration date" at bounding box center [957, 227] width 464 height 25
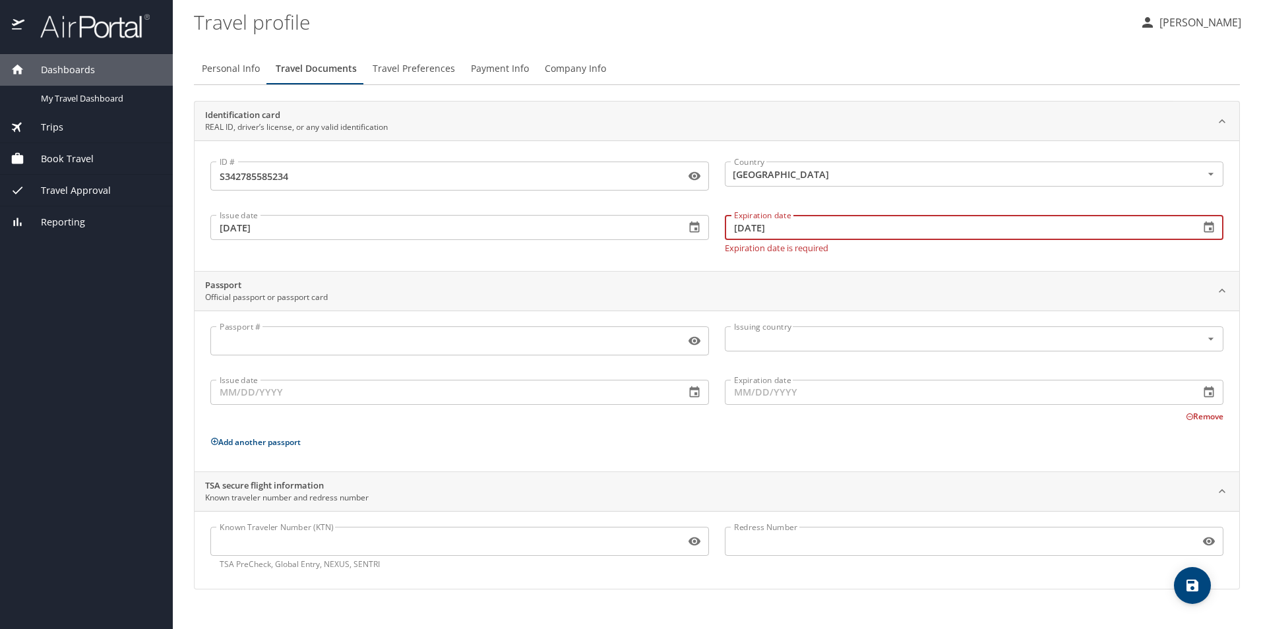
type input "03/23/2027"
click at [1185, 583] on icon "save" at bounding box center [1193, 586] width 16 height 16
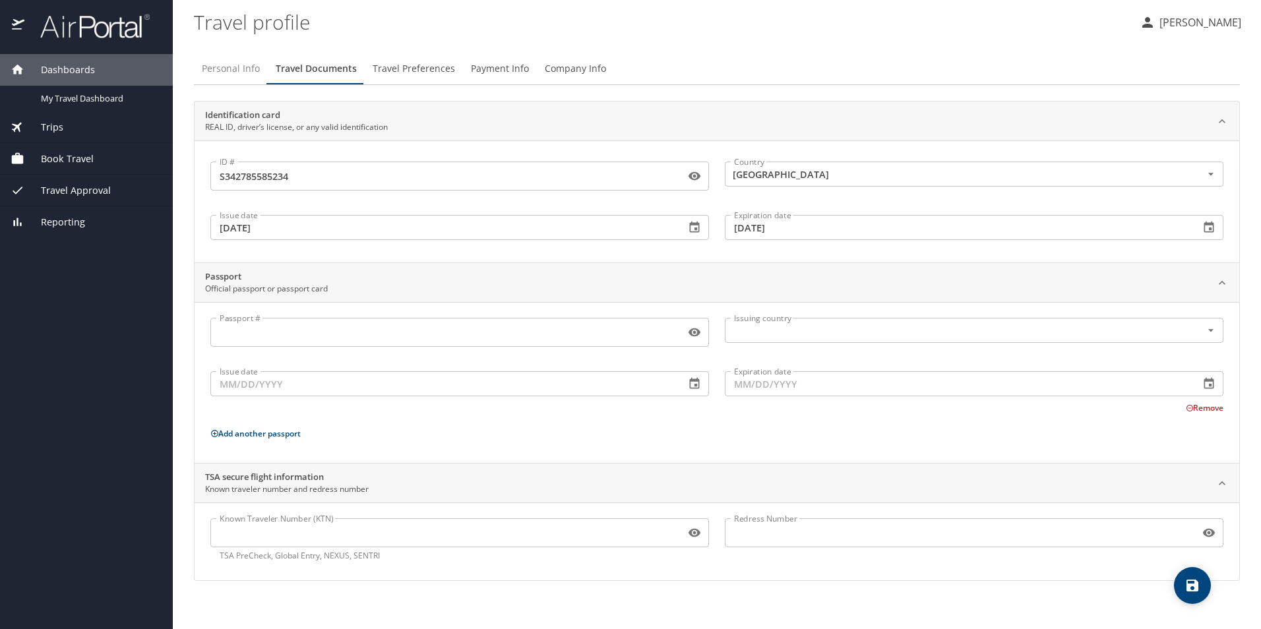
click at [212, 61] on span "Personal Info" at bounding box center [231, 69] width 58 height 16
select select "US"
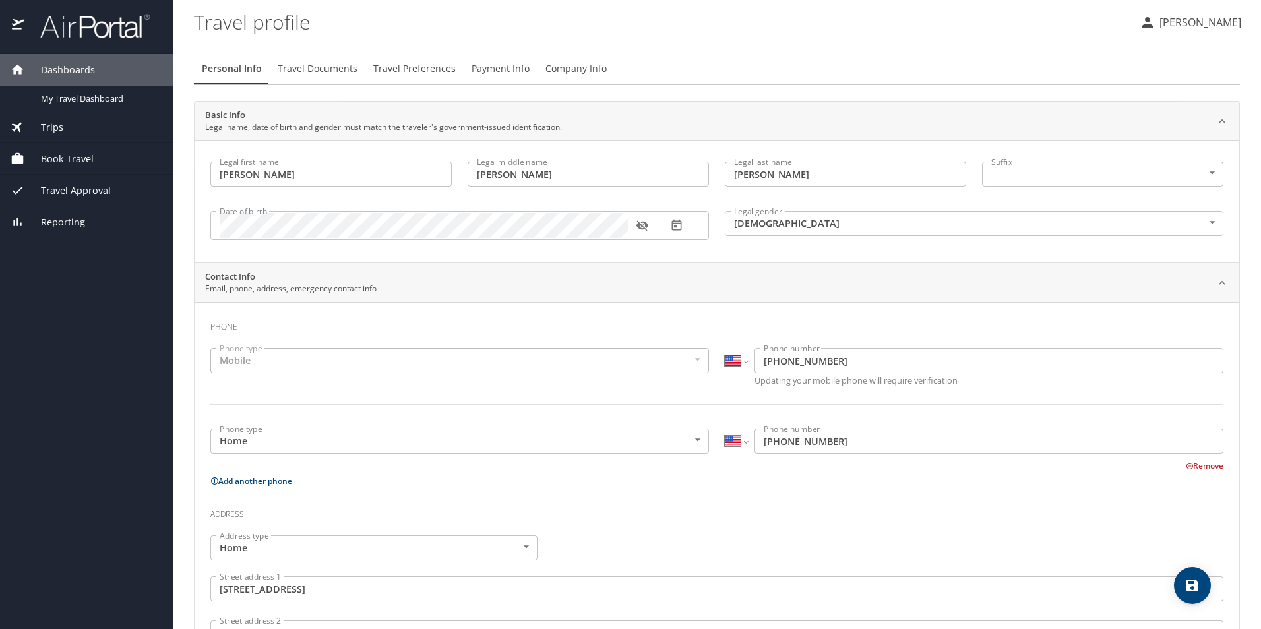
click at [389, 70] on span "Travel Preferences" at bounding box center [414, 69] width 82 height 16
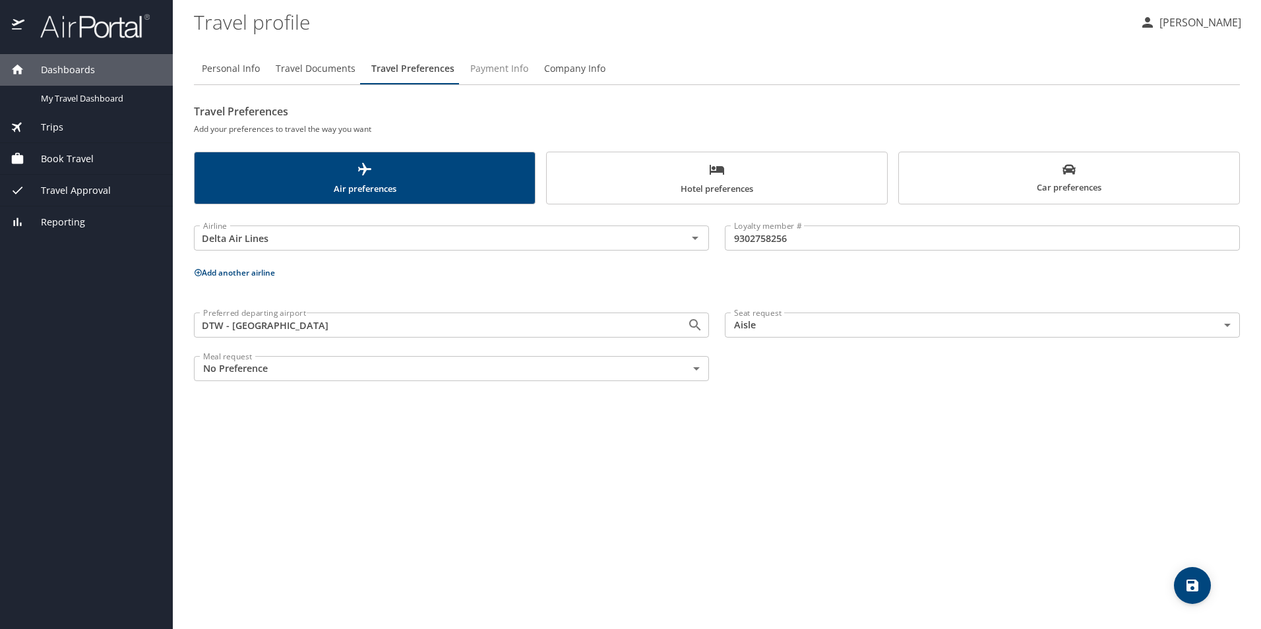
click at [496, 64] on span "Payment Info" at bounding box center [499, 69] width 58 height 16
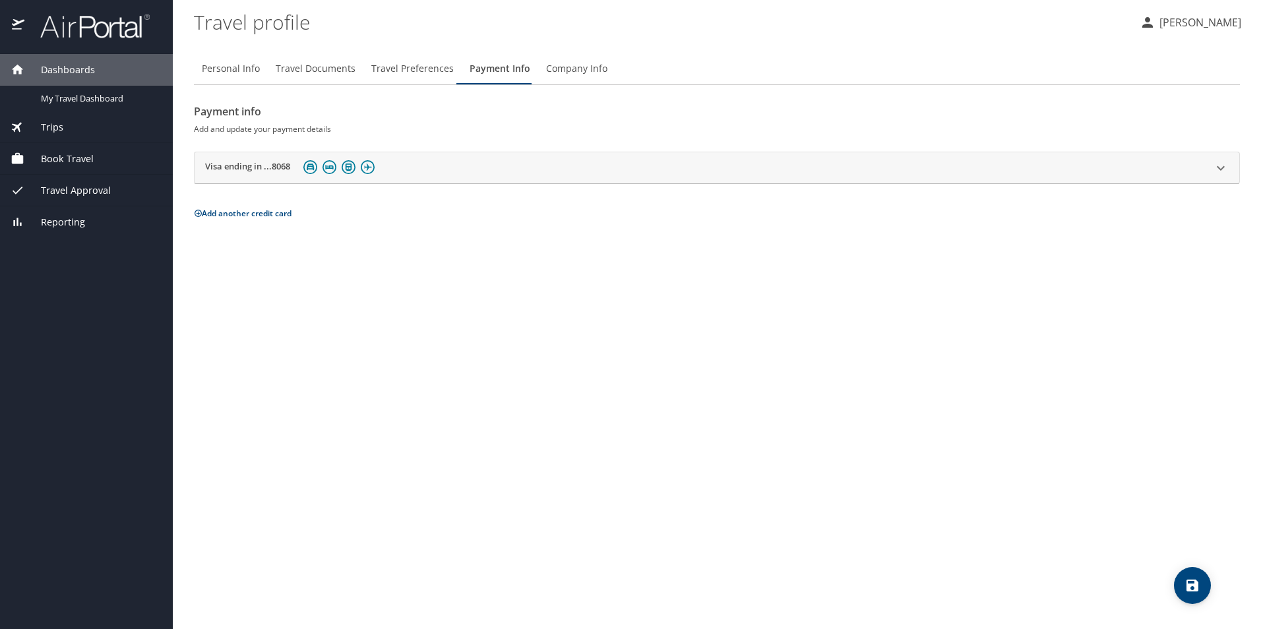
click at [592, 63] on span "Company Info" at bounding box center [576, 69] width 61 height 16
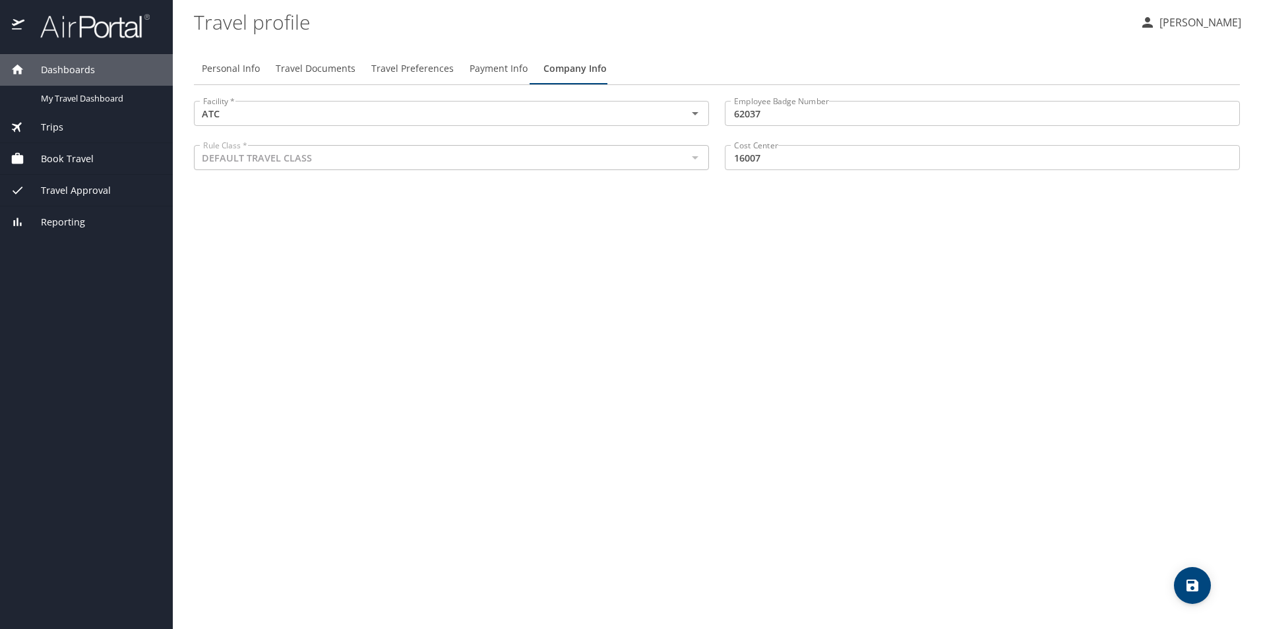
click at [220, 67] on span "Personal Info" at bounding box center [231, 69] width 58 height 16
select select "US"
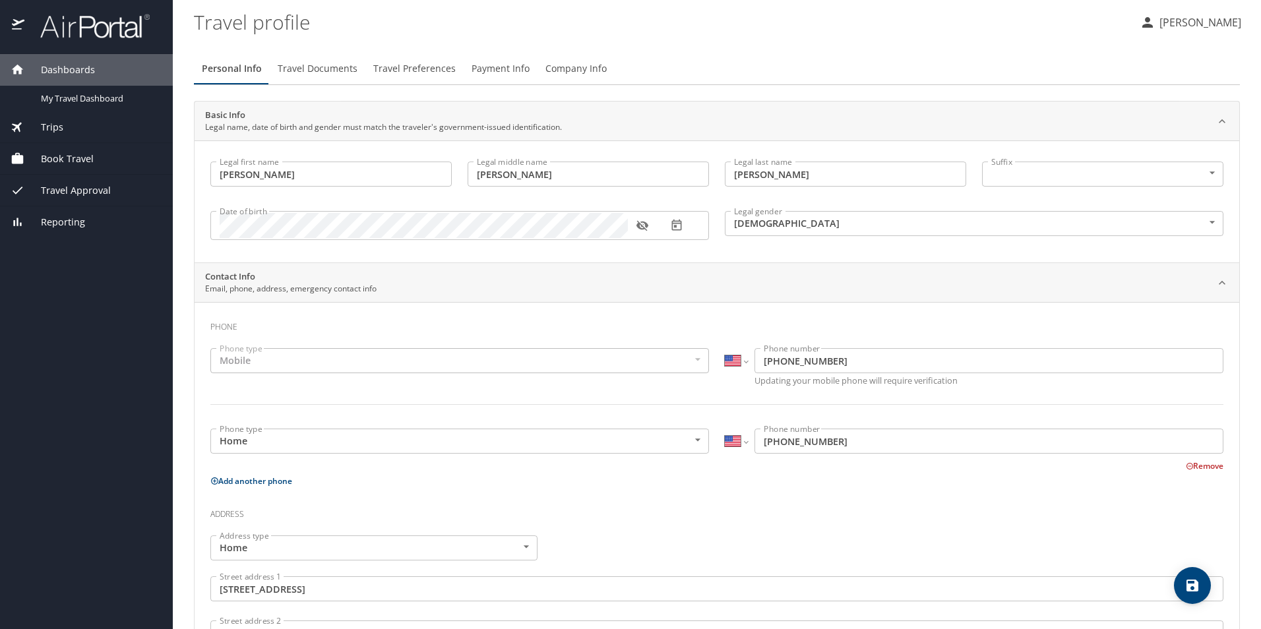
click at [53, 125] on span "Trips" at bounding box center [43, 127] width 39 height 15
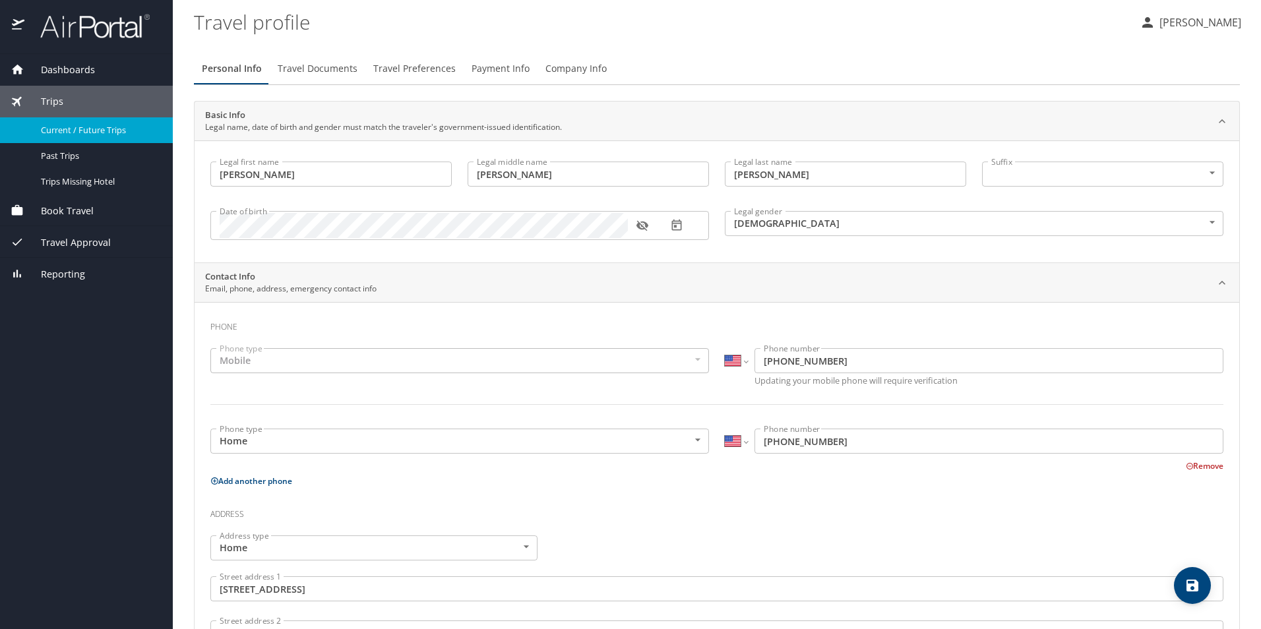
click at [81, 126] on span "Current / Future Trips" at bounding box center [99, 130] width 116 height 13
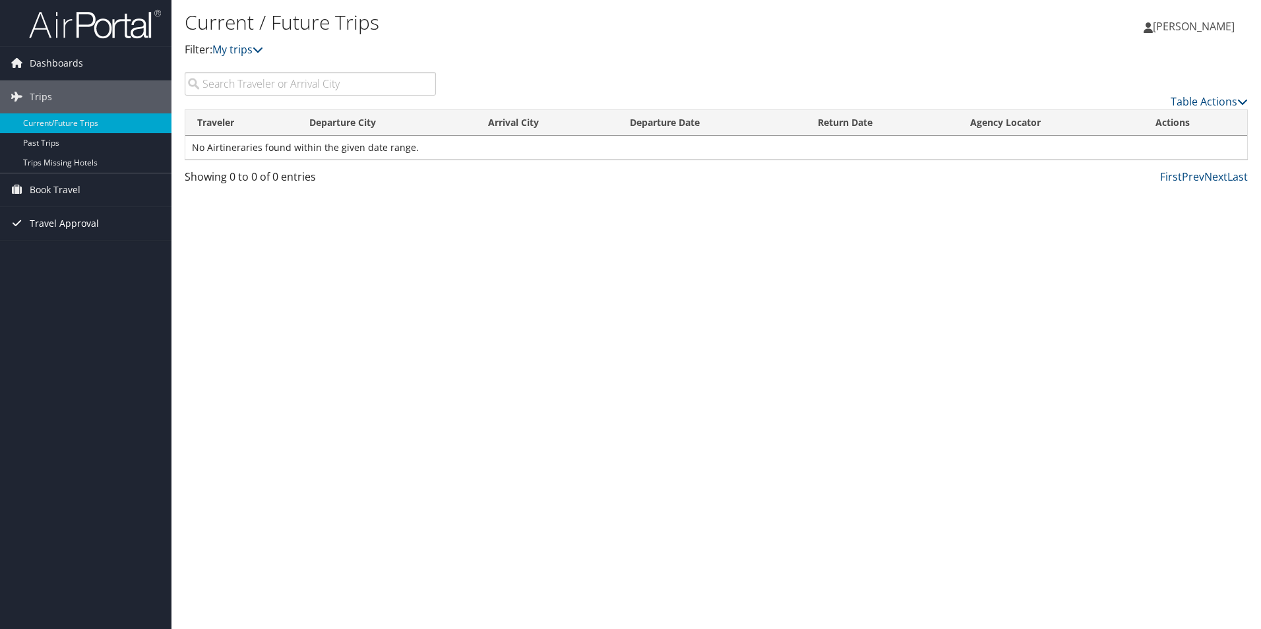
click at [79, 221] on span "Travel Approval" at bounding box center [64, 223] width 69 height 33
click at [79, 243] on link "Pending Trip Approvals" at bounding box center [86, 250] width 172 height 20
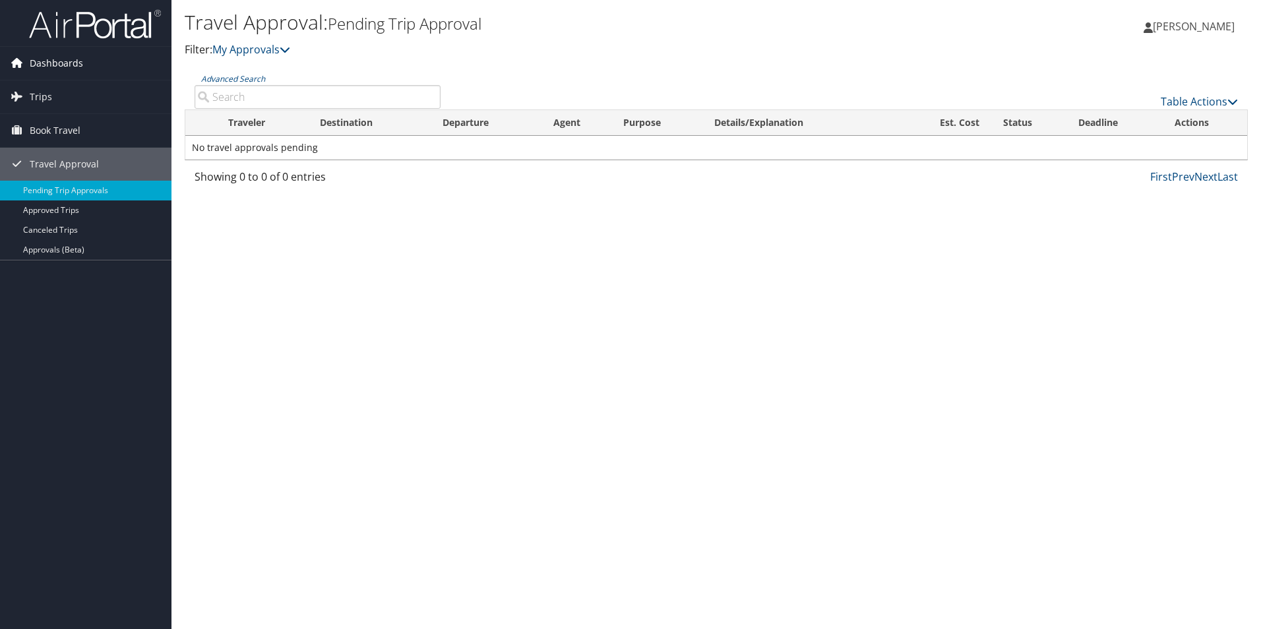
click at [48, 69] on span "Dashboards" at bounding box center [56, 63] width 53 height 33
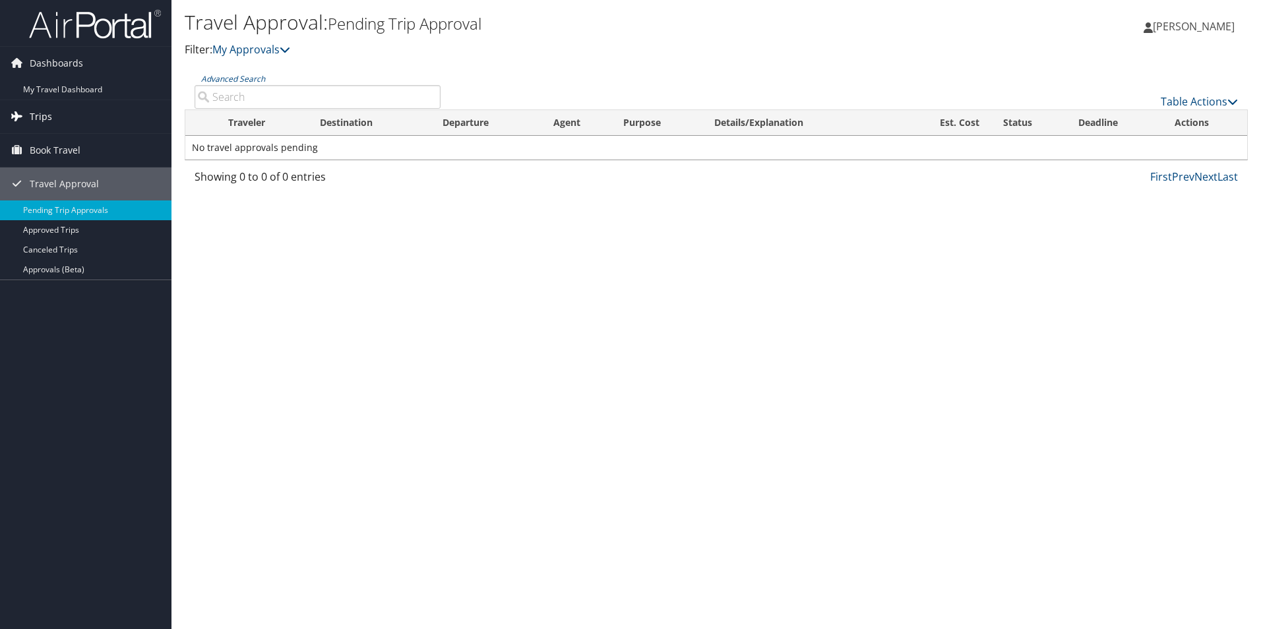
click at [42, 116] on span "Trips" at bounding box center [41, 116] width 22 height 33
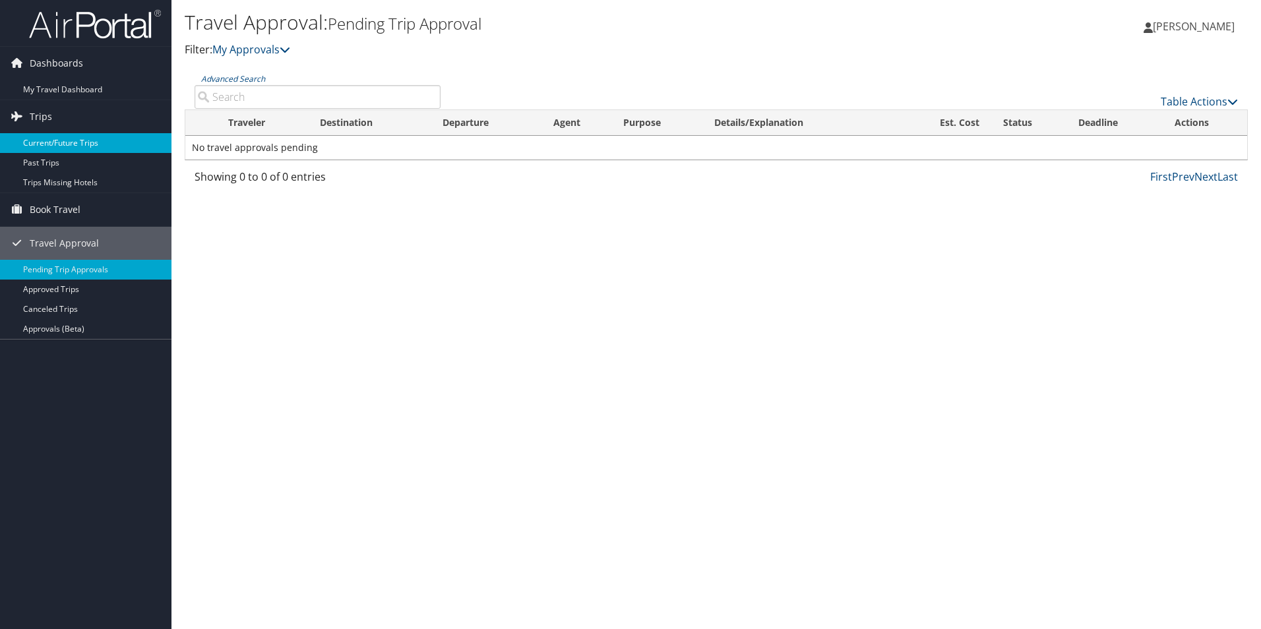
click at [44, 144] on link "Current/Future Trips" at bounding box center [86, 143] width 172 height 20
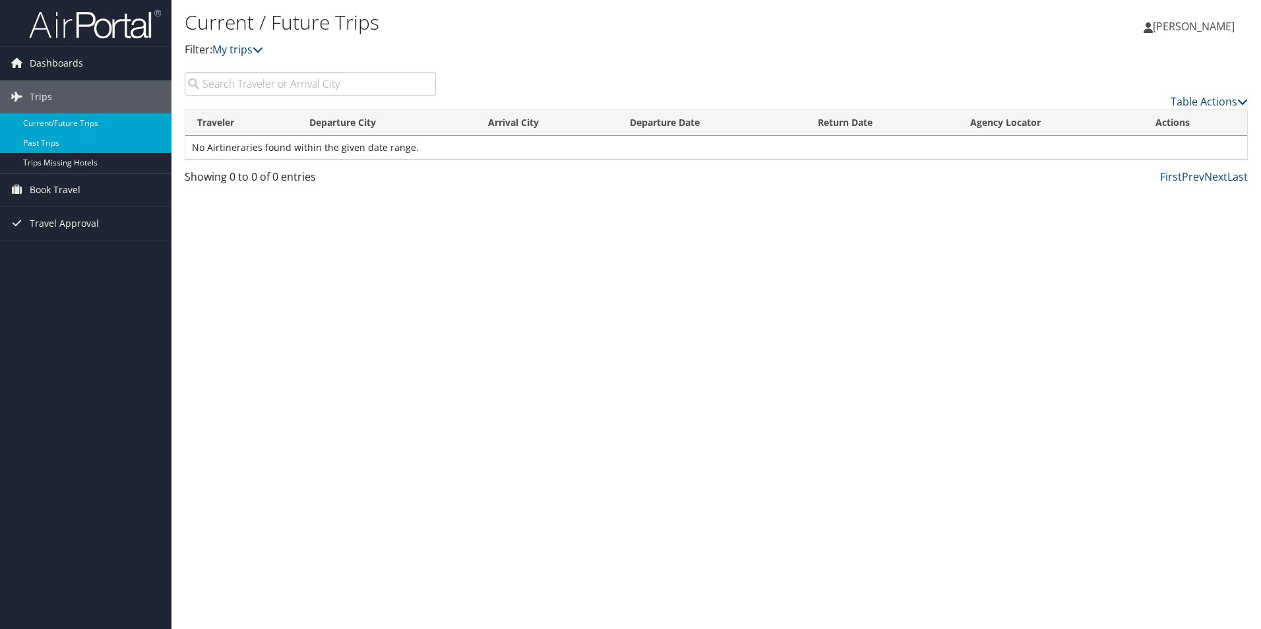
click at [59, 142] on link "Past Trips" at bounding box center [86, 143] width 172 height 20
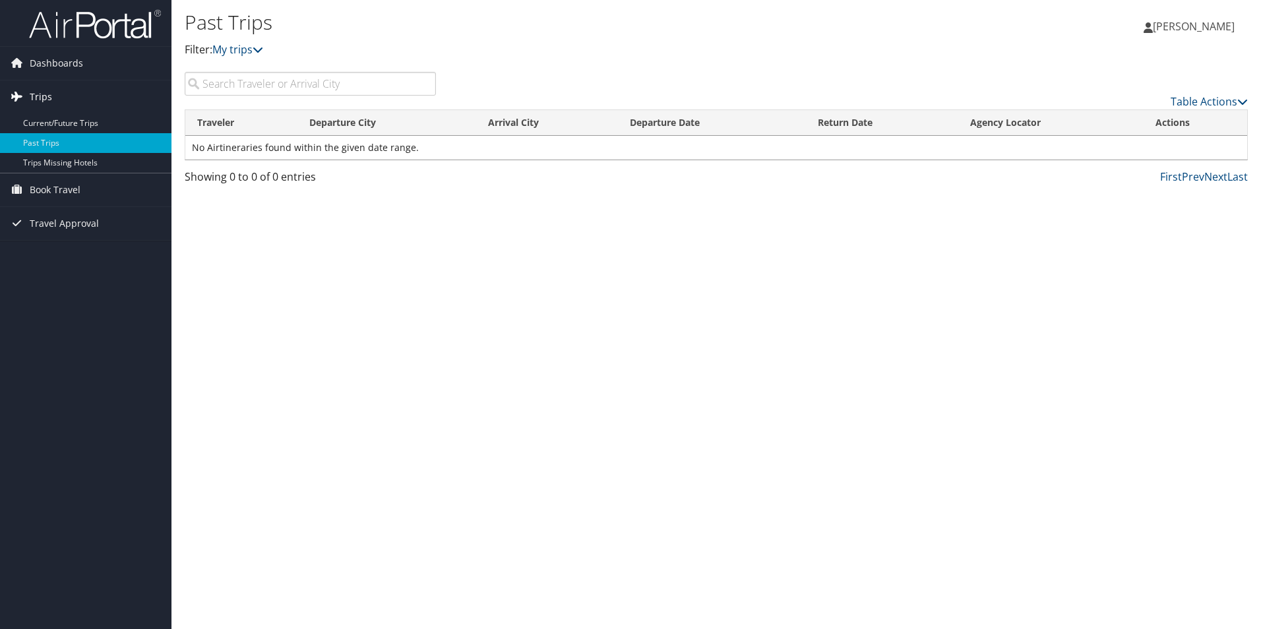
click at [34, 94] on span "Trips" at bounding box center [41, 96] width 22 height 33
click at [17, 96] on icon at bounding box center [17, 96] width 20 height 20
click at [51, 119] on link "Current/Future Trips" at bounding box center [86, 123] width 172 height 20
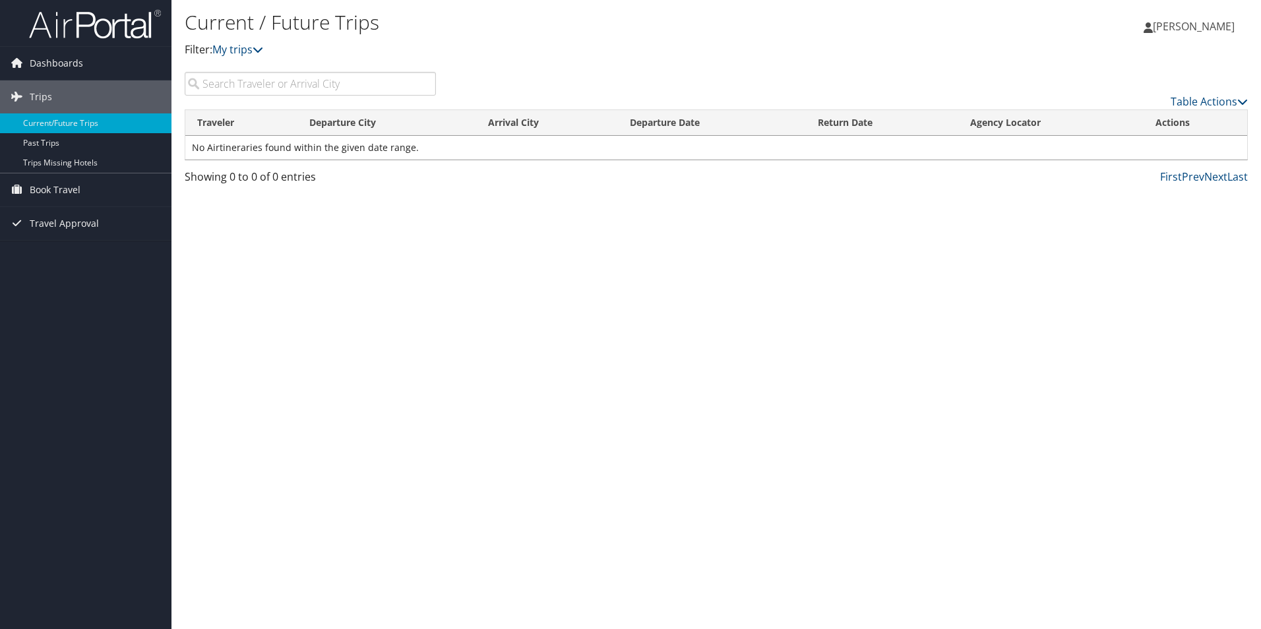
click at [280, 78] on input "search" at bounding box center [310, 84] width 251 height 24
click at [42, 189] on span "Book Travel" at bounding box center [55, 190] width 51 height 33
click at [48, 236] on link "Approval Request (Beta)" at bounding box center [86, 236] width 172 height 20
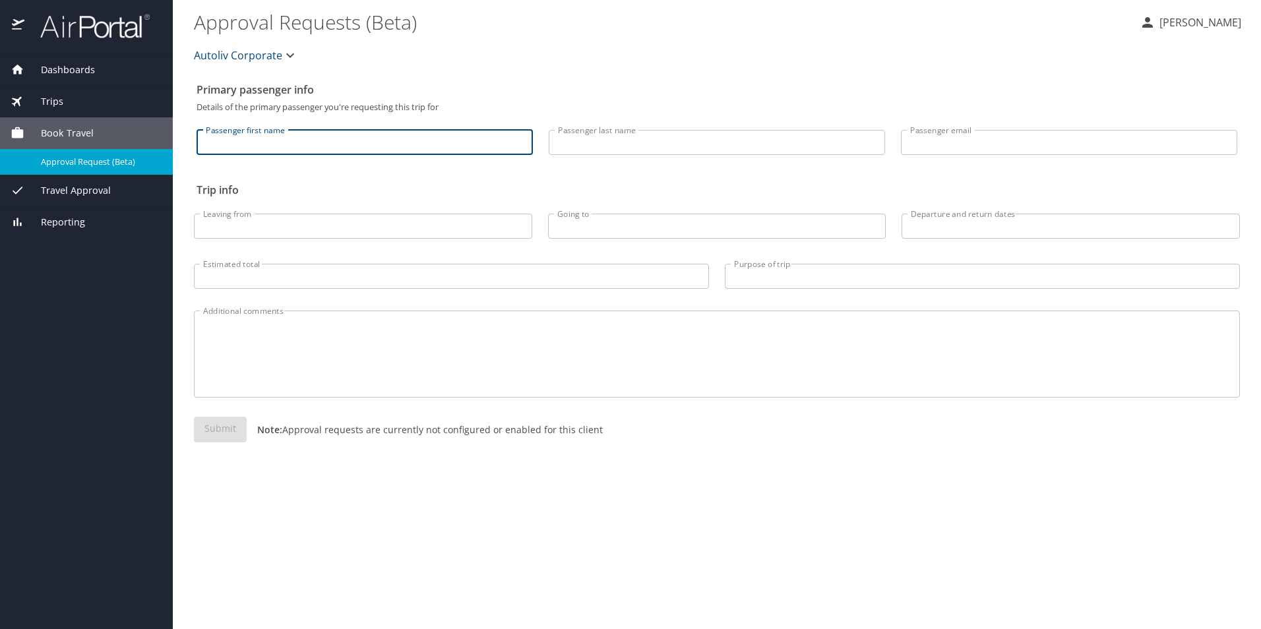
click at [309, 140] on input "Passenger first name" at bounding box center [365, 142] width 336 height 25
type input "[PERSON_NAME]"
type input "[EMAIL_ADDRESS][DOMAIN_NAME]"
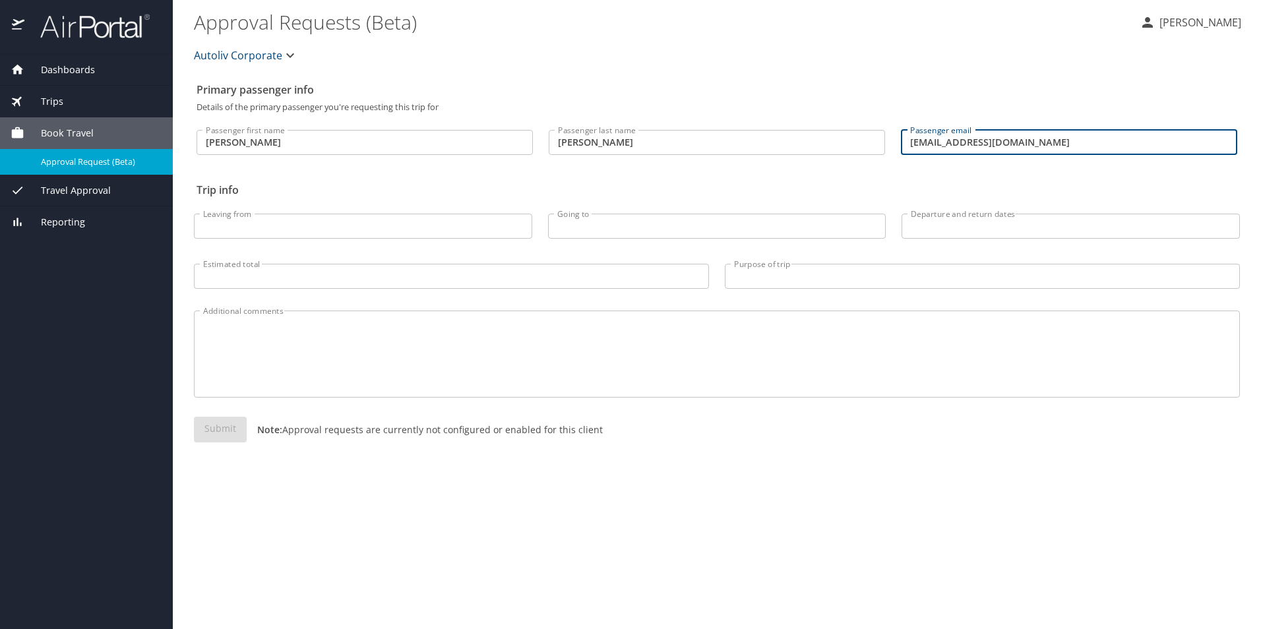
drag, startPoint x: 1030, startPoint y: 144, endPoint x: 858, endPoint y: 156, distance: 171.9
click at [858, 156] on div "Passenger first name [PERSON_NAME] first name Passenger last name [PERSON_NAME]…" at bounding box center [717, 138] width 1057 height 55
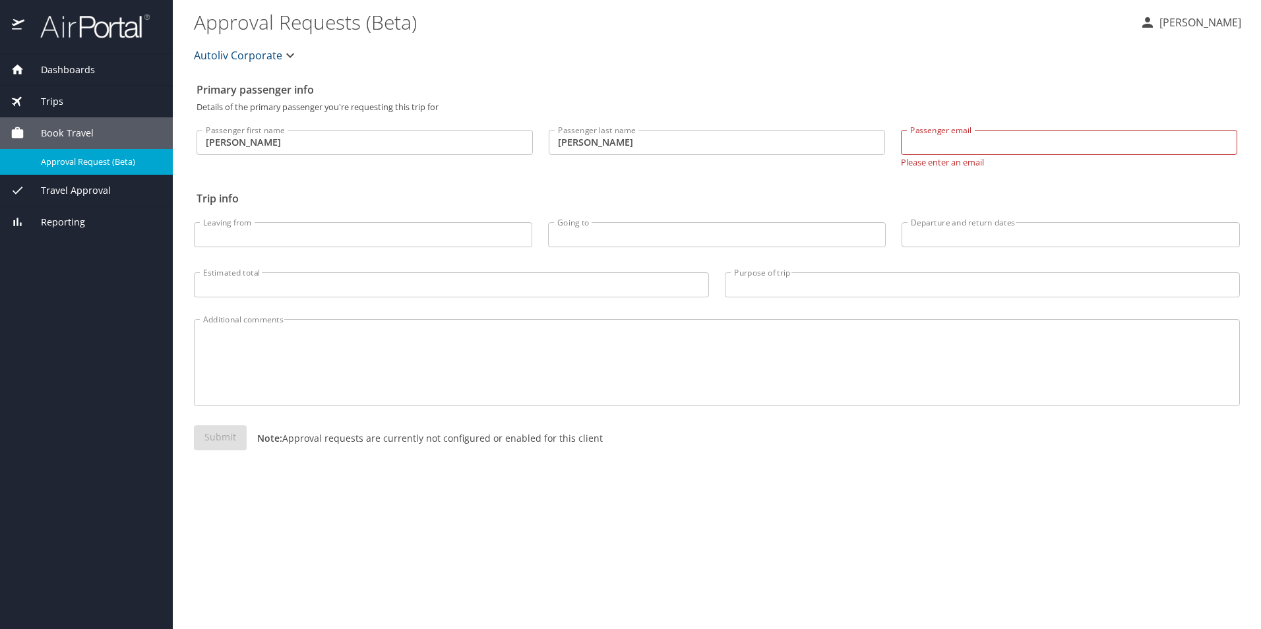
click at [285, 55] on icon "button" at bounding box center [290, 55] width 16 height 16
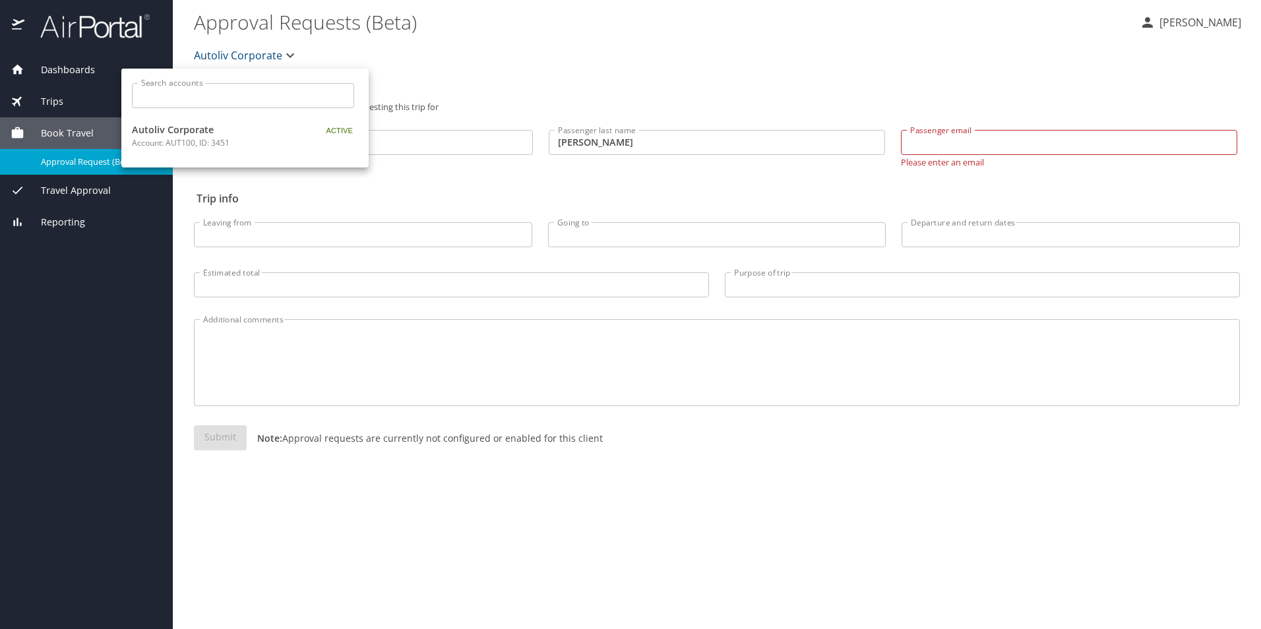
click at [285, 55] on div at bounding box center [630, 314] width 1261 height 629
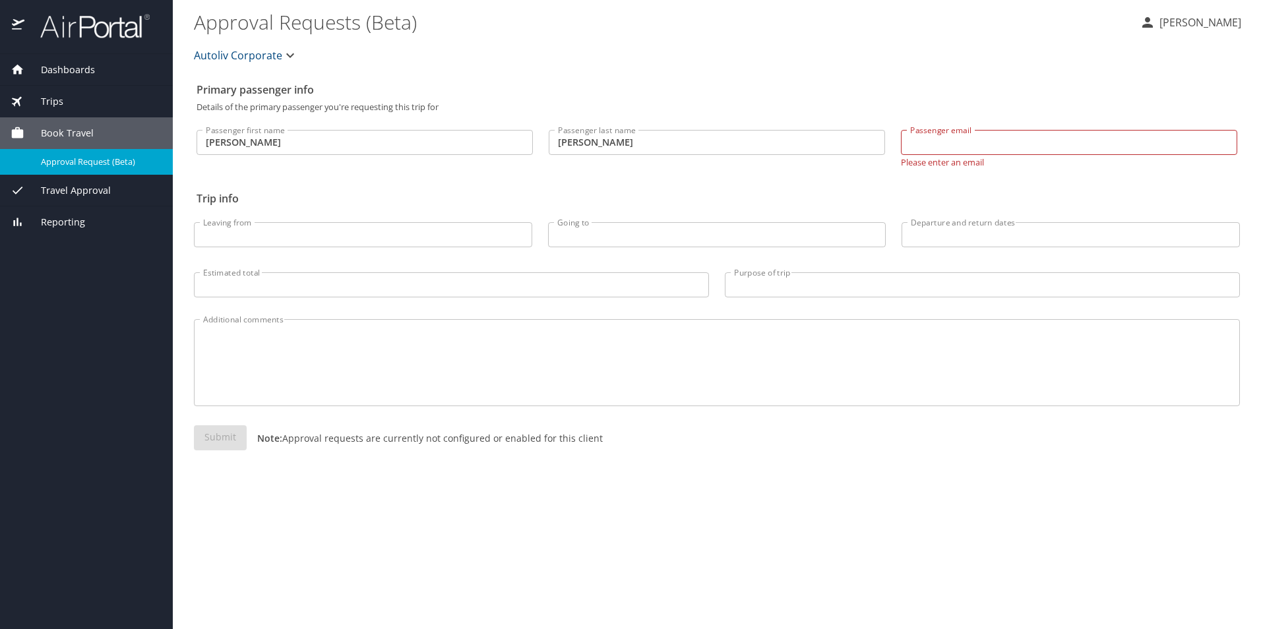
click at [86, 189] on span "Travel Approval" at bounding box center [67, 190] width 86 height 15
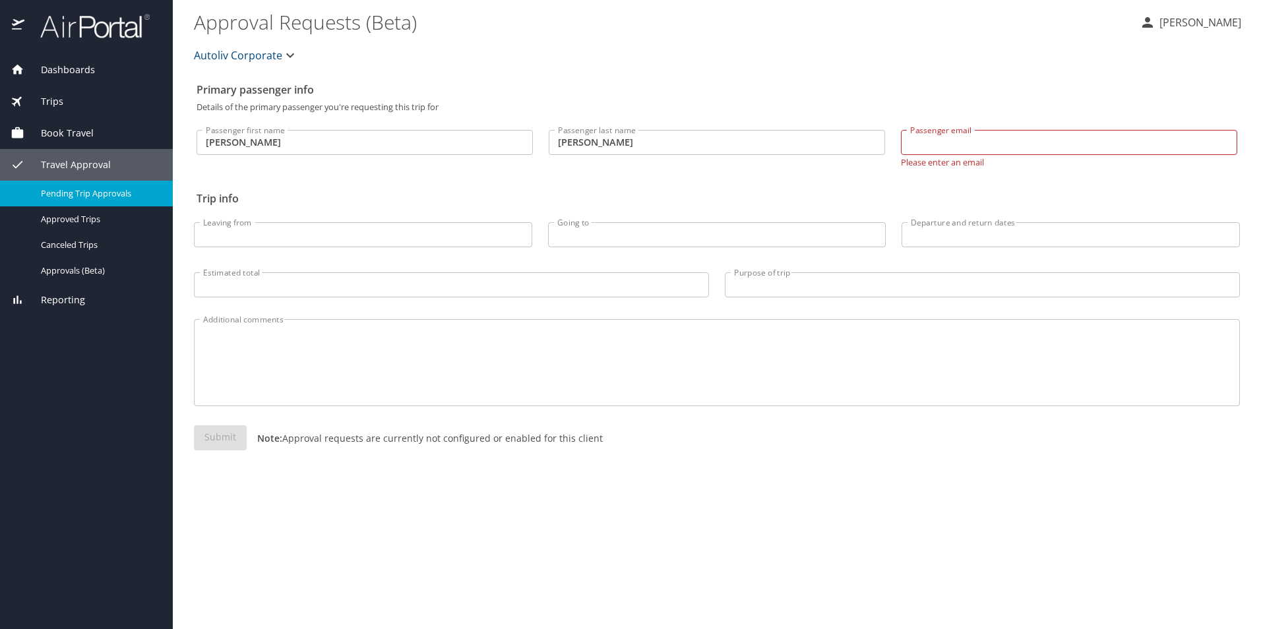
click at [82, 191] on span "Pending Trip Approvals" at bounding box center [99, 193] width 116 height 13
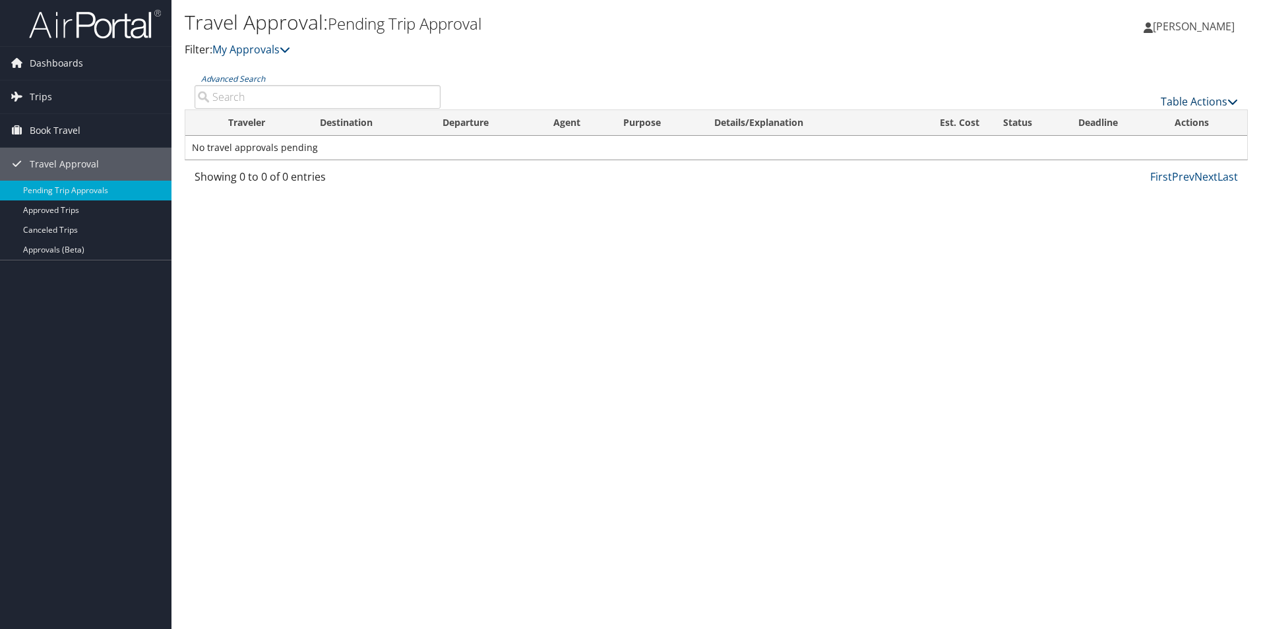
click at [1237, 102] on icon at bounding box center [1233, 101] width 11 height 11
click at [1237, 102] on div at bounding box center [630, 314] width 1261 height 629
click at [53, 129] on span "Book Travel" at bounding box center [55, 130] width 51 height 33
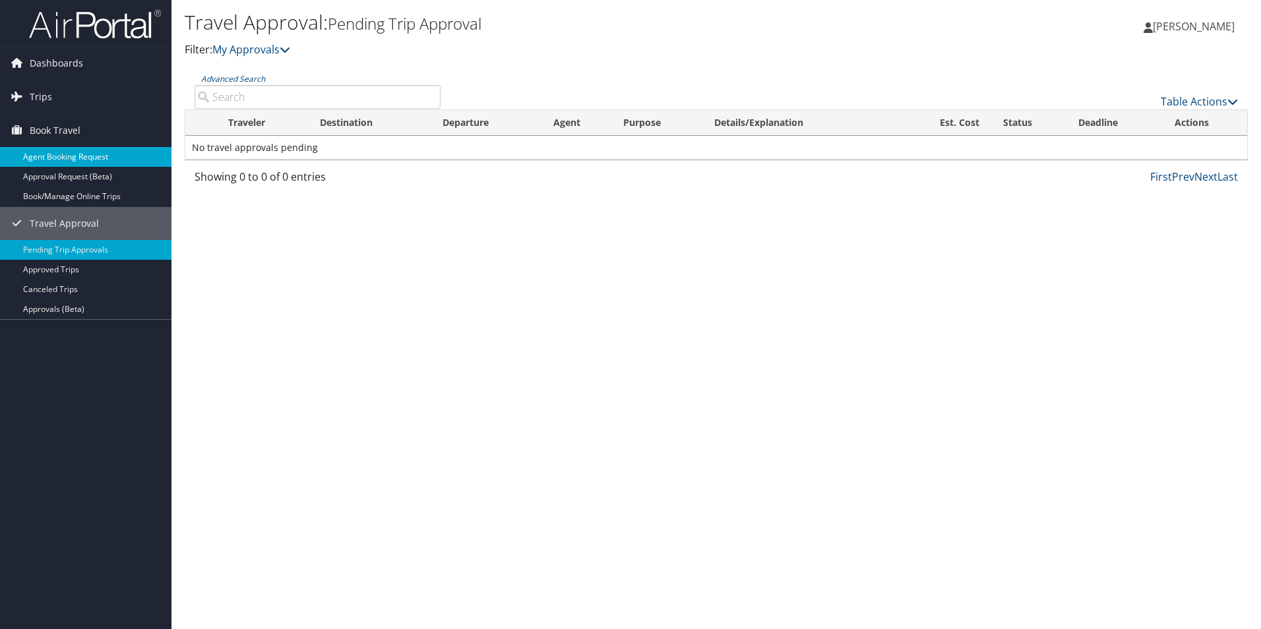
click at [49, 152] on link "Agent Booking Request" at bounding box center [86, 157] width 172 height 20
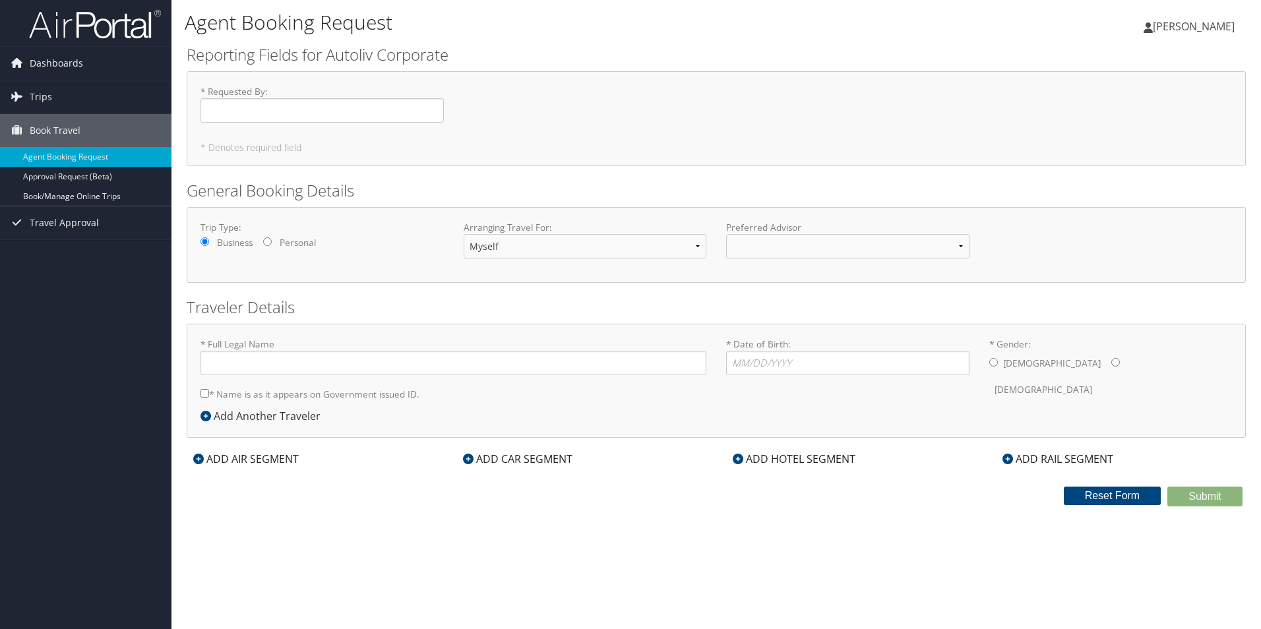
type input "[PERSON_NAME]"
click at [242, 115] on input "* Requested By : Required" at bounding box center [322, 110] width 243 height 24
click at [926, 245] on select at bounding box center [847, 246] width 243 height 24
click at [80, 180] on link "Approval Request (Beta)" at bounding box center [86, 177] width 172 height 20
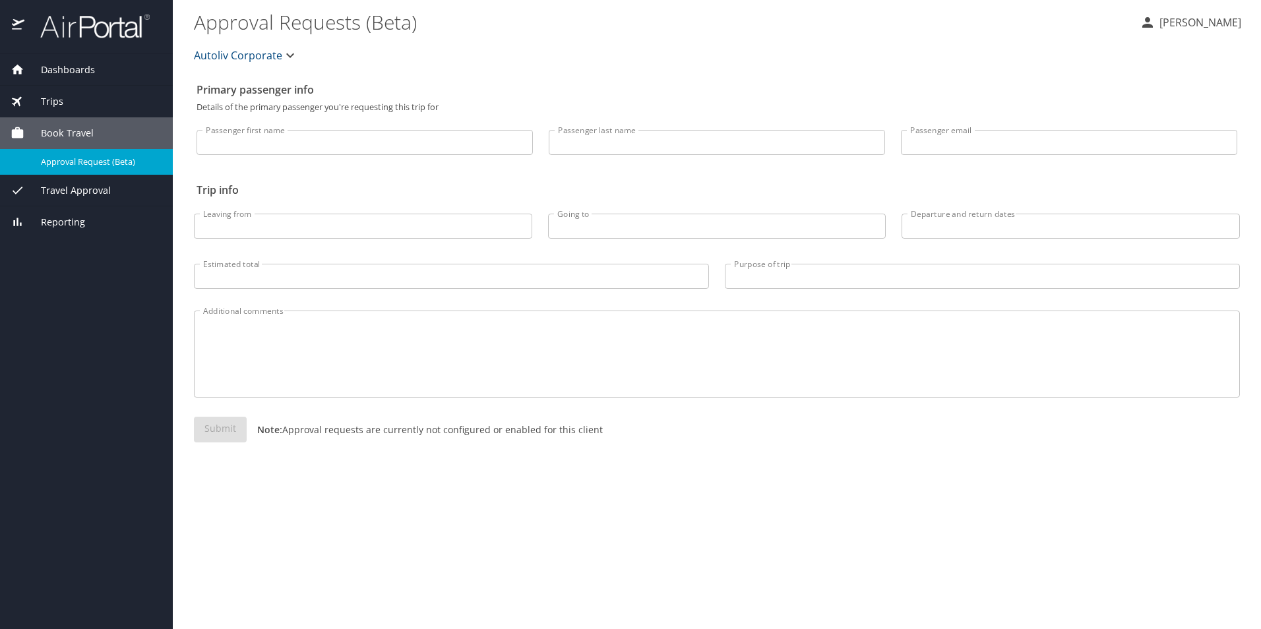
click at [222, 431] on div "Submit Note: Approval requests are currently not configured or enabled for this…" at bounding box center [717, 440] width 1046 height 47
click at [53, 100] on span "Trips" at bounding box center [43, 101] width 39 height 15
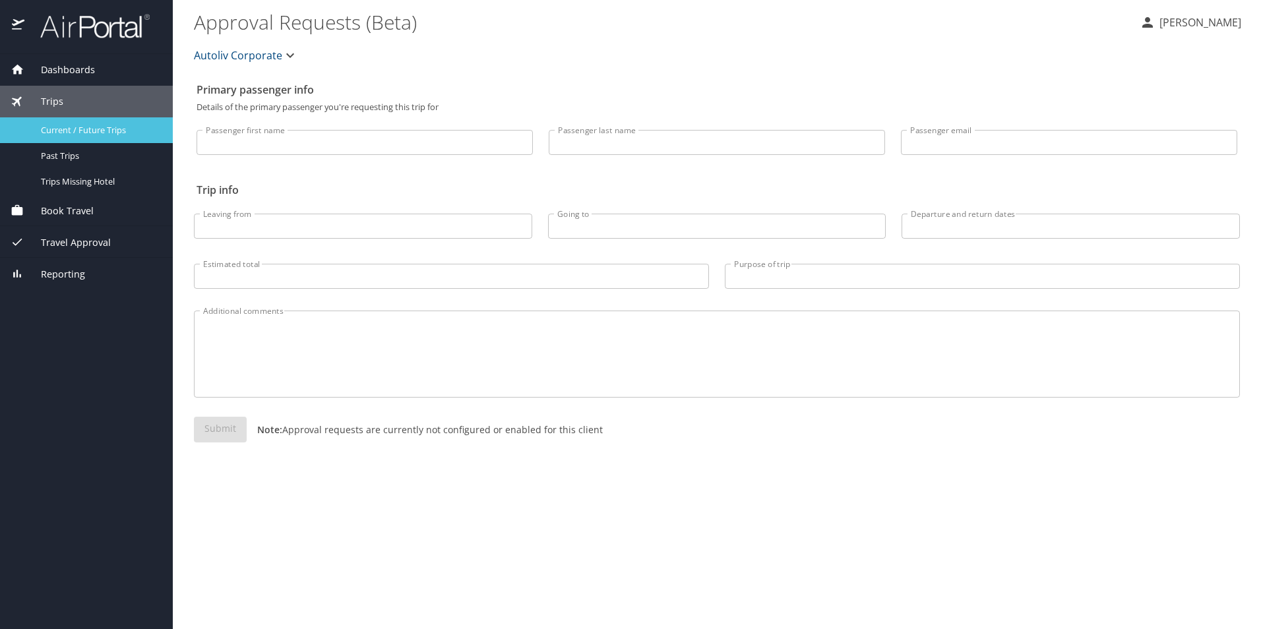
click at [55, 125] on span "Current / Future Trips" at bounding box center [99, 130] width 116 height 13
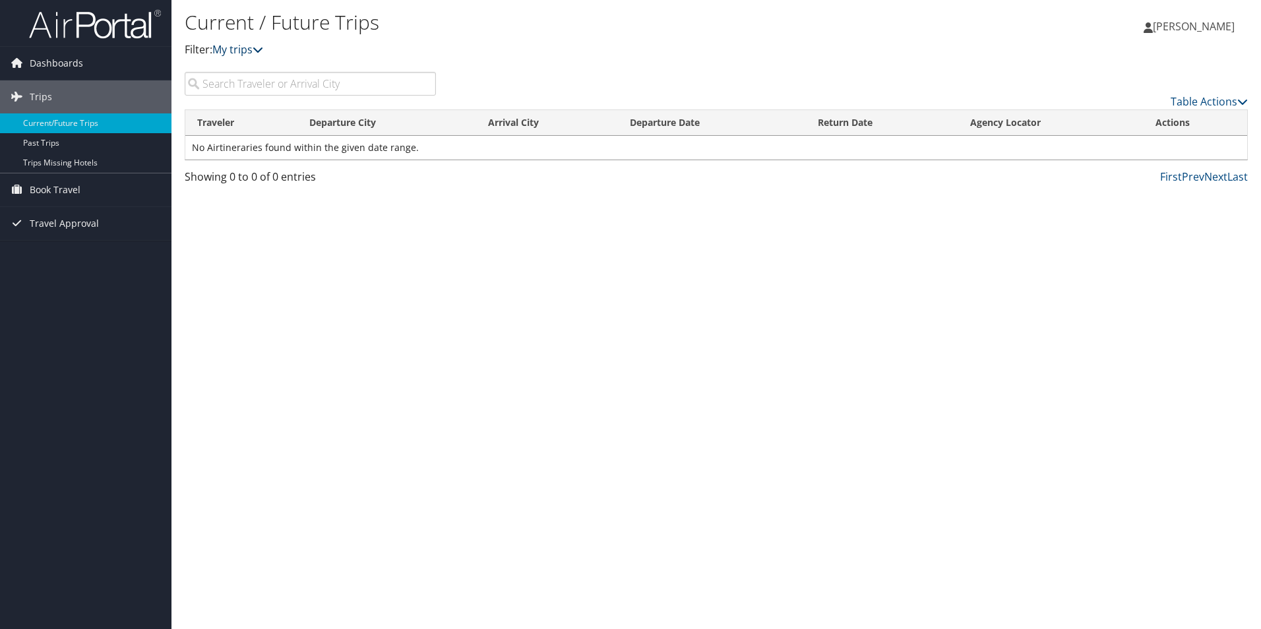
click at [263, 46] on icon at bounding box center [258, 49] width 11 height 11
click at [263, 51] on icon at bounding box center [258, 49] width 11 height 11
click at [60, 71] on span "Dashboards" at bounding box center [56, 63] width 53 height 33
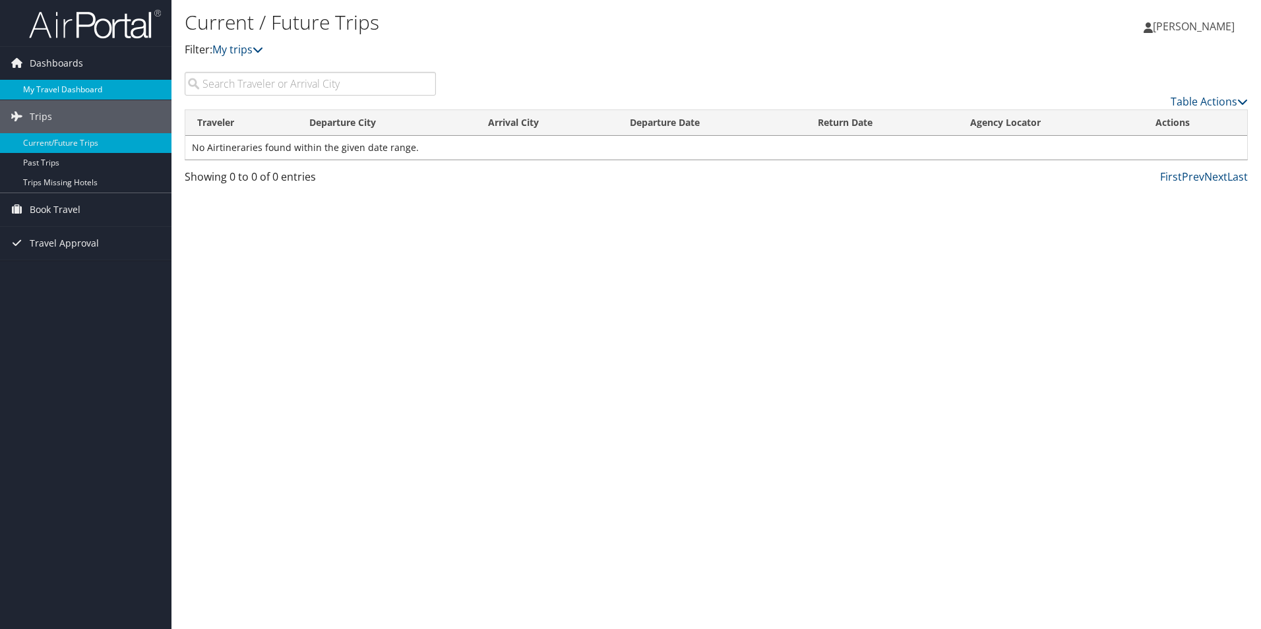
click at [57, 86] on link "My Travel Dashboard" at bounding box center [86, 90] width 172 height 20
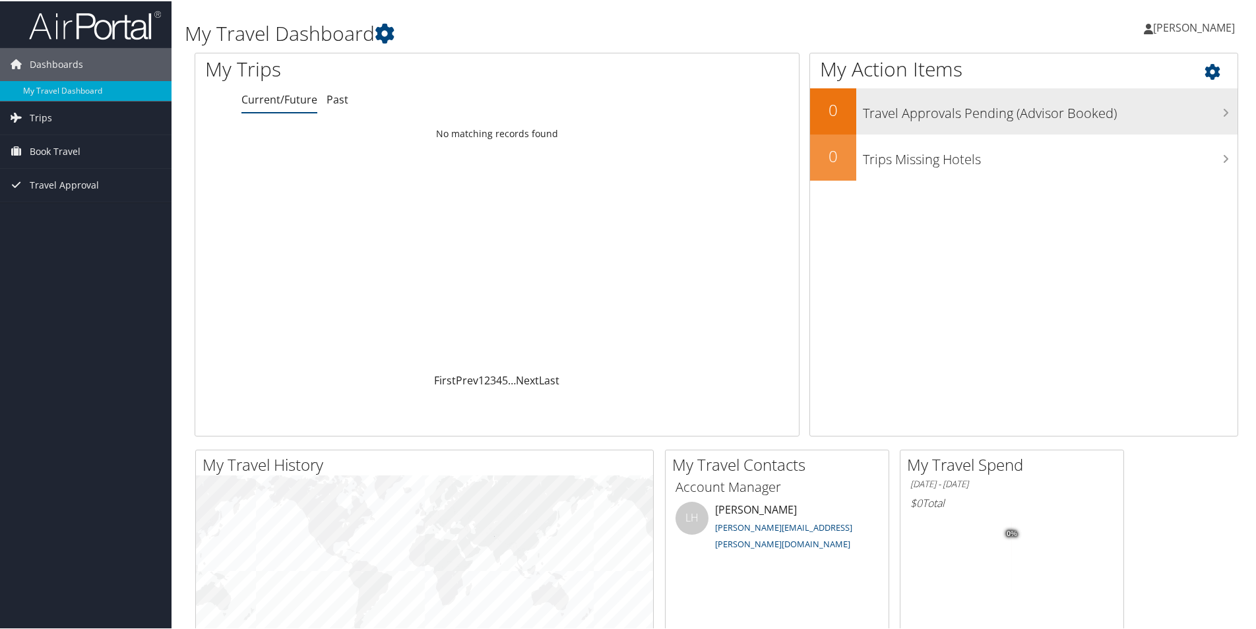
click at [1219, 105] on h3 "Travel Approvals Pending (Advisor Booked)" at bounding box center [1050, 108] width 375 height 25
